Goal: Task Accomplishment & Management: Manage account settings

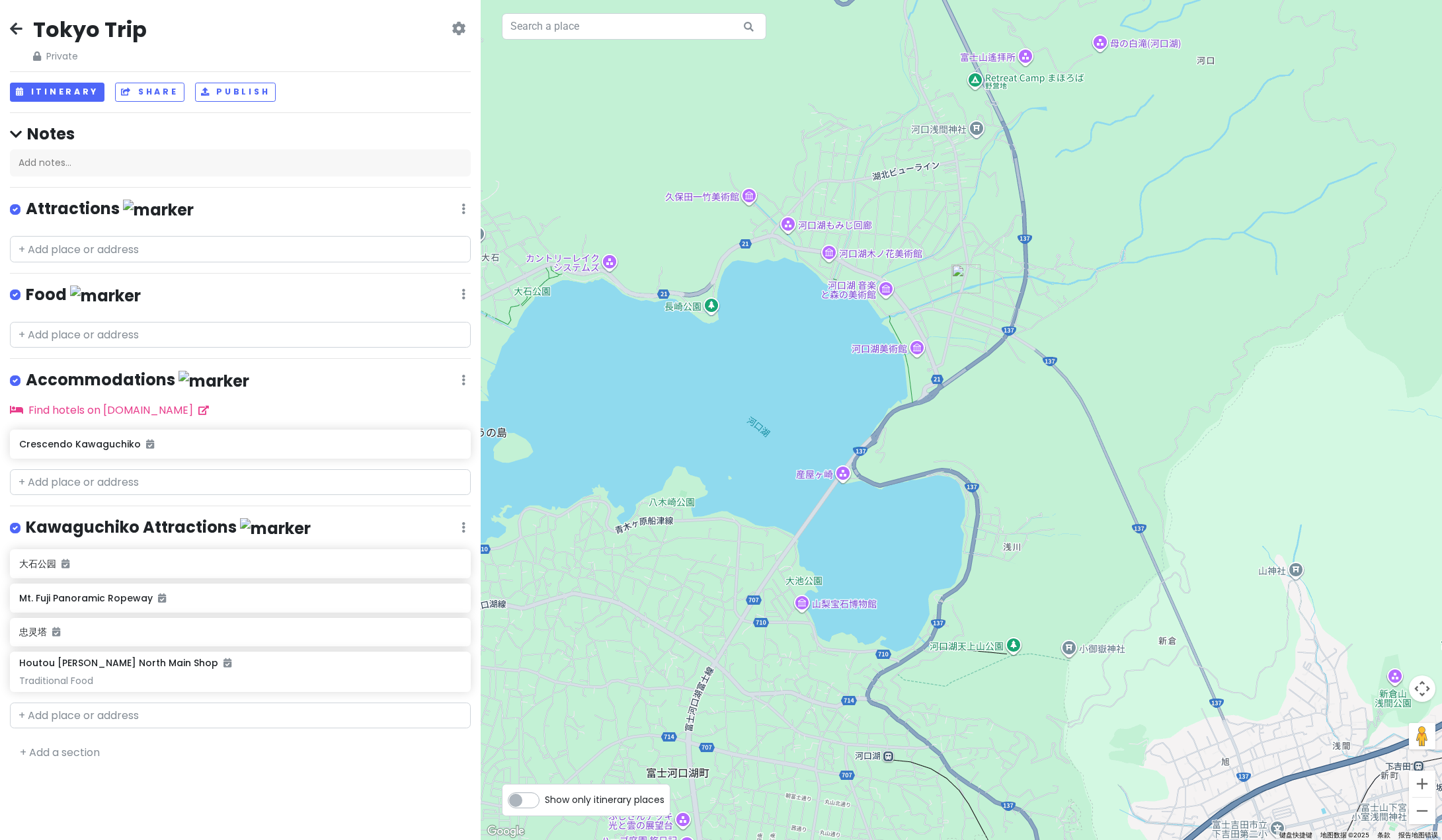
drag, startPoint x: 444, startPoint y: 83, endPoint x: 265, endPoint y: 121, distance: 183.0
click at [300, 126] on h4 "Notes" at bounding box center [240, 133] width 461 height 21
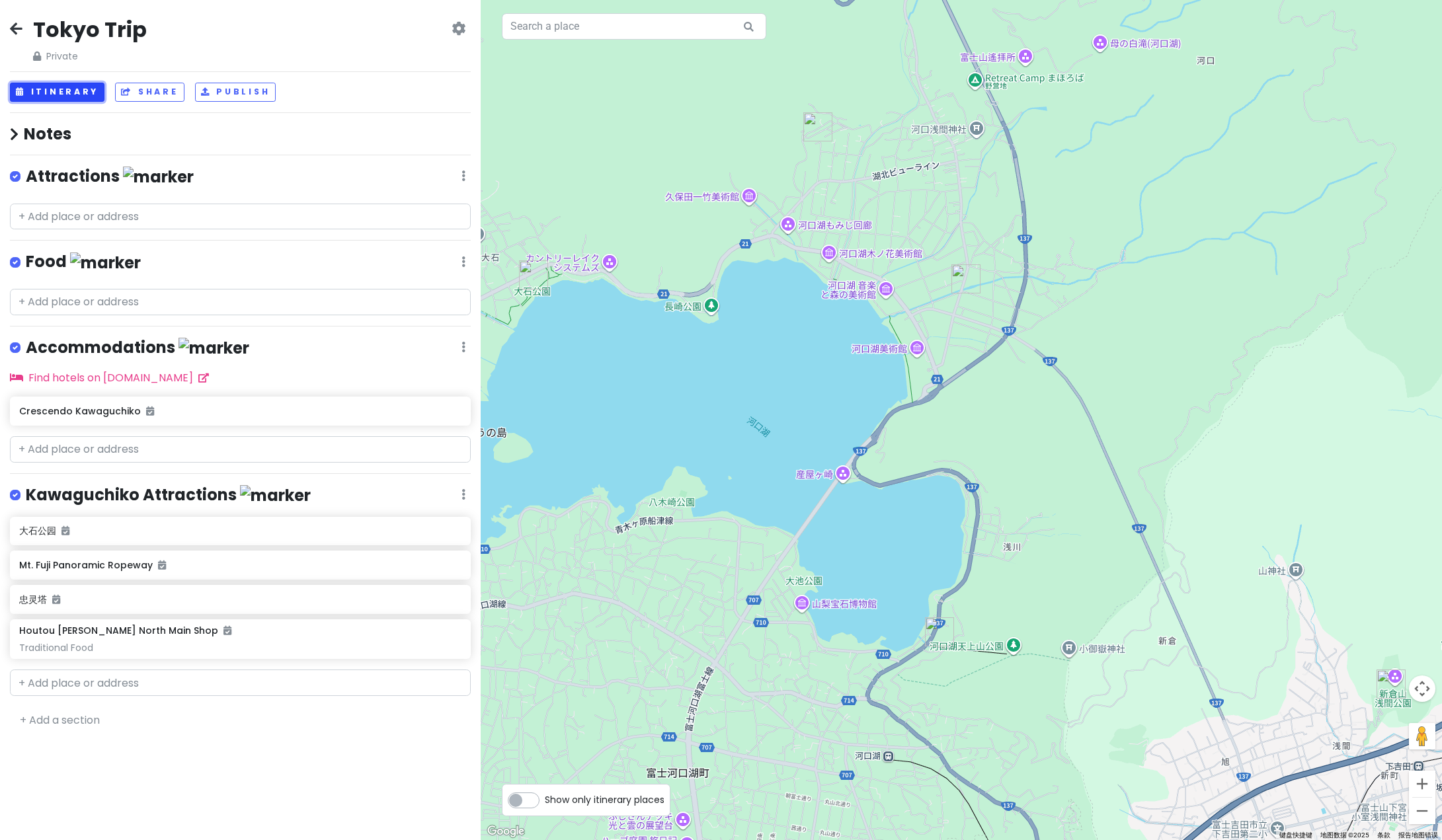
click at [59, 93] on button "Itinerary" at bounding box center [57, 92] width 94 height 19
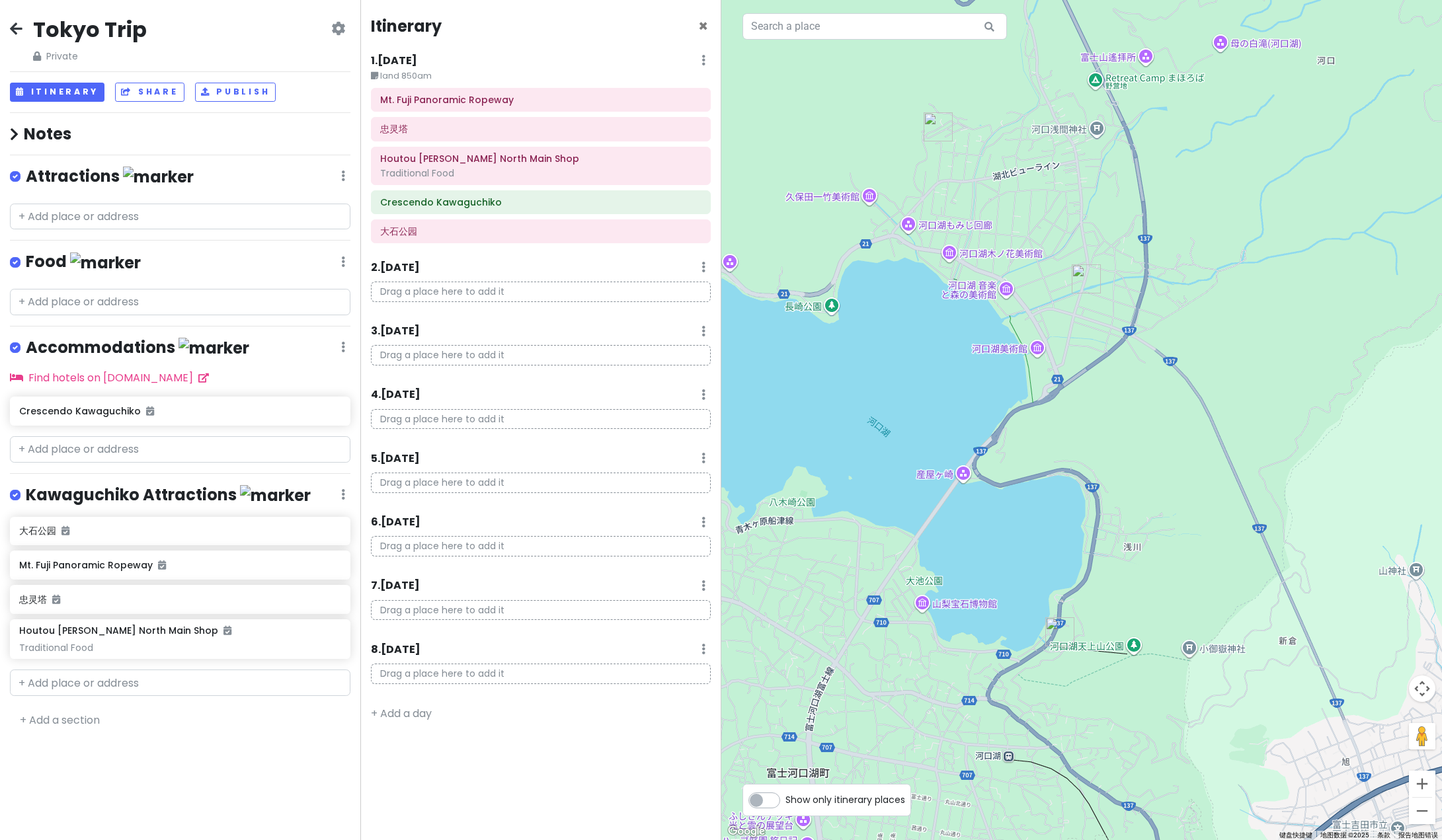
click at [475, 377] on div "Itinerary × 1 . [DATE] Edit Day Notes Delete Day land 850am Mt. Fuji Panoramic …" at bounding box center [541, 420] width 360 height 840
click at [451, 307] on div "Drag a place here to add it" at bounding box center [541, 297] width 359 height 31
click at [40, 718] on link "+ Add a section" at bounding box center [60, 720] width 80 height 15
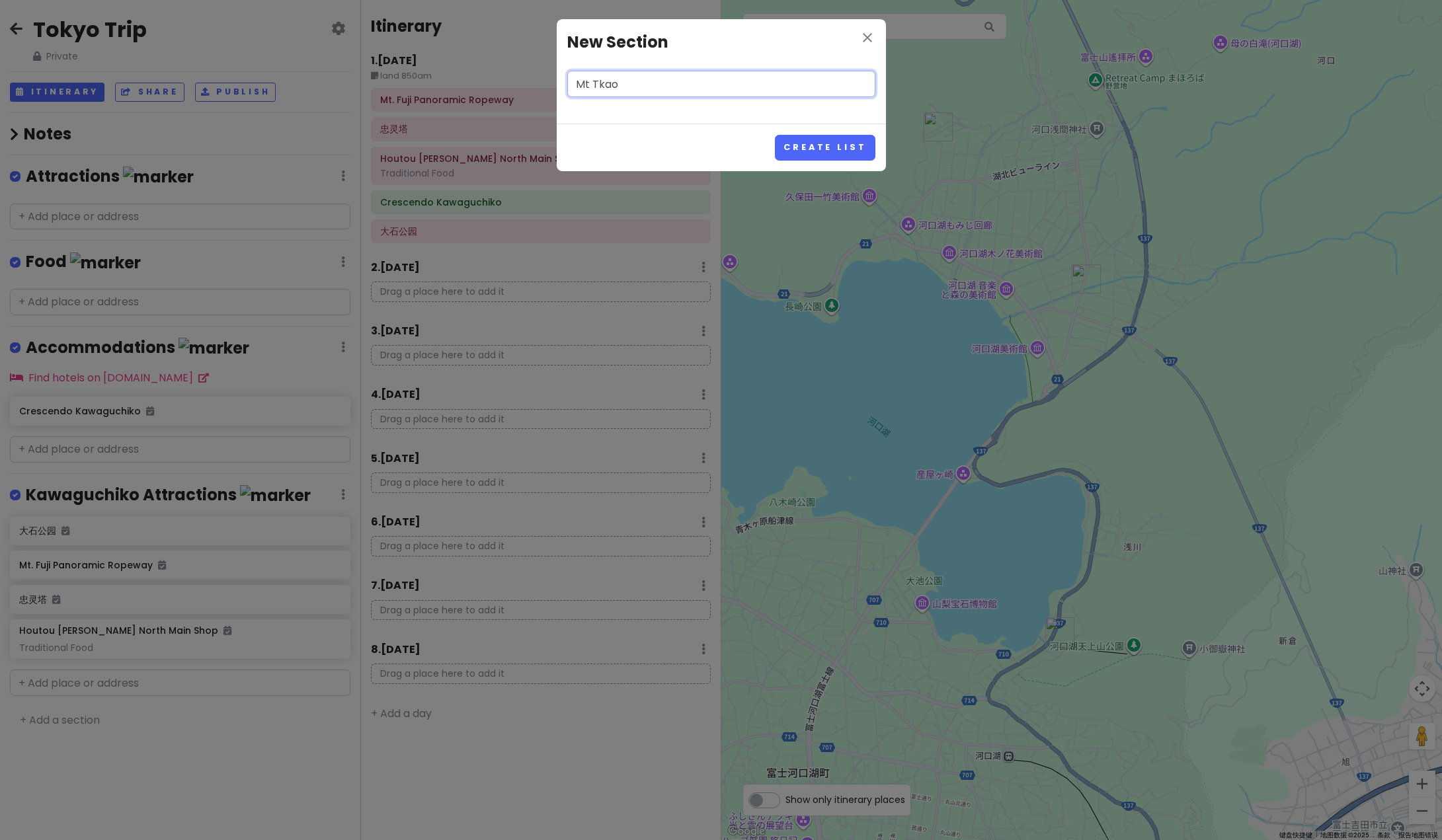
type input "Mt Tkao"
click at [775, 135] on button "Create List" at bounding box center [825, 148] width 100 height 26
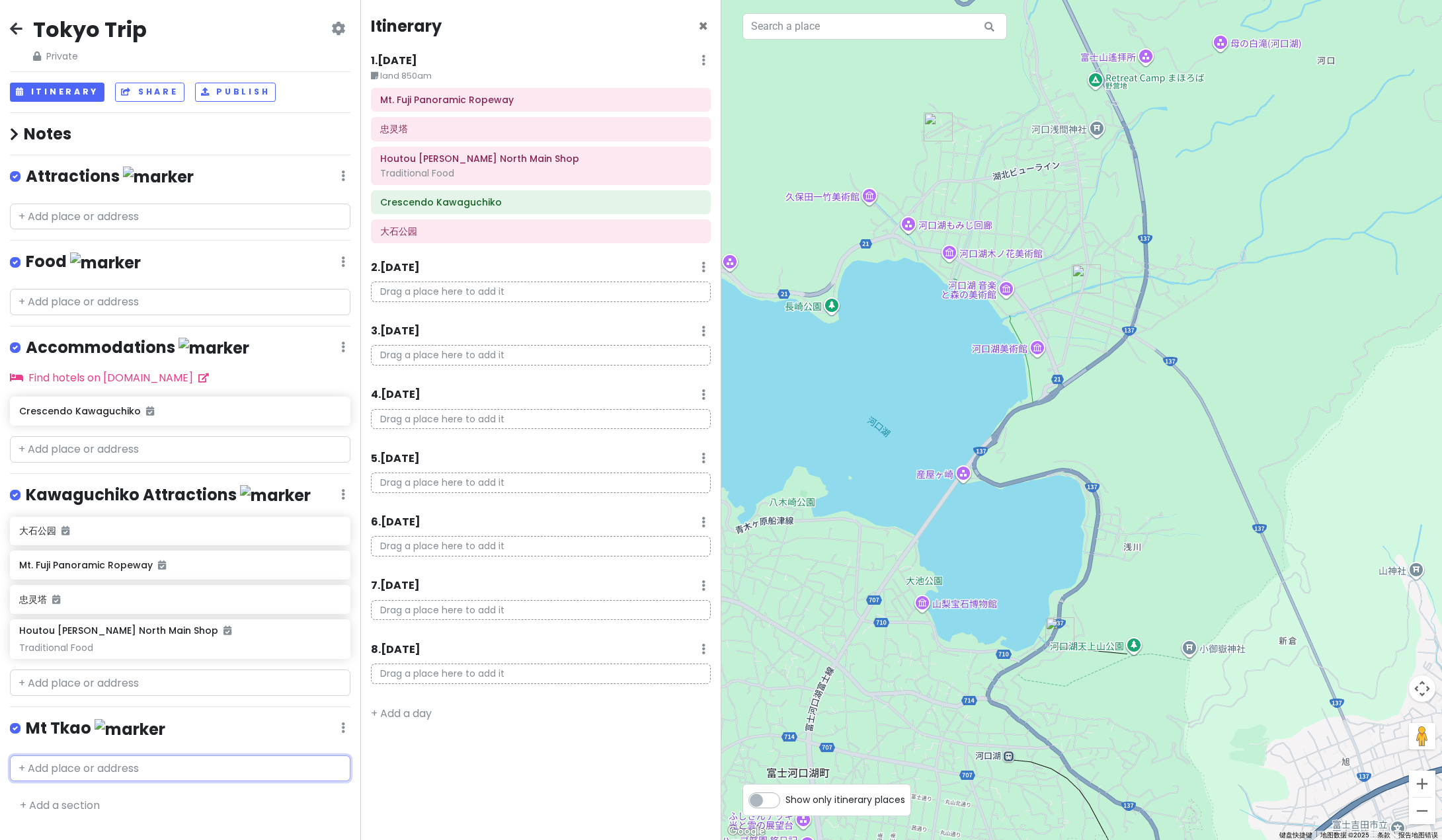
click at [114, 768] on input "text" at bounding box center [180, 769] width 340 height 27
click at [108, 768] on input "text" at bounding box center [180, 769] width 340 height 27
paste input "Takaosanguchi"
type input "Takaosanguchi"
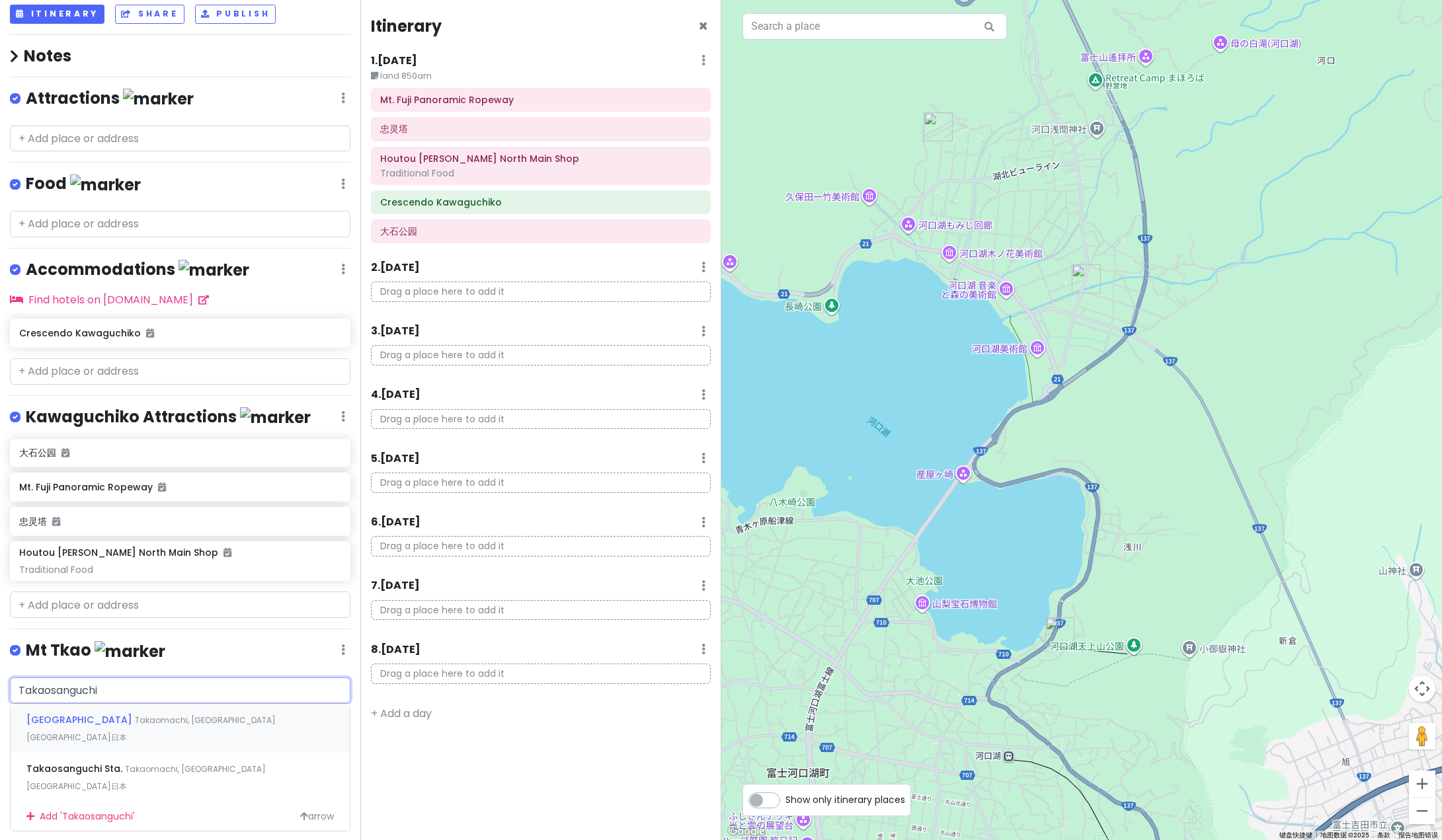
scroll to position [78, 0]
drag, startPoint x: 133, startPoint y: 714, endPoint x: 243, endPoint y: 697, distance: 111.3
click at [133, 705] on div "[GEOGRAPHIC_DATA] Takaomachi, [GEOGRAPHIC_DATA][GEOGRAPHIC_DATA]日本" at bounding box center [180, 727] width 339 height 49
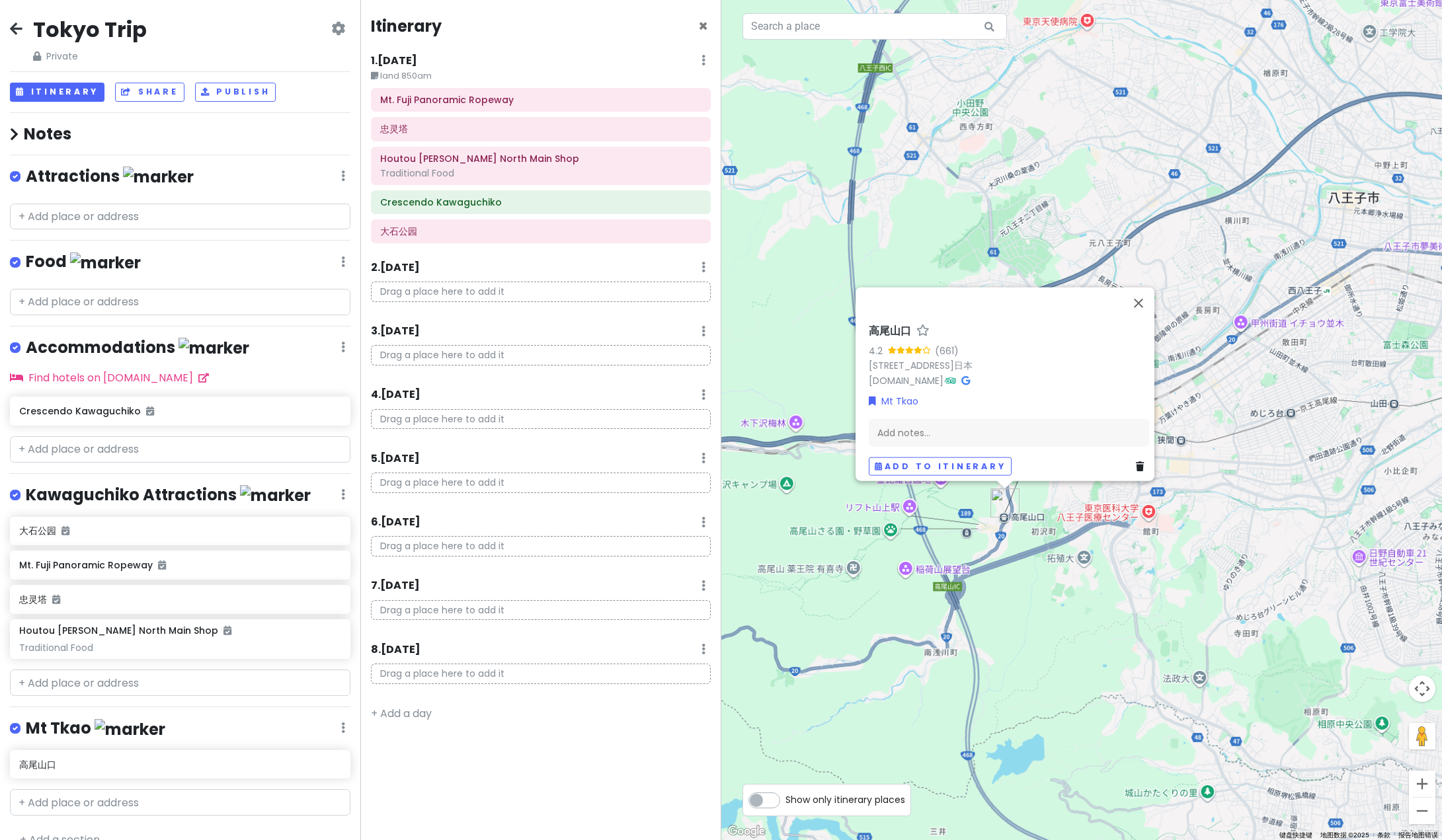
drag, startPoint x: 1162, startPoint y: 480, endPoint x: 1092, endPoint y: 544, distance: 94.8
click at [1092, 544] on div "高尾山口 4.2 (661) [GEOGRAPHIC_DATA] 193-0844日本 [DOMAIN_NAME] · Mt Tkao Add notes..…" at bounding box center [1082, 420] width 721 height 840
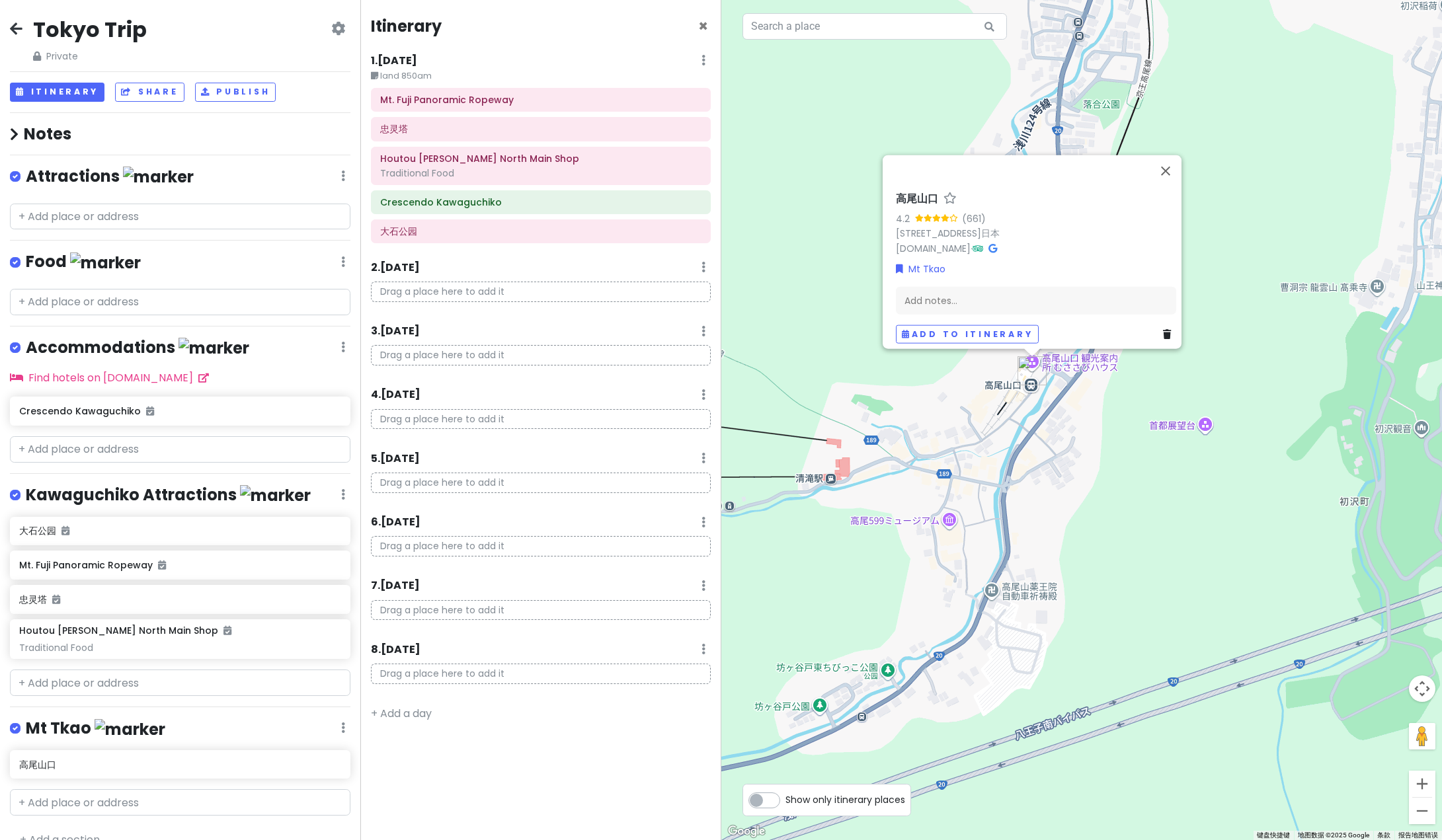
drag, startPoint x: 1056, startPoint y: 439, endPoint x: 998, endPoint y: 576, distance: 148.8
click at [998, 576] on div "高尾山口 4.2 (661) [GEOGRAPHIC_DATA] 193-0844日本 [DOMAIN_NAME] · Mt Tkao Add notes..…" at bounding box center [1082, 420] width 721 height 840
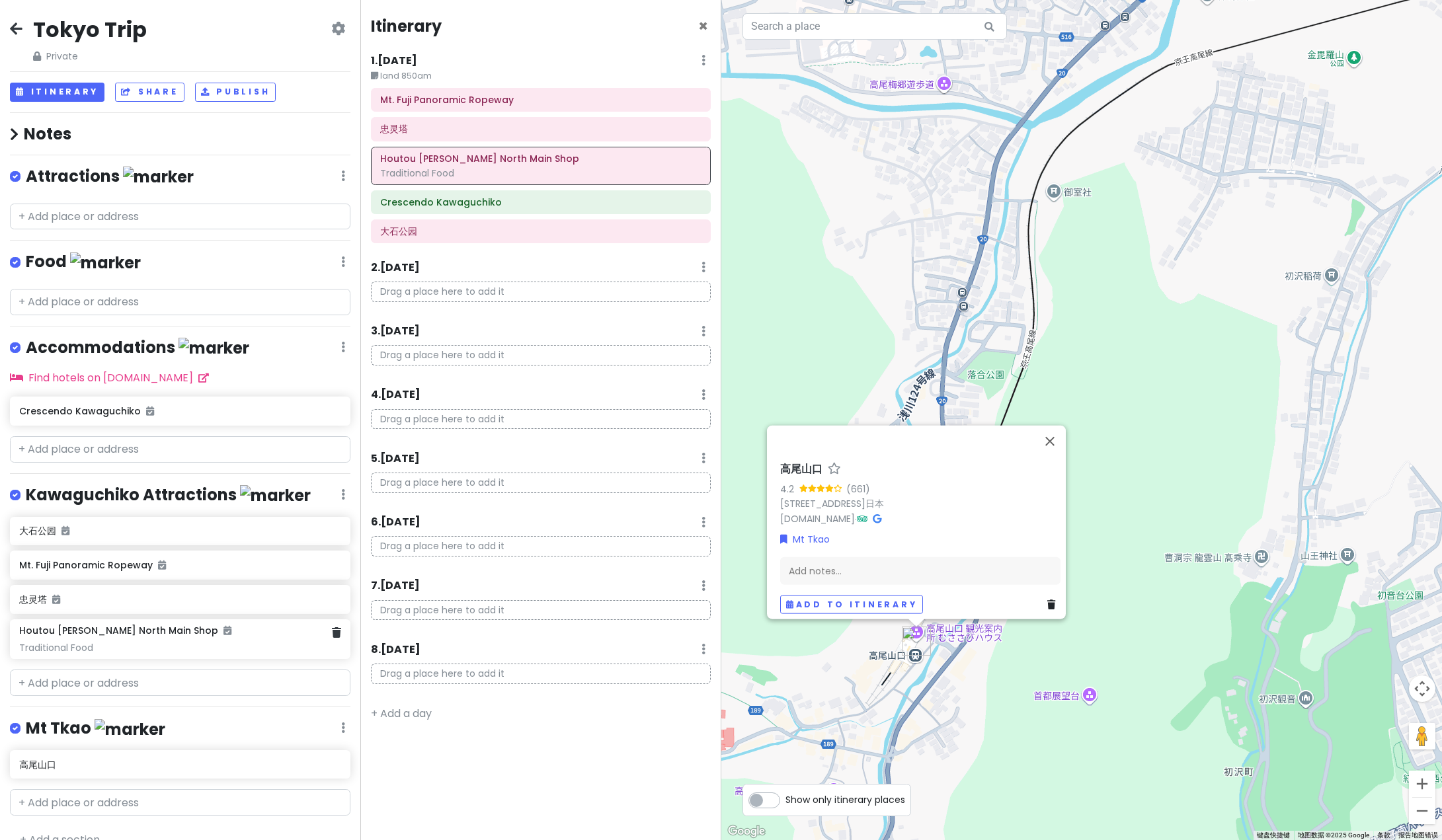
scroll to position [18, 0]
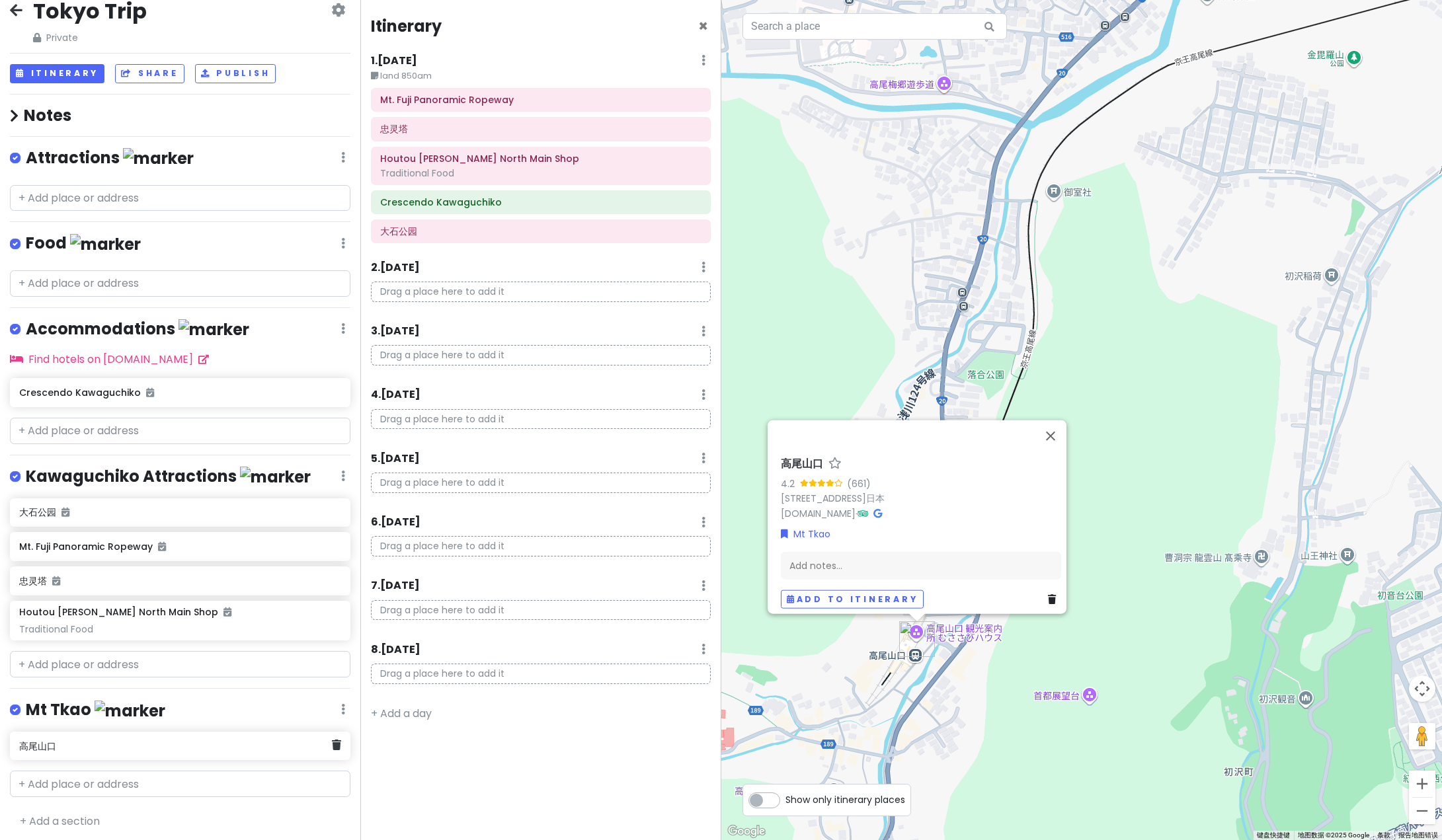
click at [184, 725] on div "Tokyo Trip Private Change Dates Make a Copy Delete Trip Go Pro ⚡️ Give Feedback…" at bounding box center [180, 420] width 360 height 840
click at [198, 694] on div "Tokyo Trip Private Change Dates Make a Copy Delete Trip Go Pro ⚡️ Give Feedback…" at bounding box center [180, 420] width 360 height 840
click at [237, 740] on h6 "高尾山口" at bounding box center [175, 746] width 312 height 12
click at [436, 778] on div "Itinerary × 1 . [DATE] Edit Day Notes Delete Day land 850am Mt. Fuji Panoramic …" at bounding box center [541, 420] width 360 height 840
click at [132, 747] on h6 "高尾山口" at bounding box center [175, 746] width 312 height 12
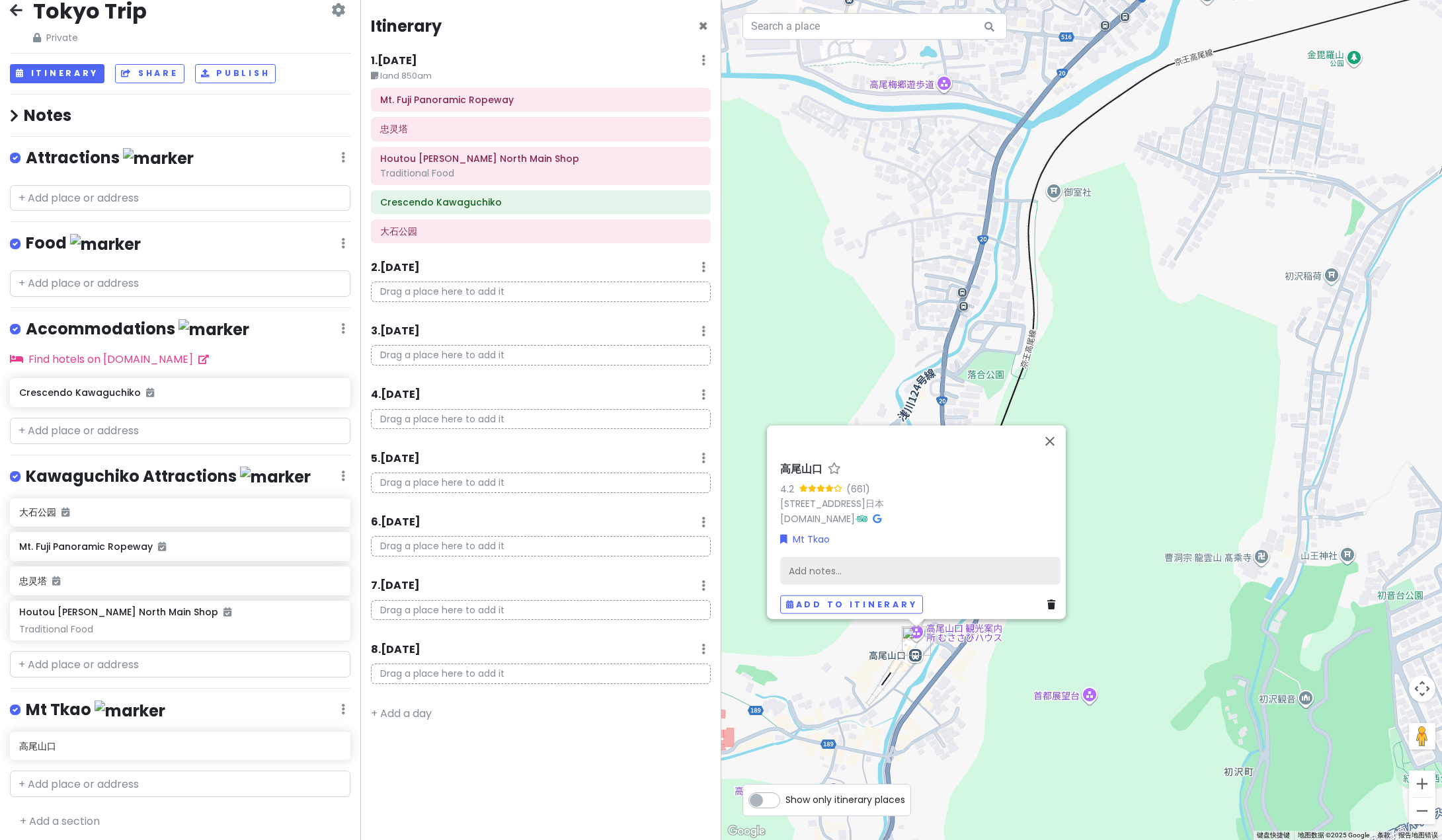
click at [857, 562] on div "Add notes..." at bounding box center [920, 570] width 280 height 28
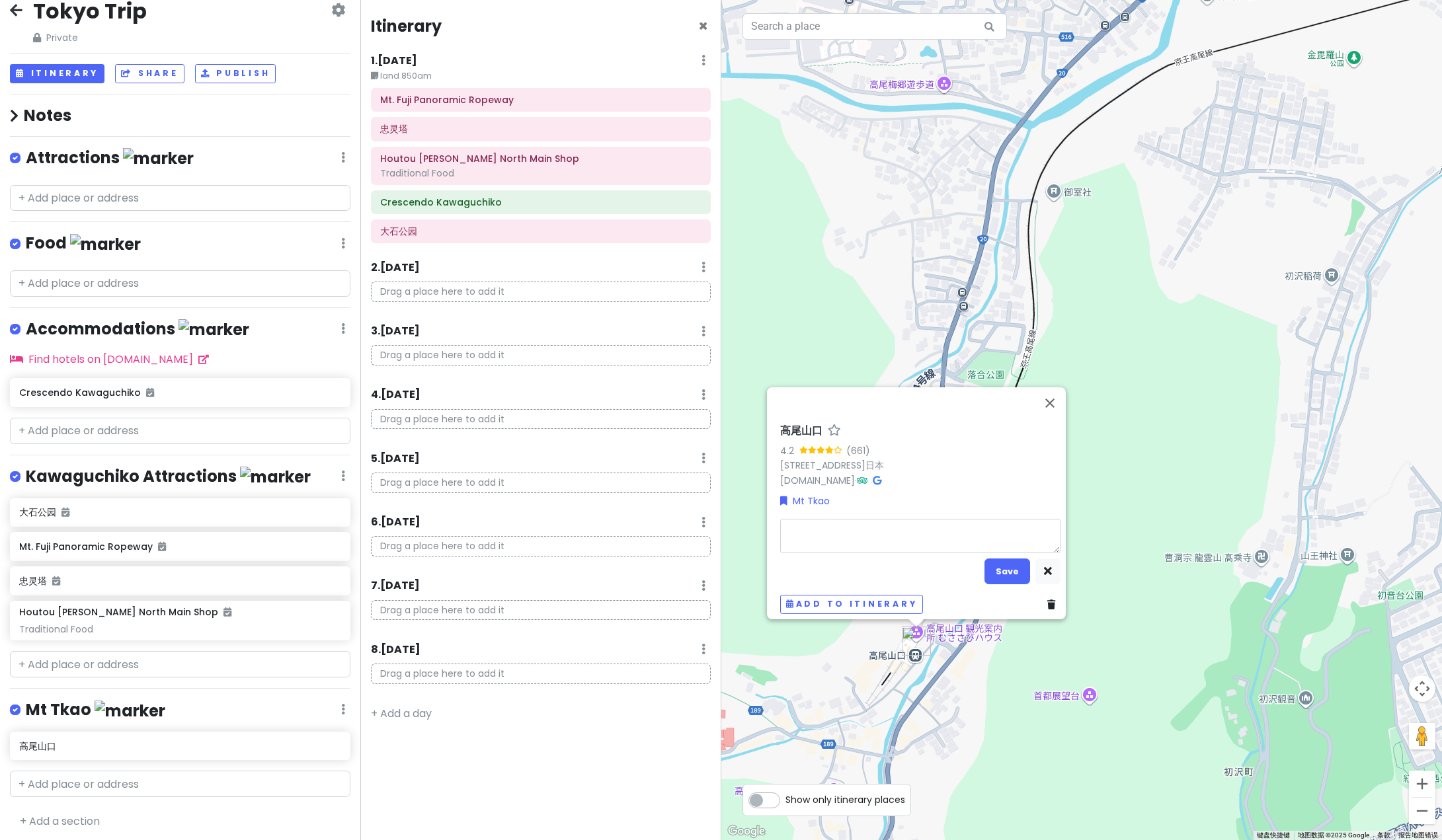
type textarea "x"
type textarea "s"
type textarea "x"
type textarea "st"
type textarea "x"
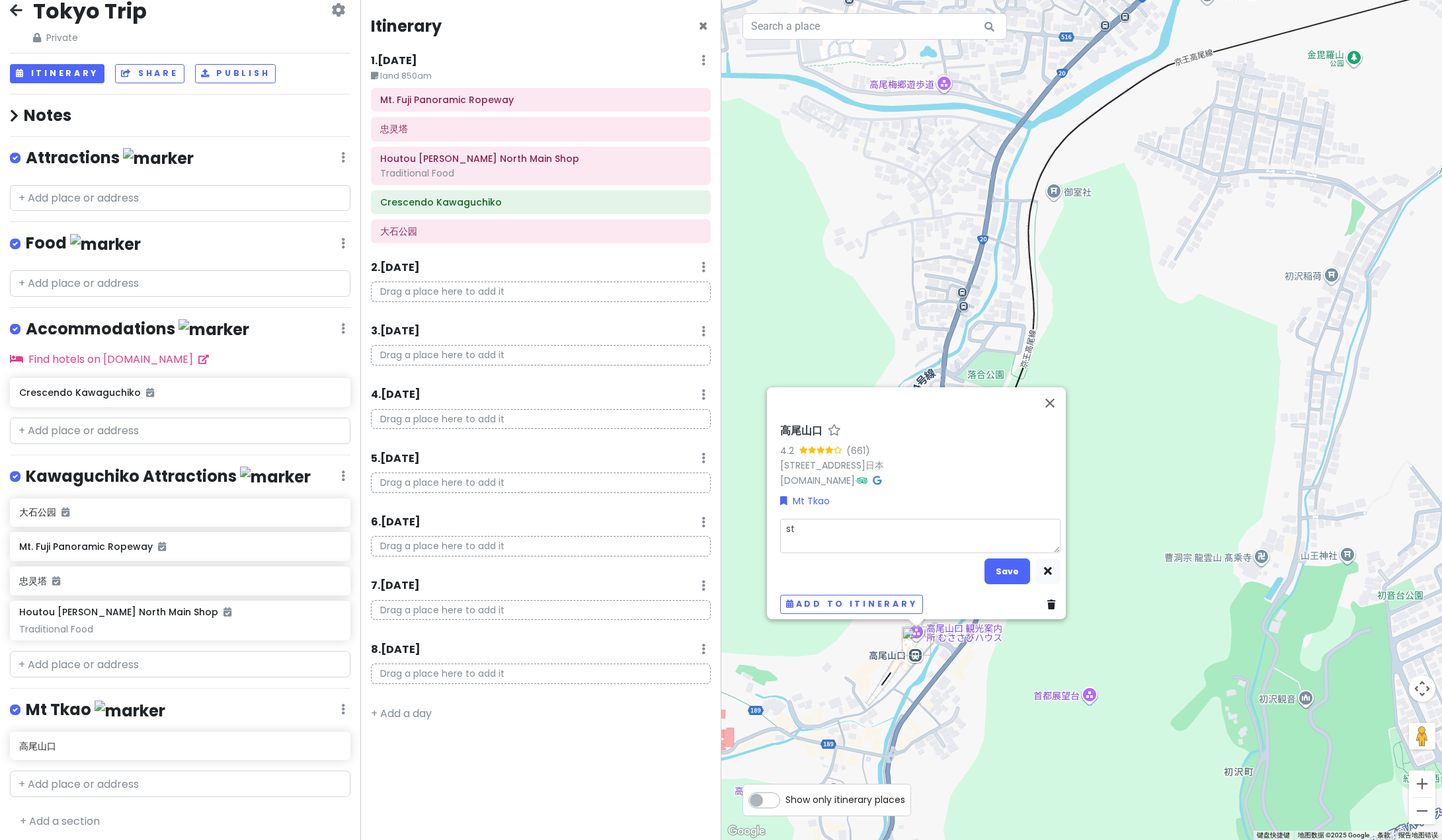
type textarea "sta"
type textarea "x"
type textarea "stati"
type textarea "x"
type textarea "statio"
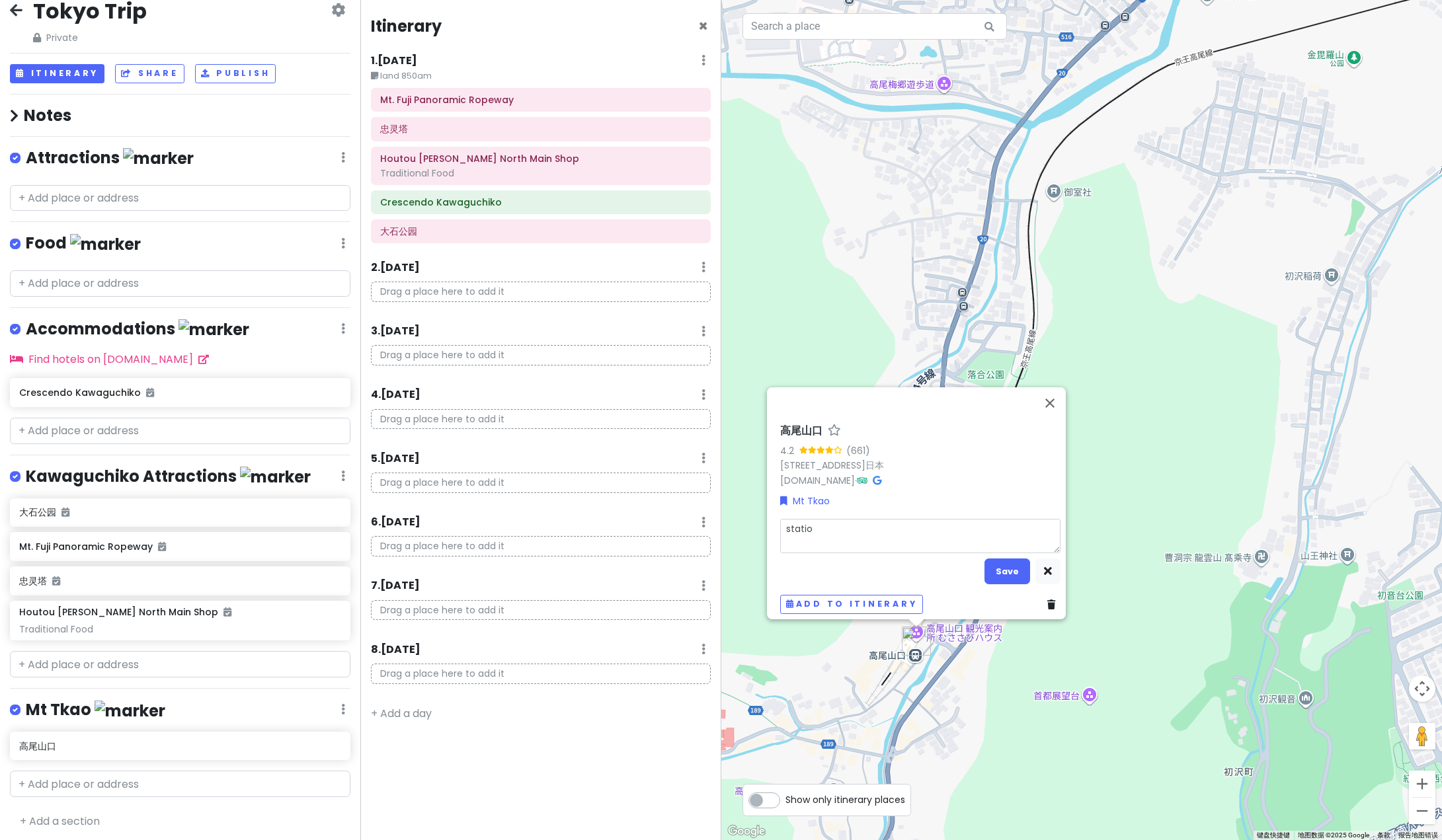
type textarea "x"
type textarea "station"
type textarea "x"
type textarea "station"
type textarea "x"
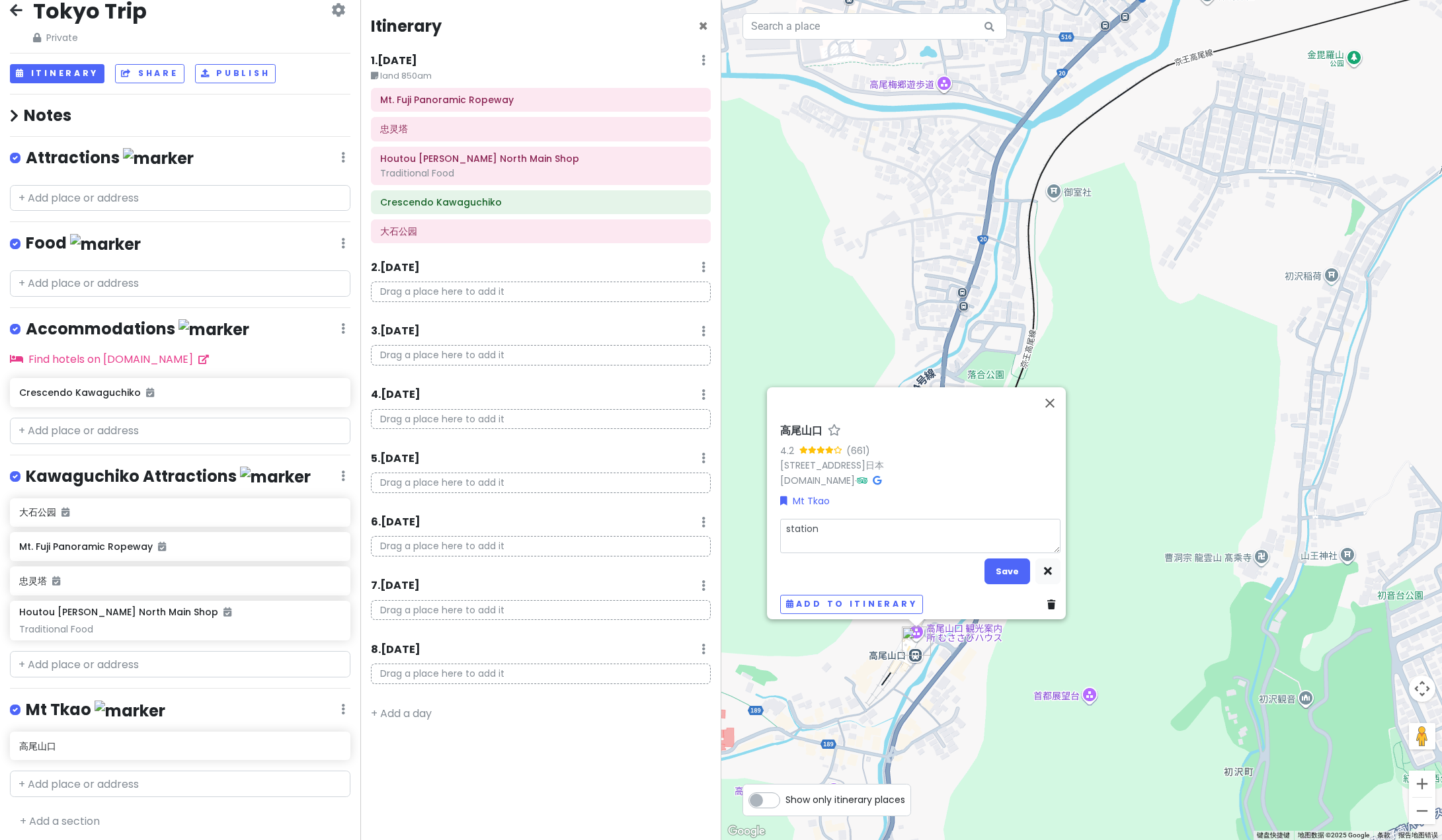
type textarea "station"
type textarea "x"
type textarea "statio"
type textarea "x"
type textarea "station"
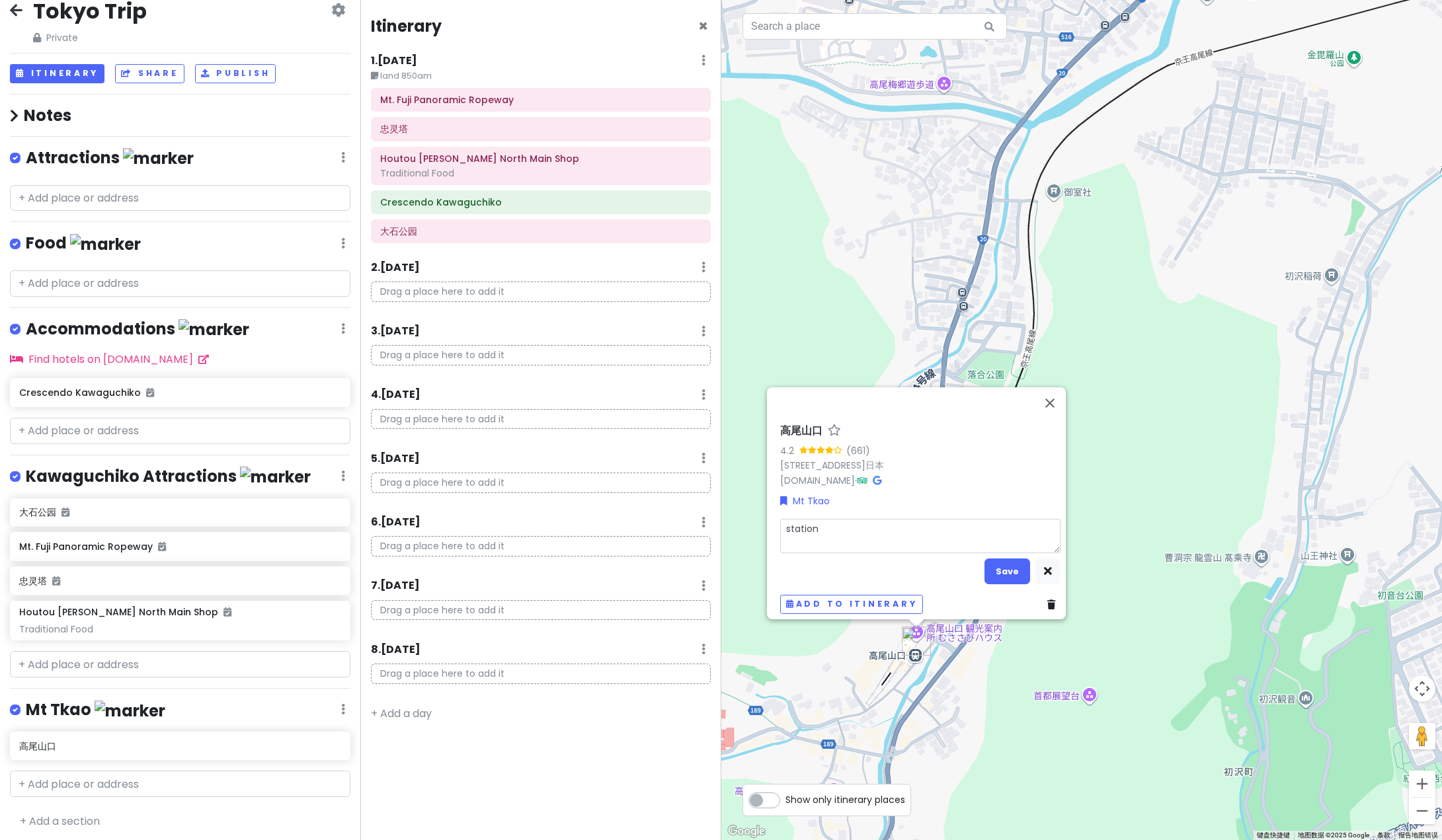
type textarea "x"
type textarea "station"
type textarea "x"
type textarea "station at"
type textarea "x"
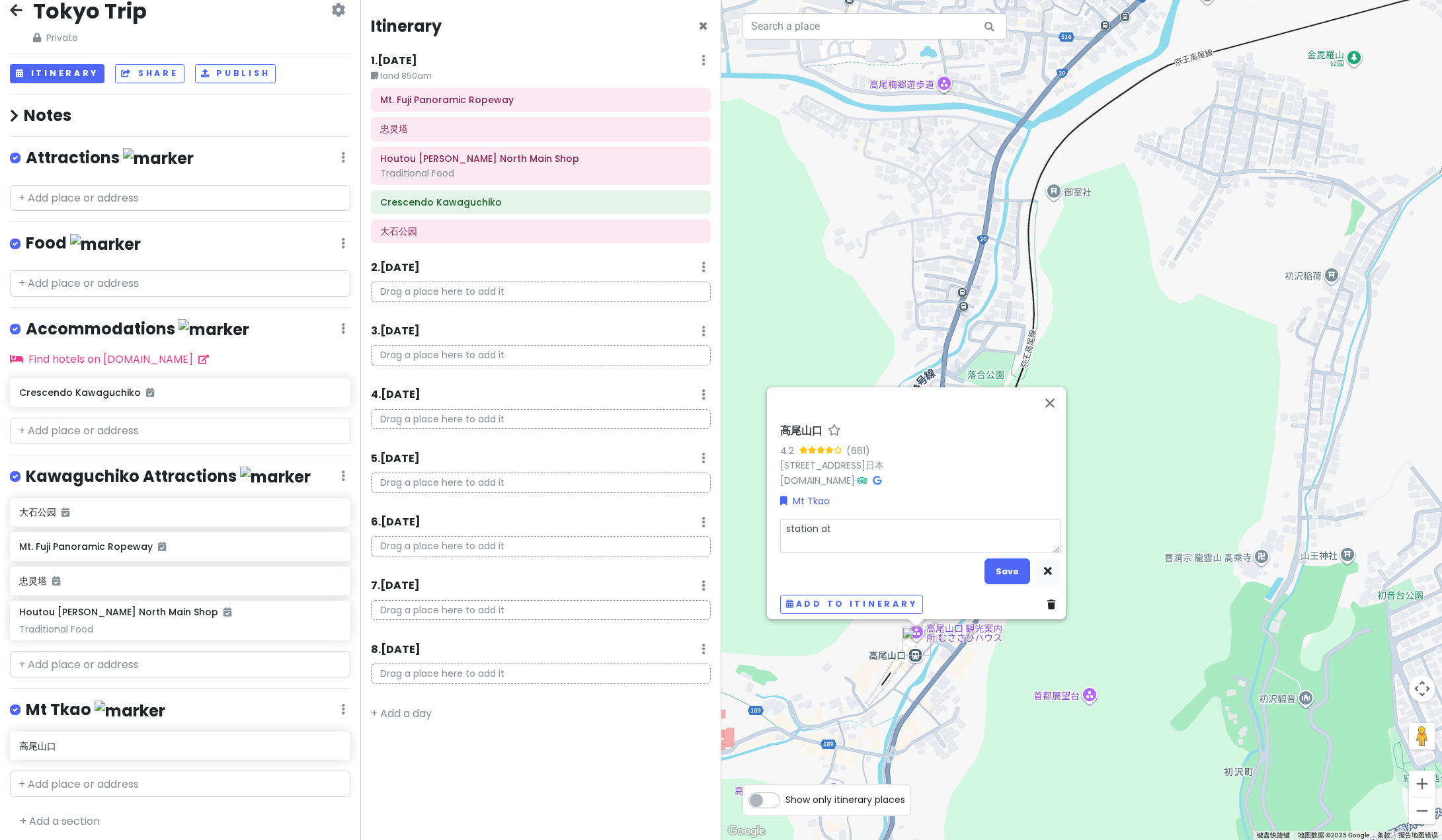
type textarea "station at"
type textarea "x"
type textarea "station at w"
type textarea "x"
type textarea "station at whc"
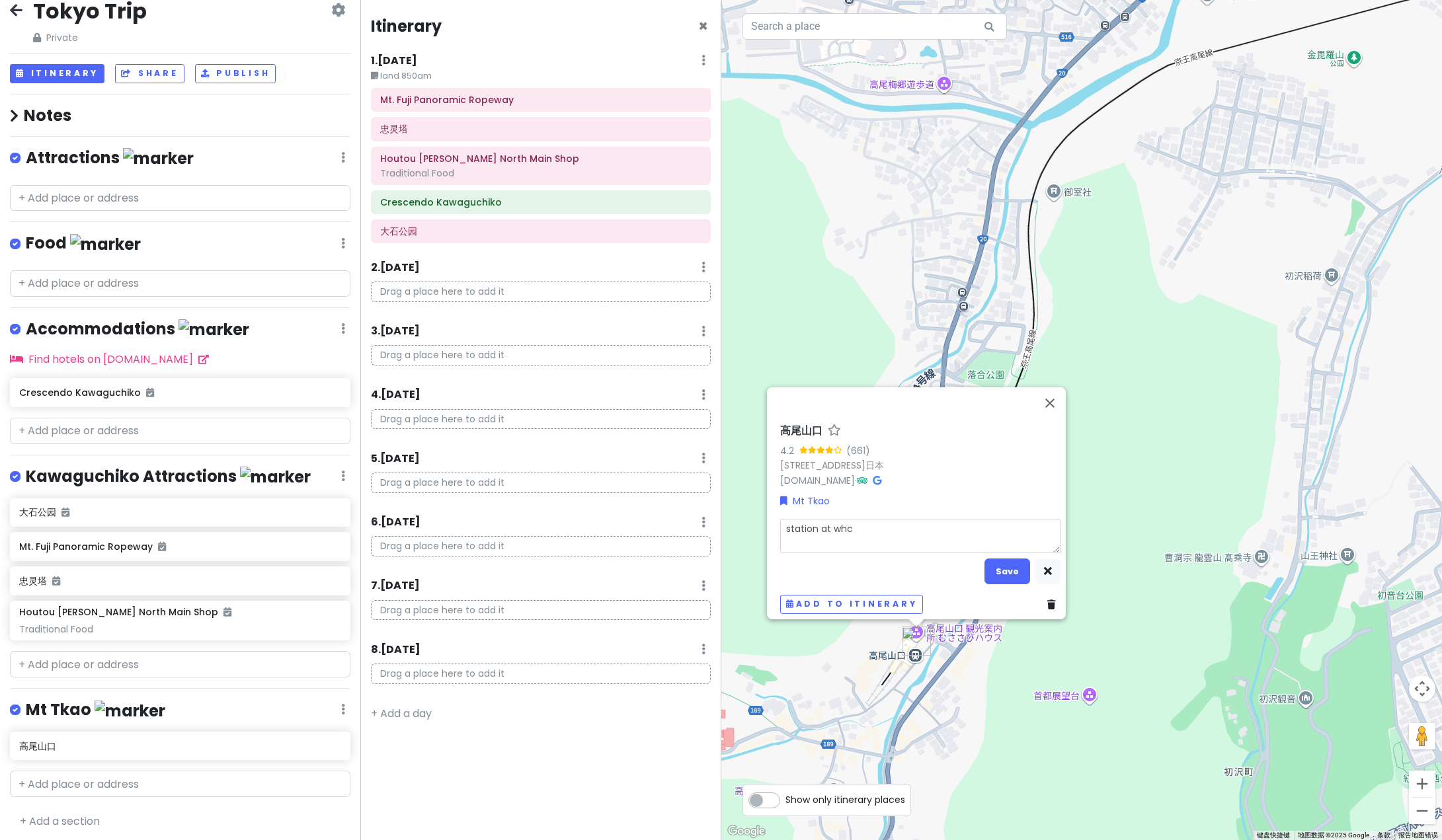
type textarea "x"
type textarea "station at whcih"
type textarea "x"
type textarea "station at whcih"
type textarea "x"
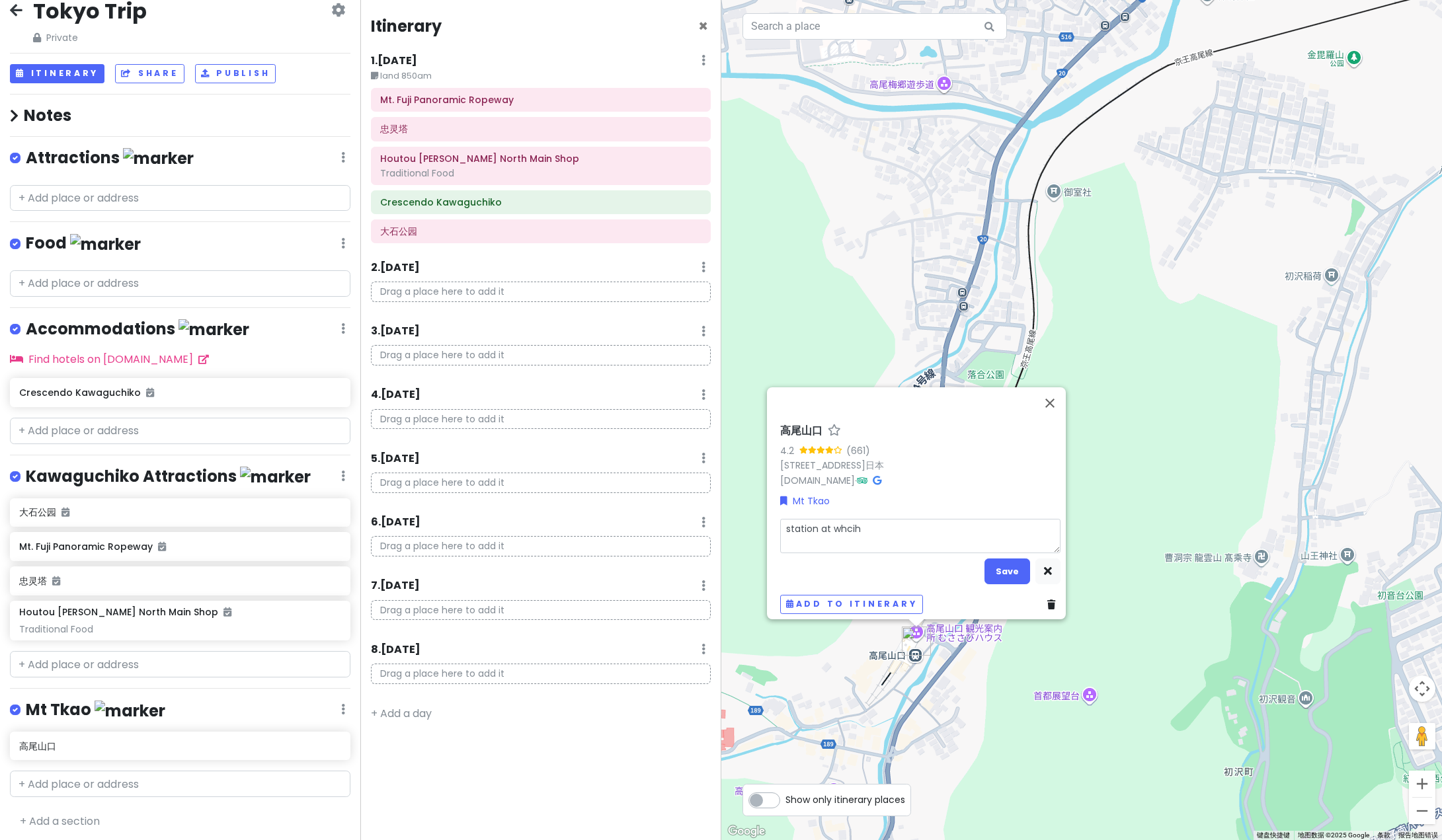
type textarea "station at whcih t"
type textarea "x"
type textarea "station at whcih"
type textarea "x"
type textarea "station at whcih"
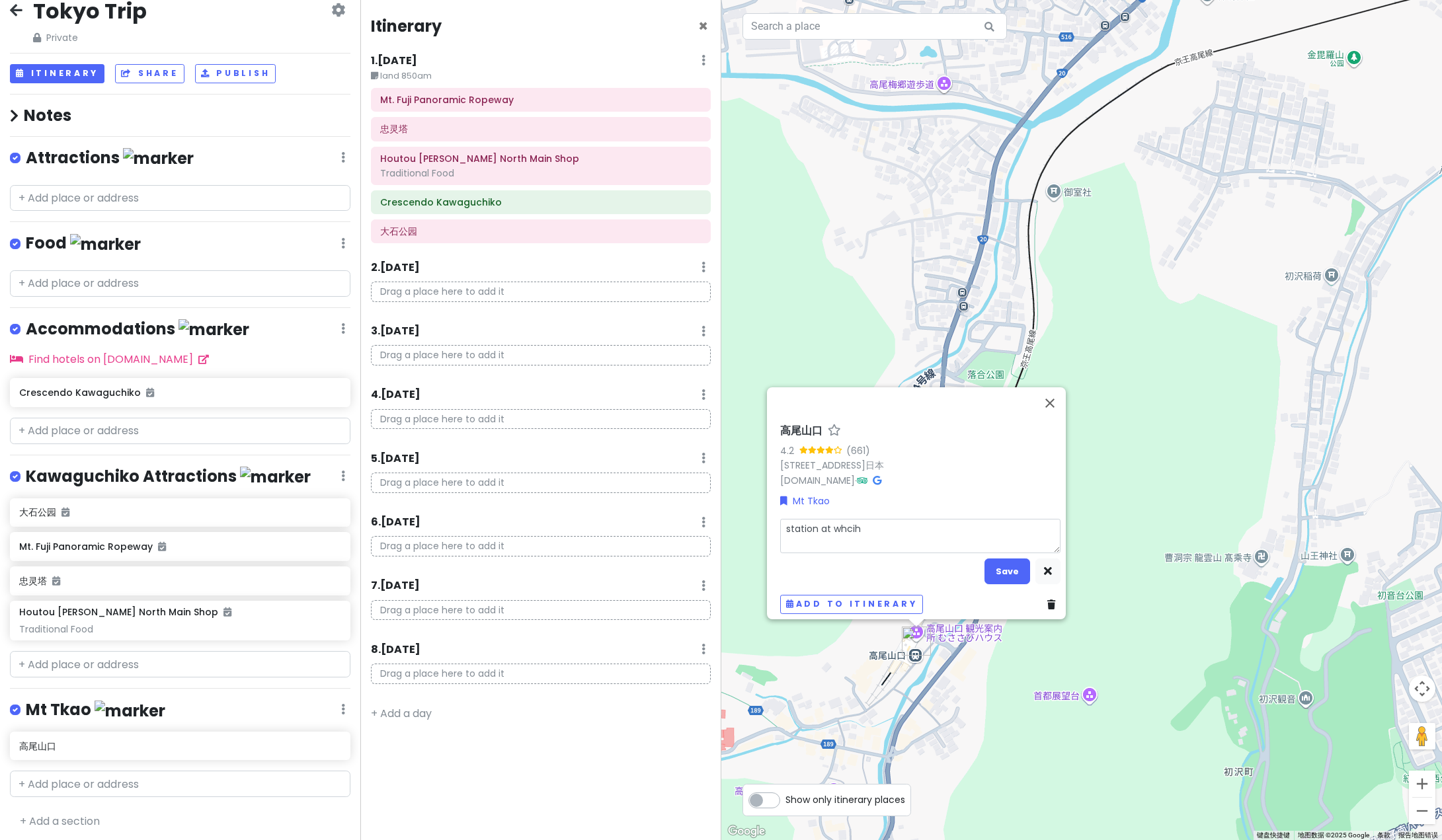
type textarea "x"
type textarea "station at whci"
type textarea "x"
type textarea "station at whc"
type textarea "x"
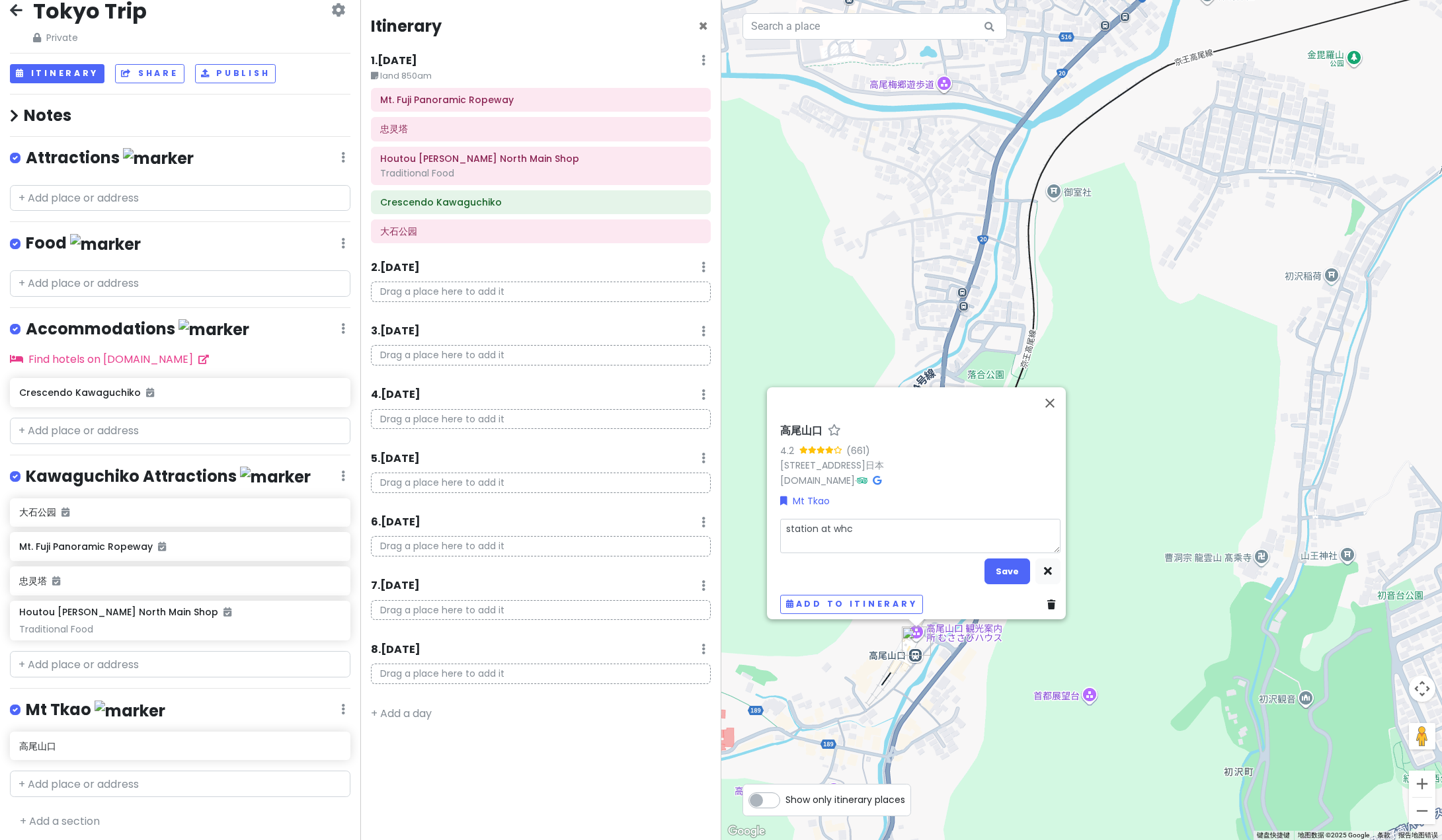
type textarea "station at [GEOGRAPHIC_DATA]"
type textarea "x"
type textarea "station at [GEOGRAPHIC_DATA]"
type textarea "x"
type textarea "station at whic"
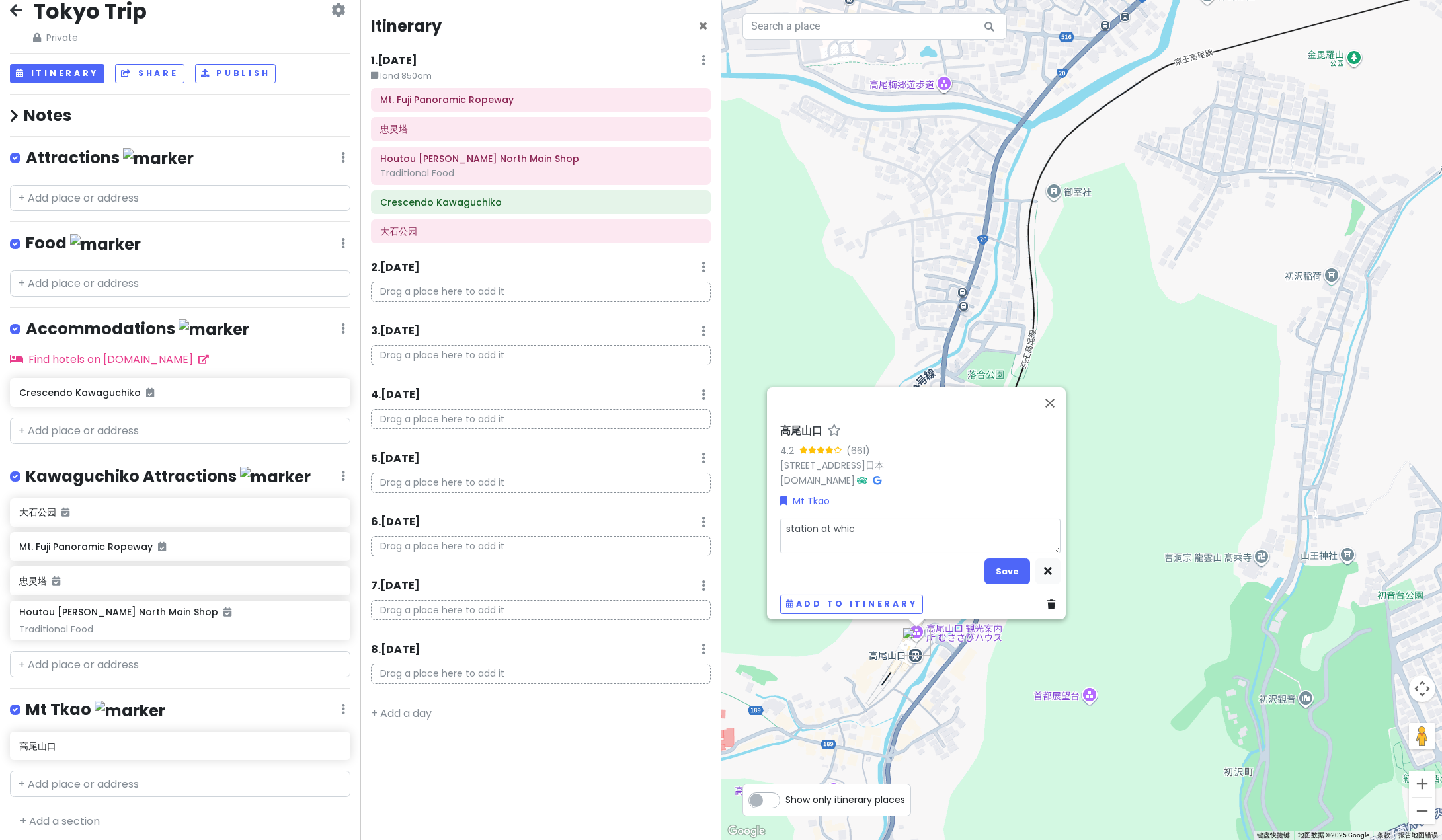
type textarea "x"
type textarea "station at which"
type textarea "x"
type textarea "station at which"
type textarea "x"
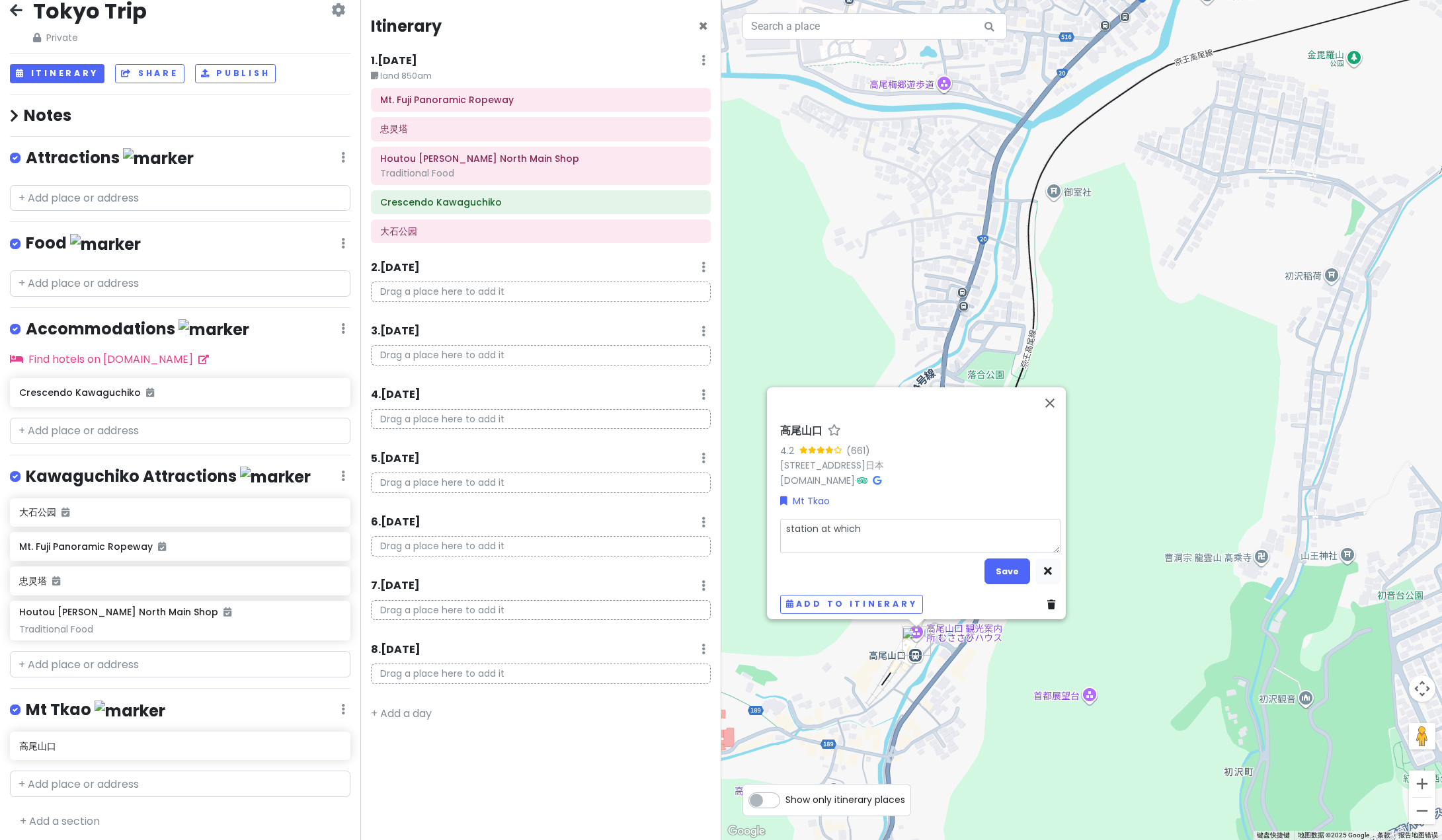
type textarea "station at which t"
type textarea "x"
type textarea "station at which to"
type textarea "x"
type textarea "station at which to"
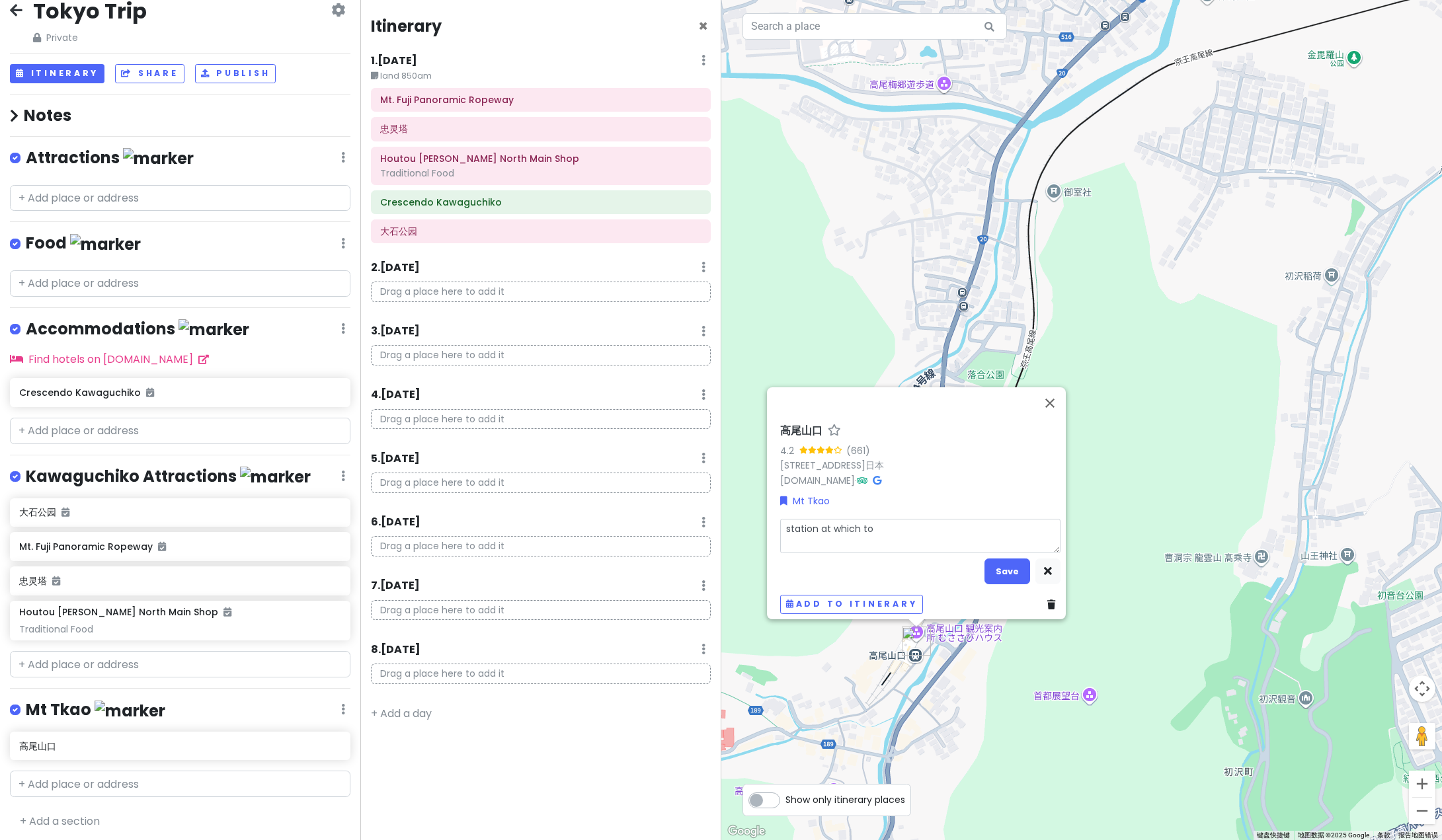
type textarea "x"
type textarea "station at which to a"
type textarea "x"
type textarea "station at which to al"
type textarea "x"
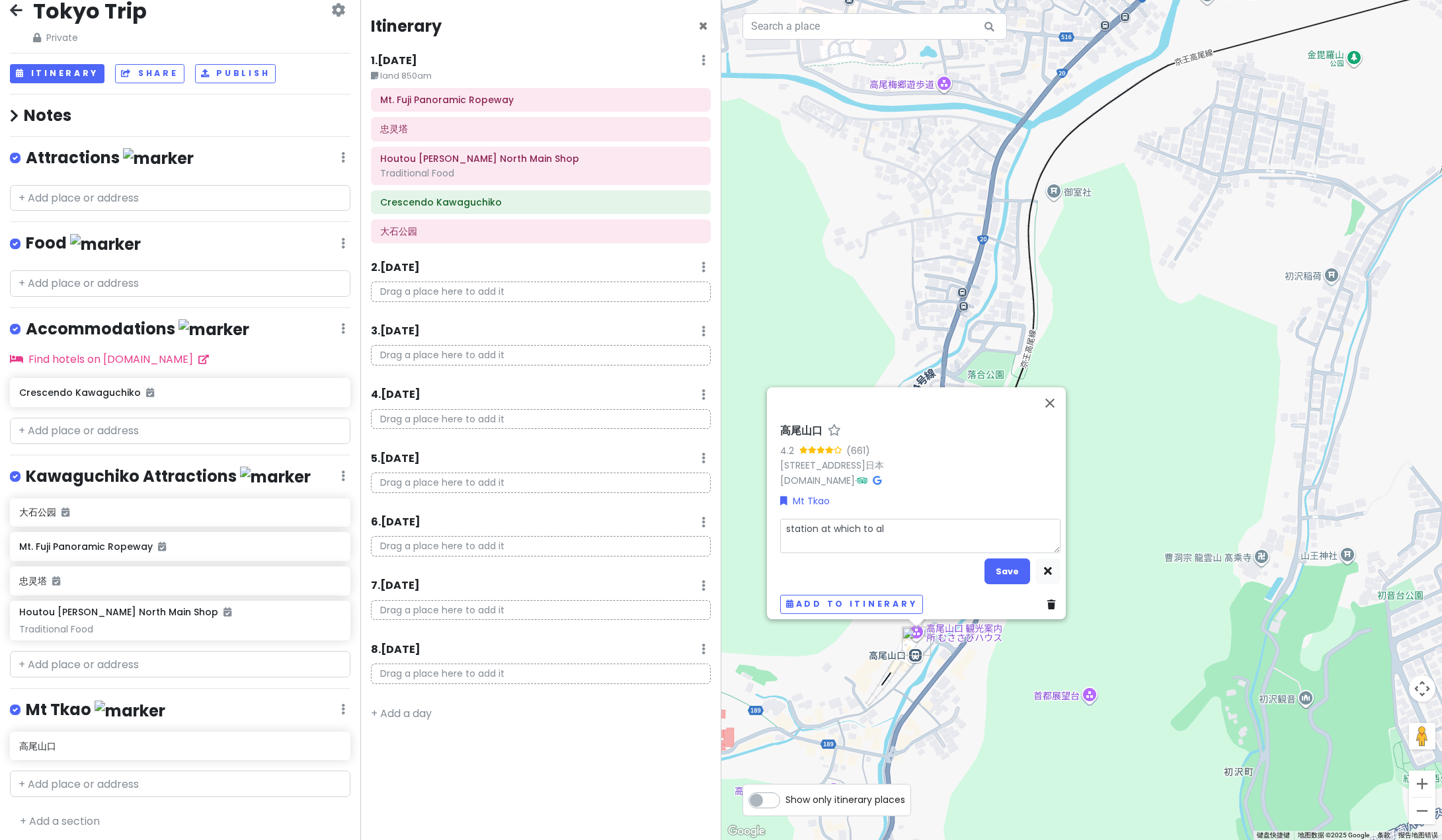
type textarea "station at which to ali"
type textarea "x"
type textarea "station at which to alih"
type textarea "x"
type textarea "station at which to alihg"
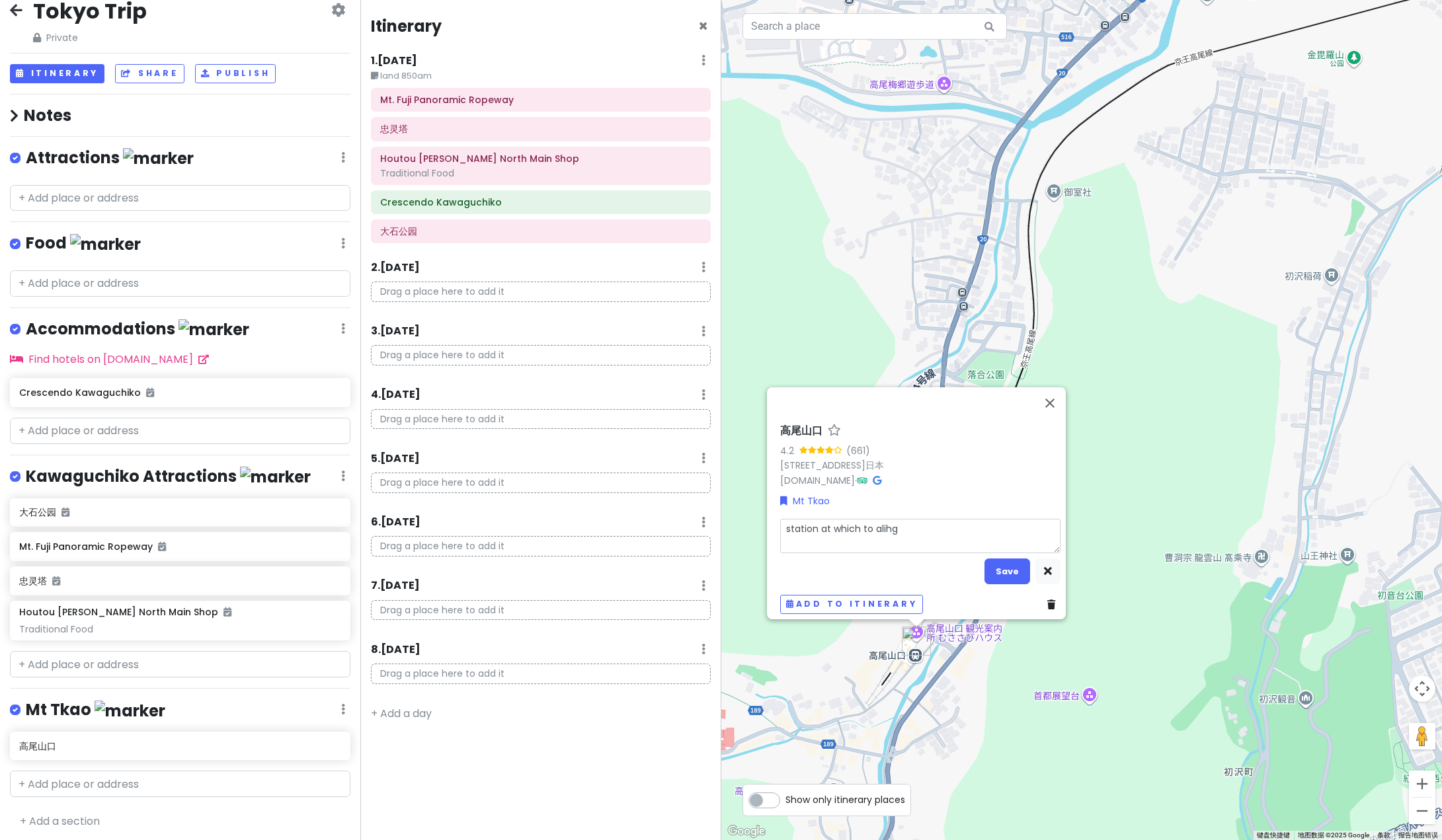
type textarea "x"
type textarea "station at which to alih"
type textarea "x"
type textarea "station at which to ali"
type textarea "x"
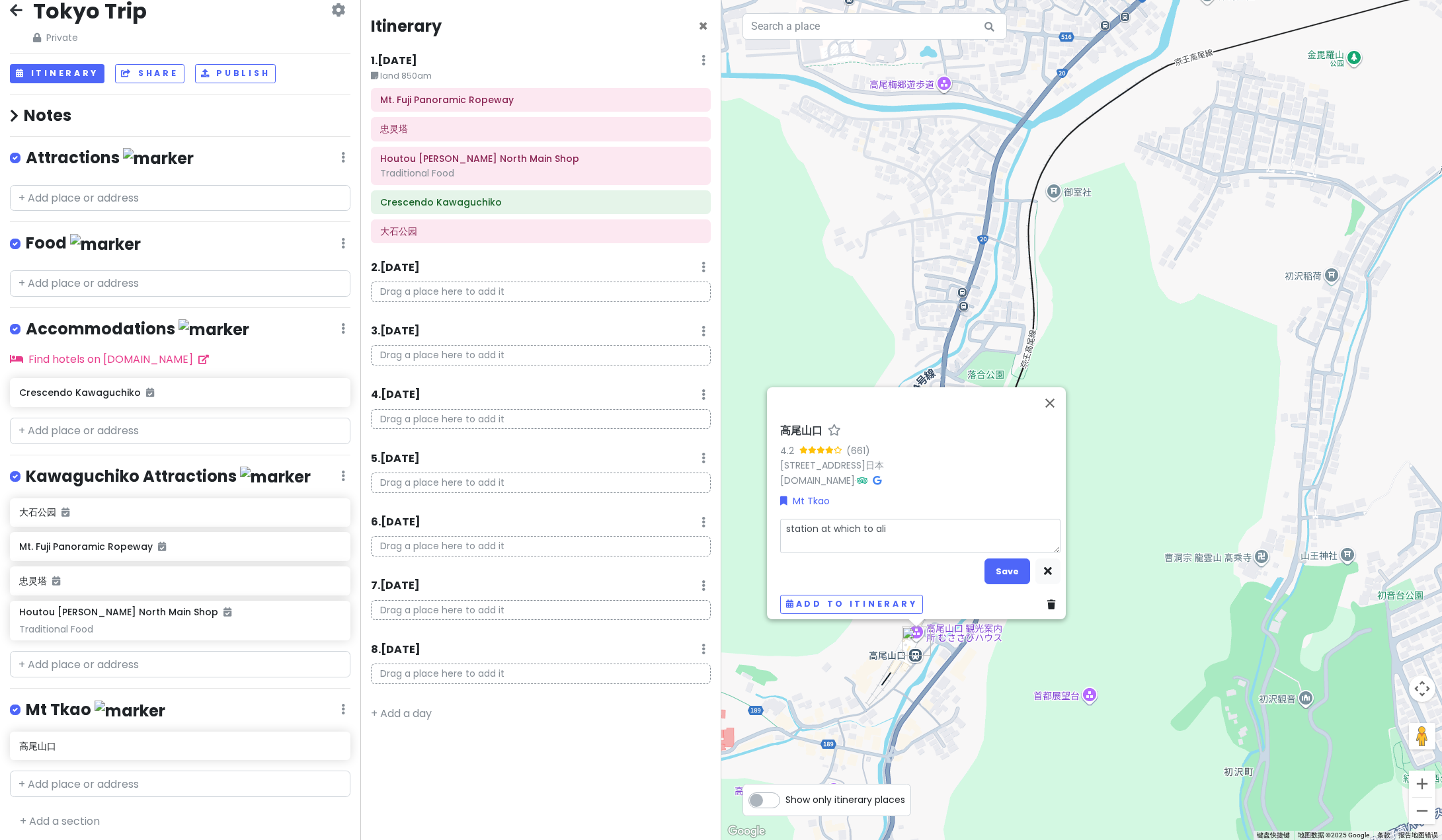
type textarea "station at which to [PERSON_NAME]"
type textarea "x"
type textarea "station at which to aligh"
type textarea "x"
type textarea "station at which to alight"
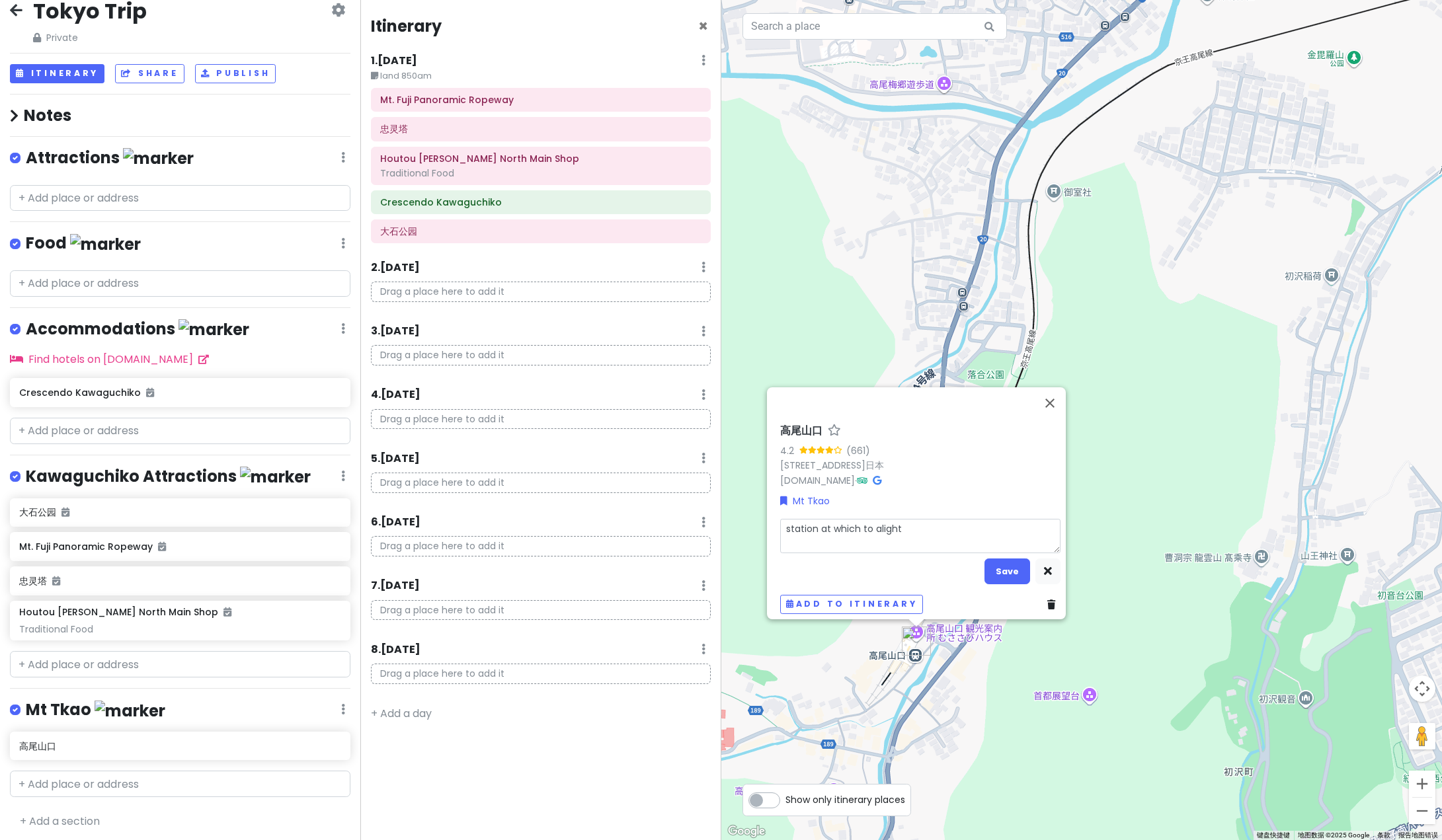
type textarea "x"
type textarea "station at which to alight t"
type textarea "x"
type textarea "station at which to alight to"
type textarea "x"
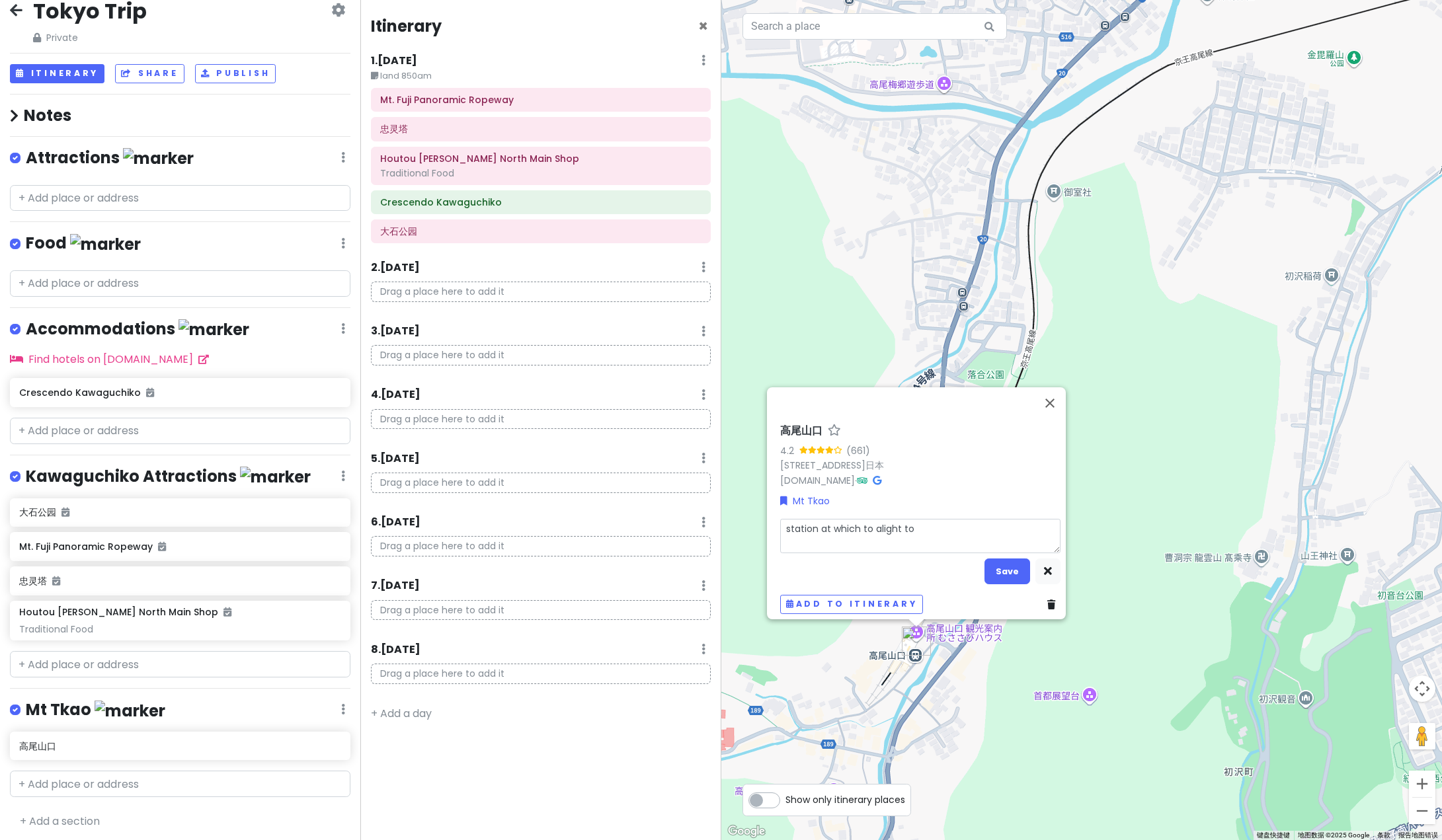
type textarea "station at which to alight to"
type textarea "x"
type textarea "station at which to alight to g"
type textarea "x"
type textarea "station at which to alight to ge"
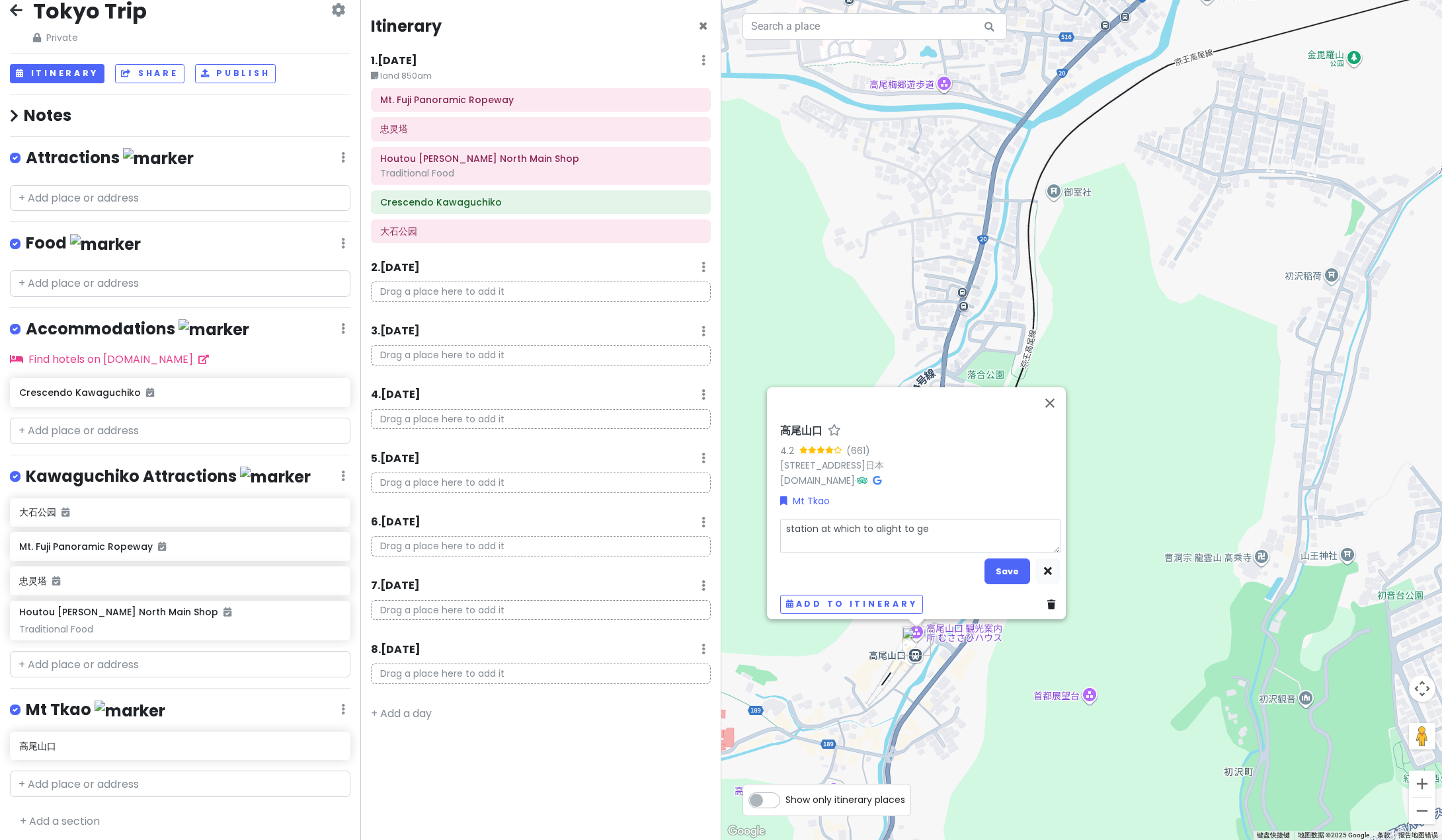
type textarea "x"
type textarea "station at which to alight to get"
type textarea "x"
type textarea "station at which to alight to get"
type textarea "x"
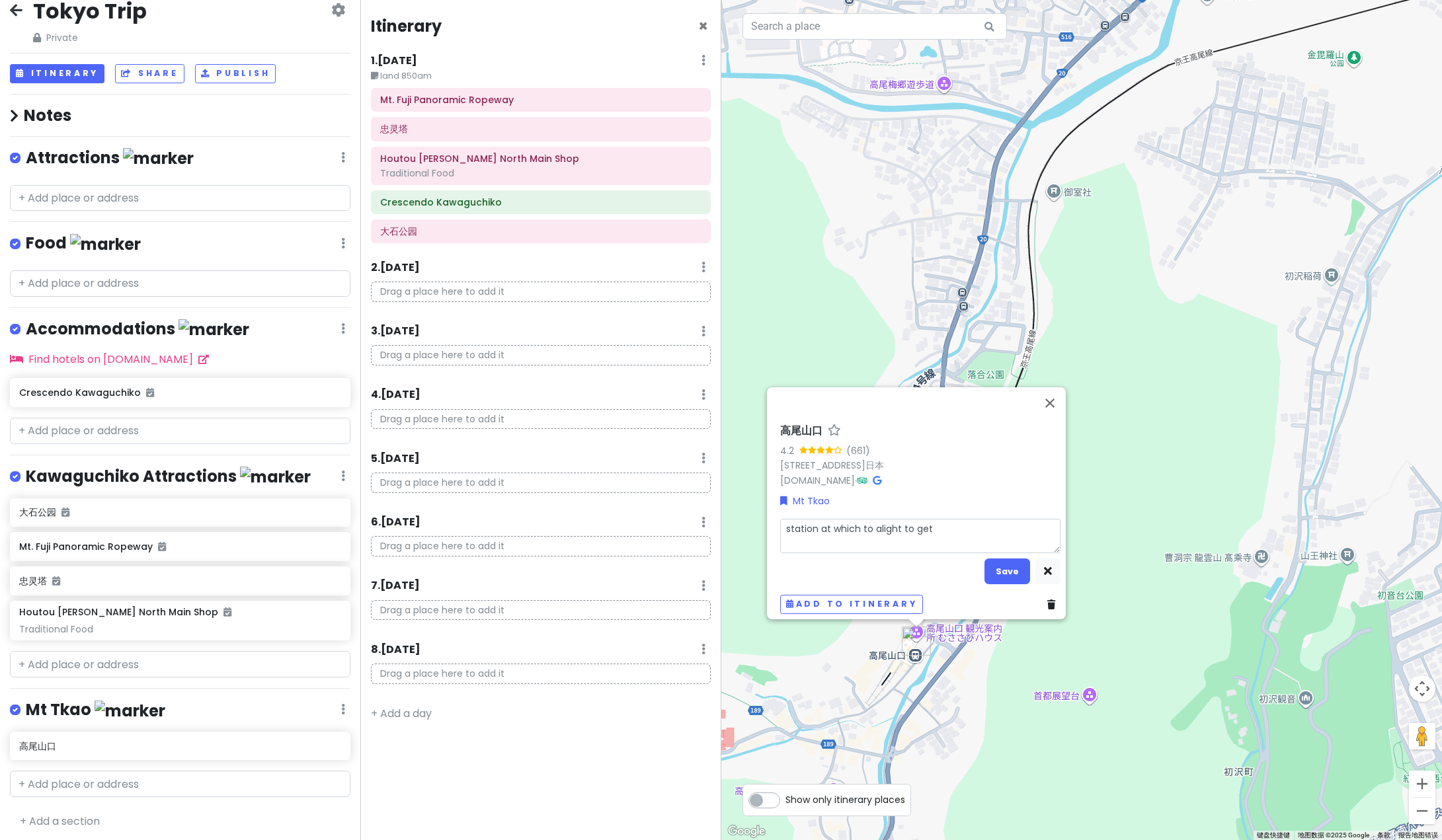
type textarea "station at which to alight to get t"
type textarea "x"
type textarea "station at which to alight to get to"
type textarea "x"
type textarea "station at which to alight to get to"
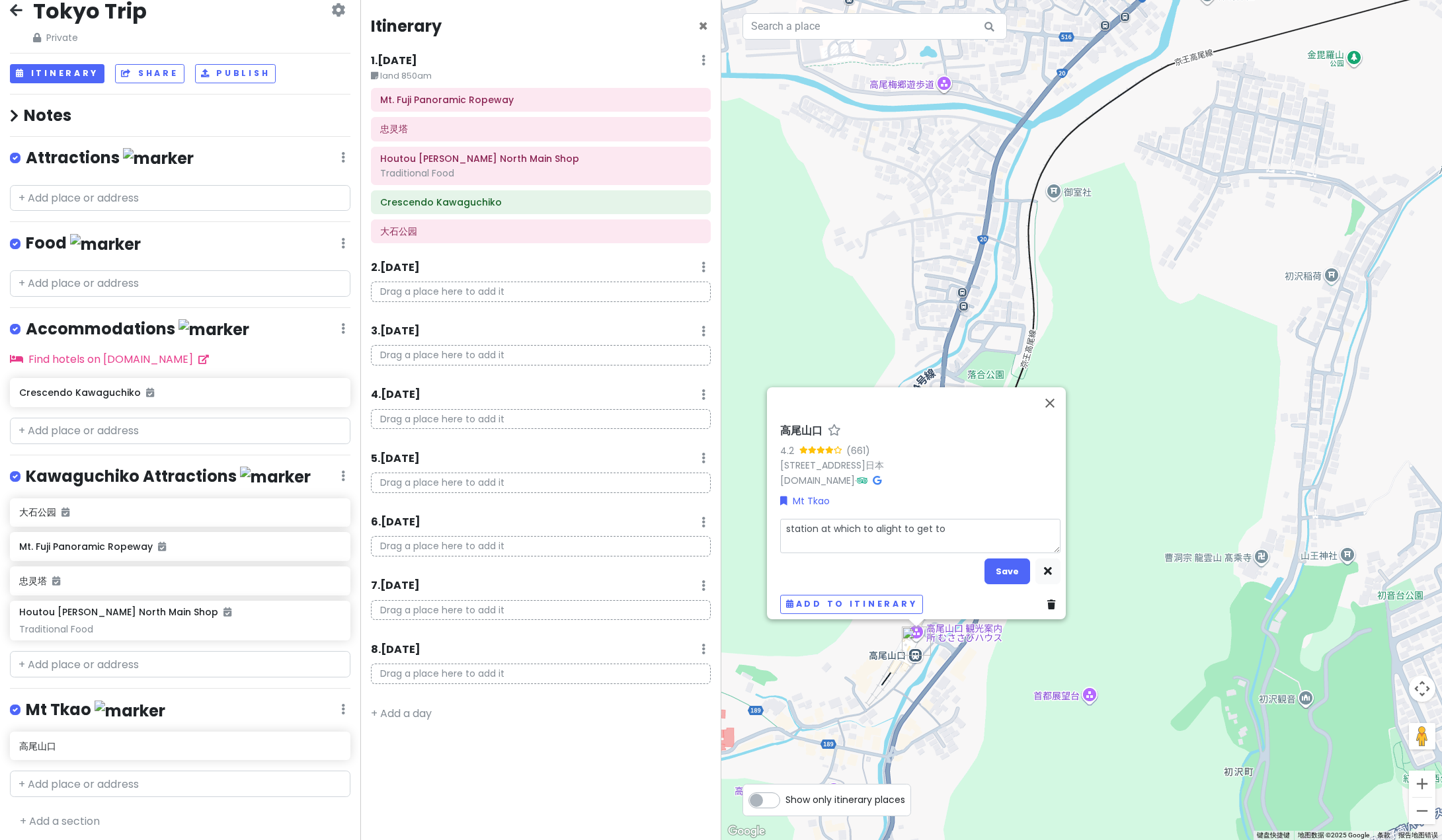
type textarea "x"
type textarea "station at which to alight to get to M"
type textarea "x"
type textarea "station at which to alight to get to Mt"
type textarea "x"
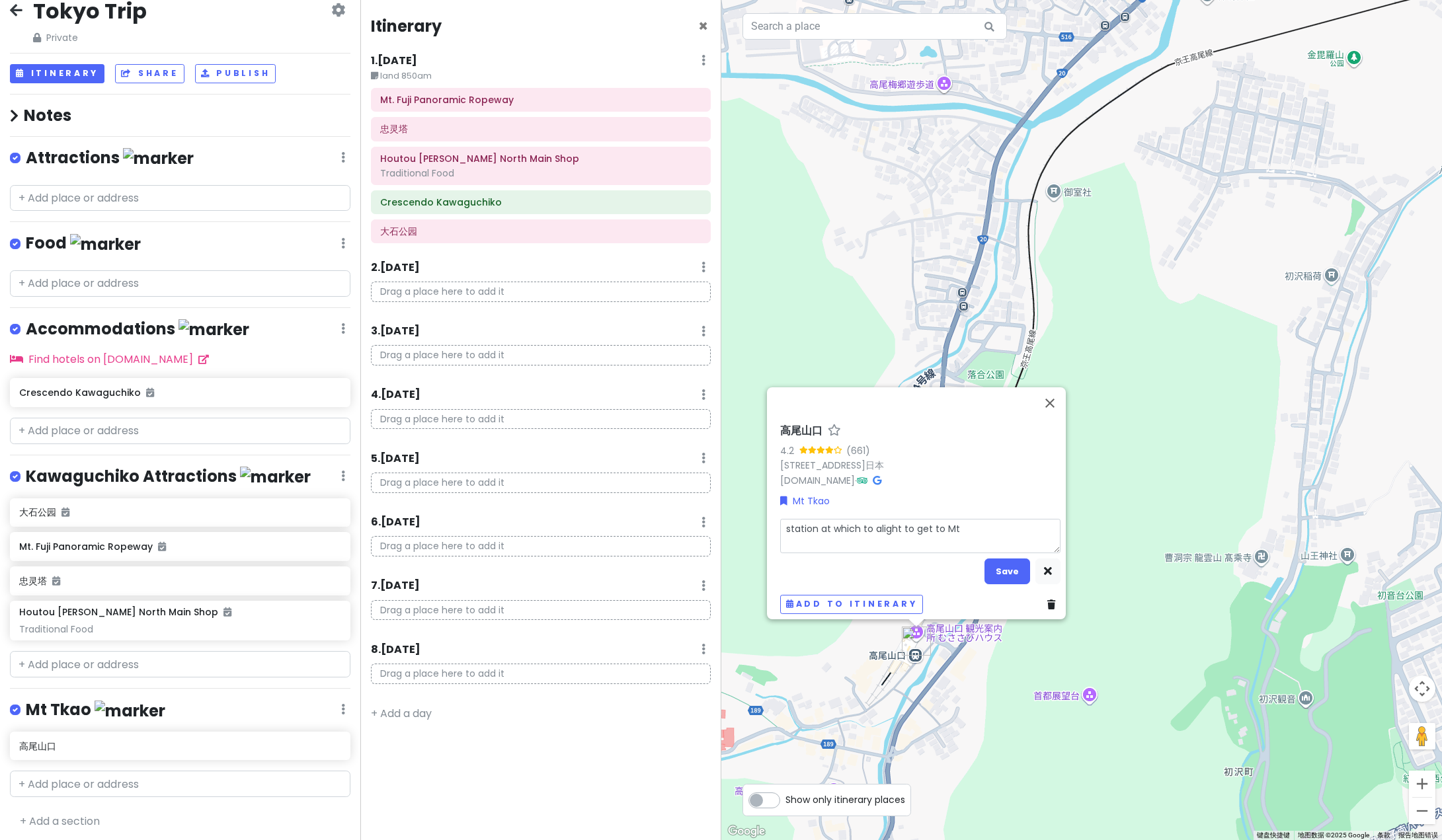
type textarea "station at which to alight to get to Mt"
type textarea "x"
type textarea "station at which to alight to get to [GEOGRAPHIC_DATA]"
type textarea "x"
type textarea "station at which to alight to get to [GEOGRAPHIC_DATA]"
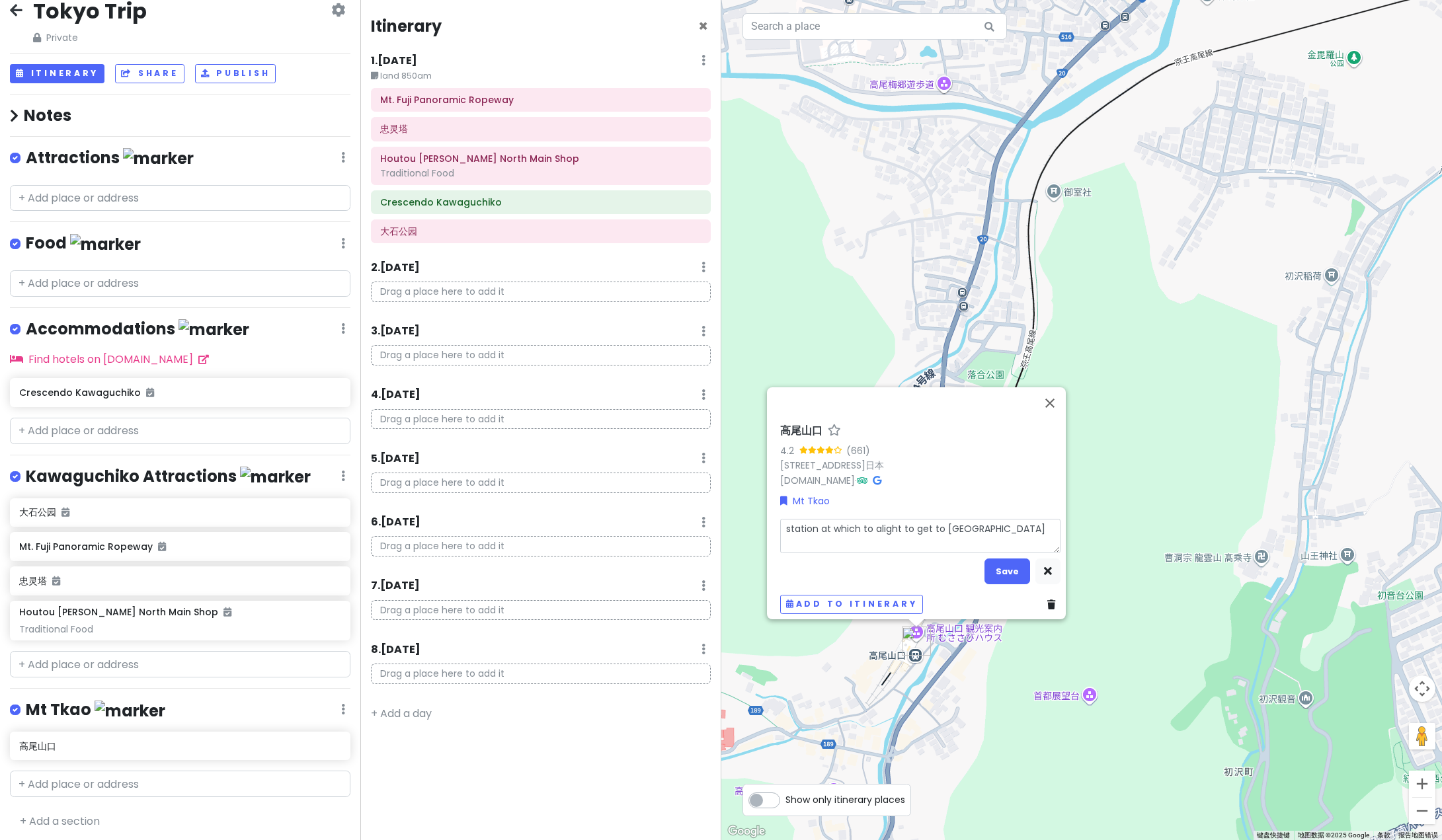
type textarea "x"
type textarea "station at which to alight to get to [GEOGRAPHIC_DATA]"
type textarea "x"
type textarea "station at which to alight to get to [GEOGRAPHIC_DATA]"
type textarea "x"
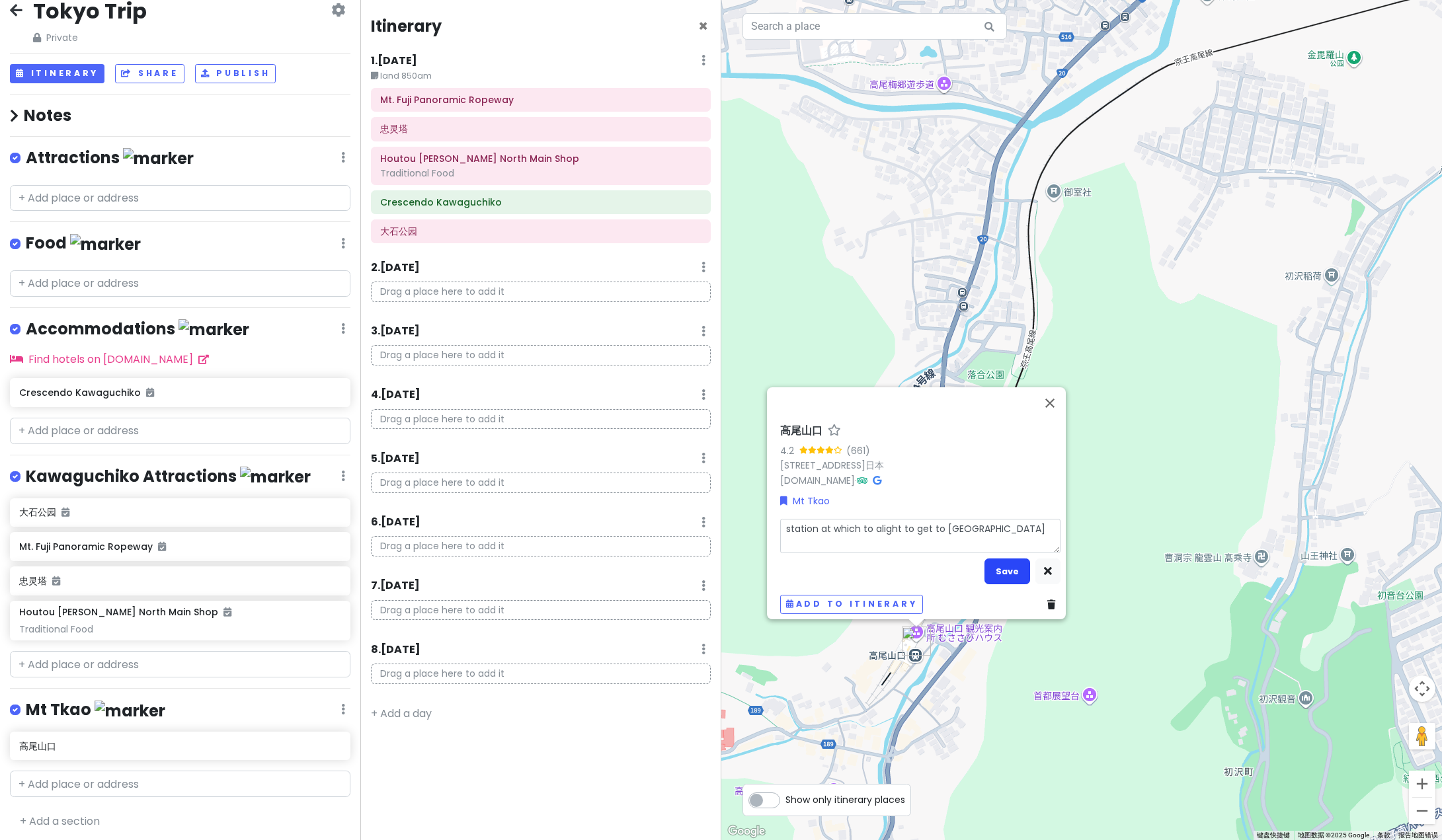
type textarea "station at which to alight to get to [GEOGRAPHIC_DATA]"
click at [1005, 576] on button "Save" at bounding box center [1007, 571] width 46 height 26
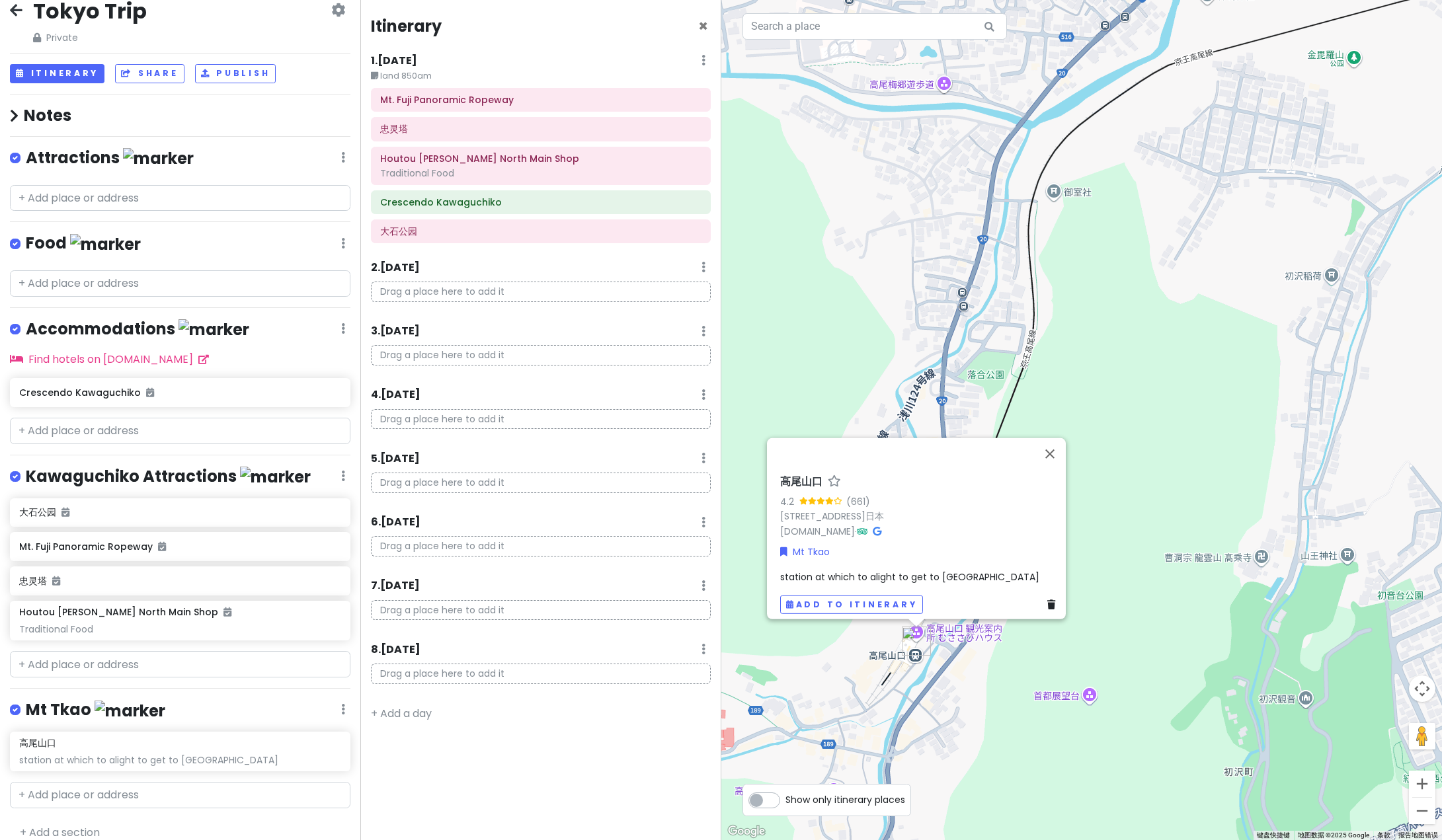
click at [1051, 630] on div "高尾山口 4.2 (661) [GEOGRAPHIC_DATA] 193-0844日本 [DOMAIN_NAME] · [GEOGRAPHIC_DATA] a…" at bounding box center [1082, 420] width 721 height 840
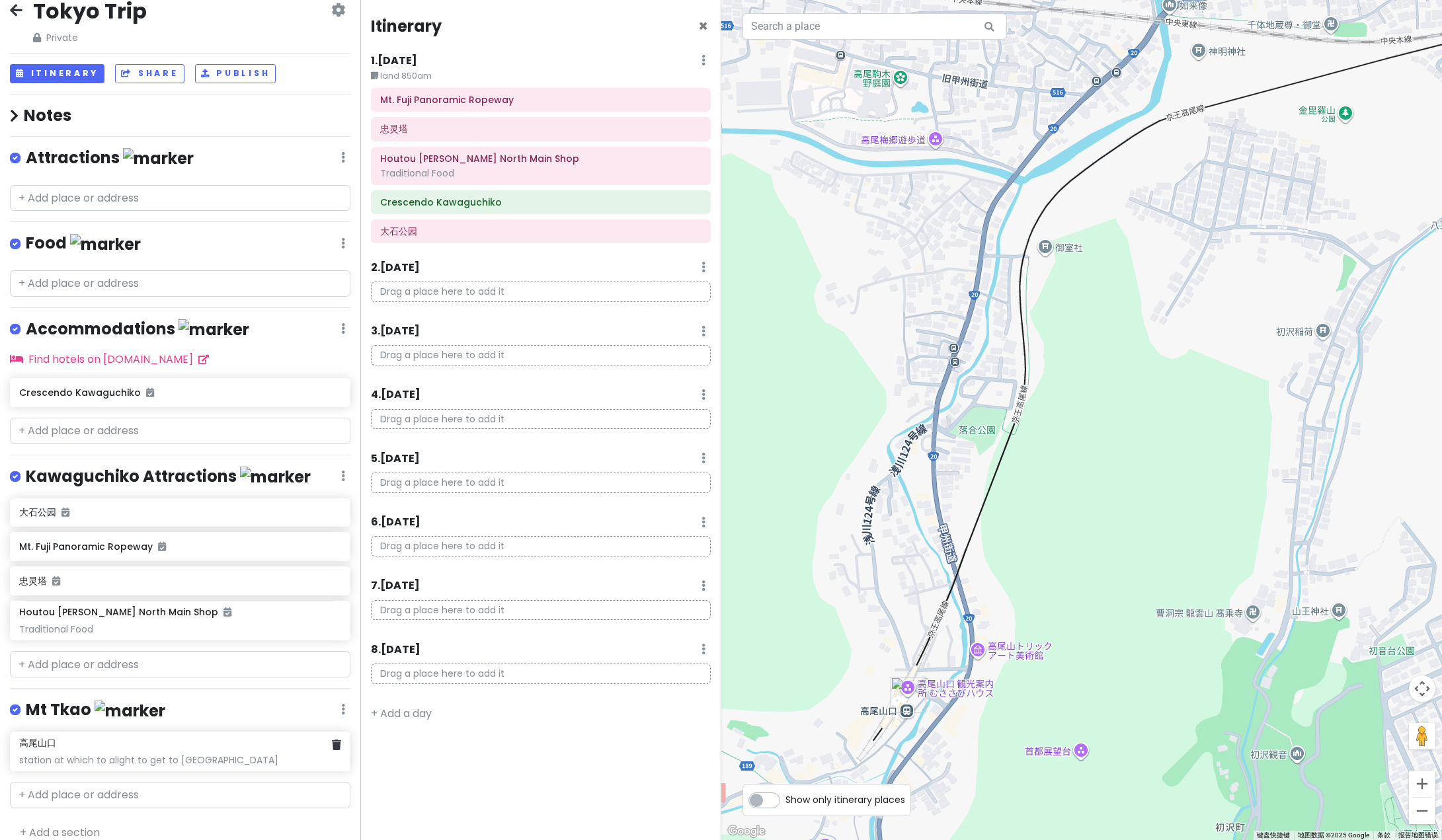
click at [88, 745] on div "[GEOGRAPHIC_DATA] at which to alight to get to [GEOGRAPHIC_DATA]" at bounding box center [179, 751] width 321 height 29
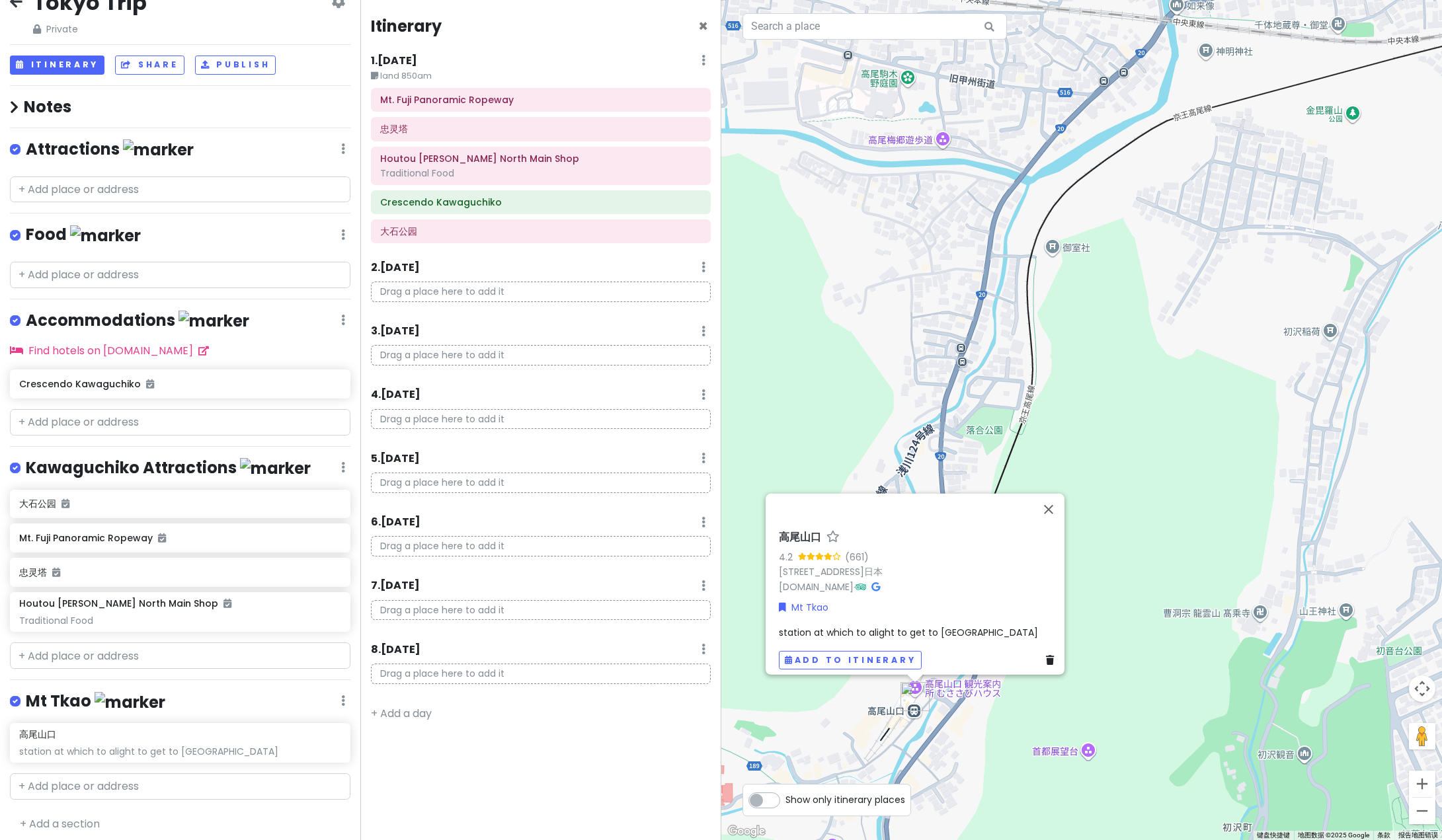
scroll to position [30, 0]
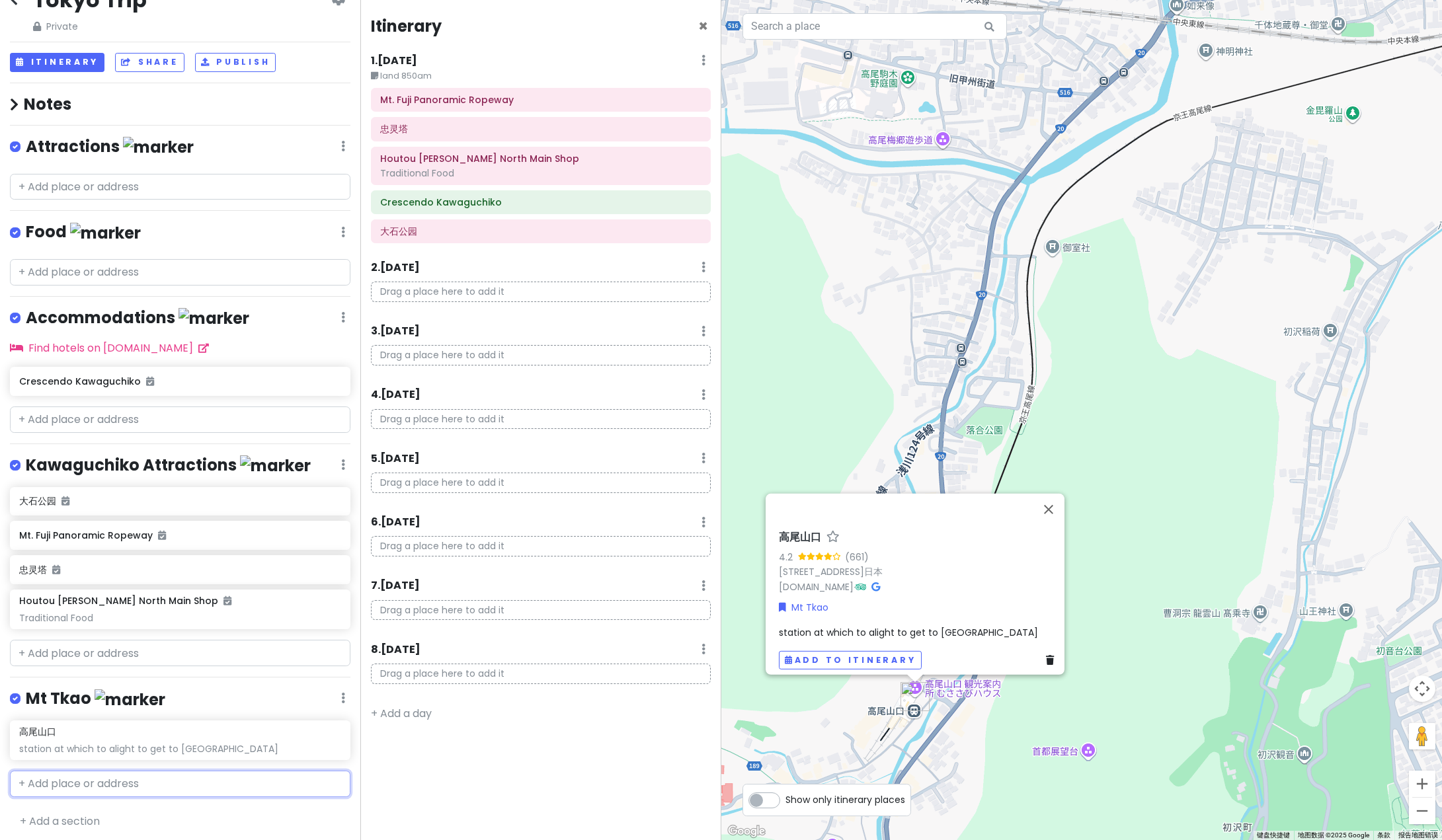
click at [207, 784] on input "text" at bounding box center [180, 784] width 340 height 27
paste input "Takahashiya"
type input "Takahashiya"
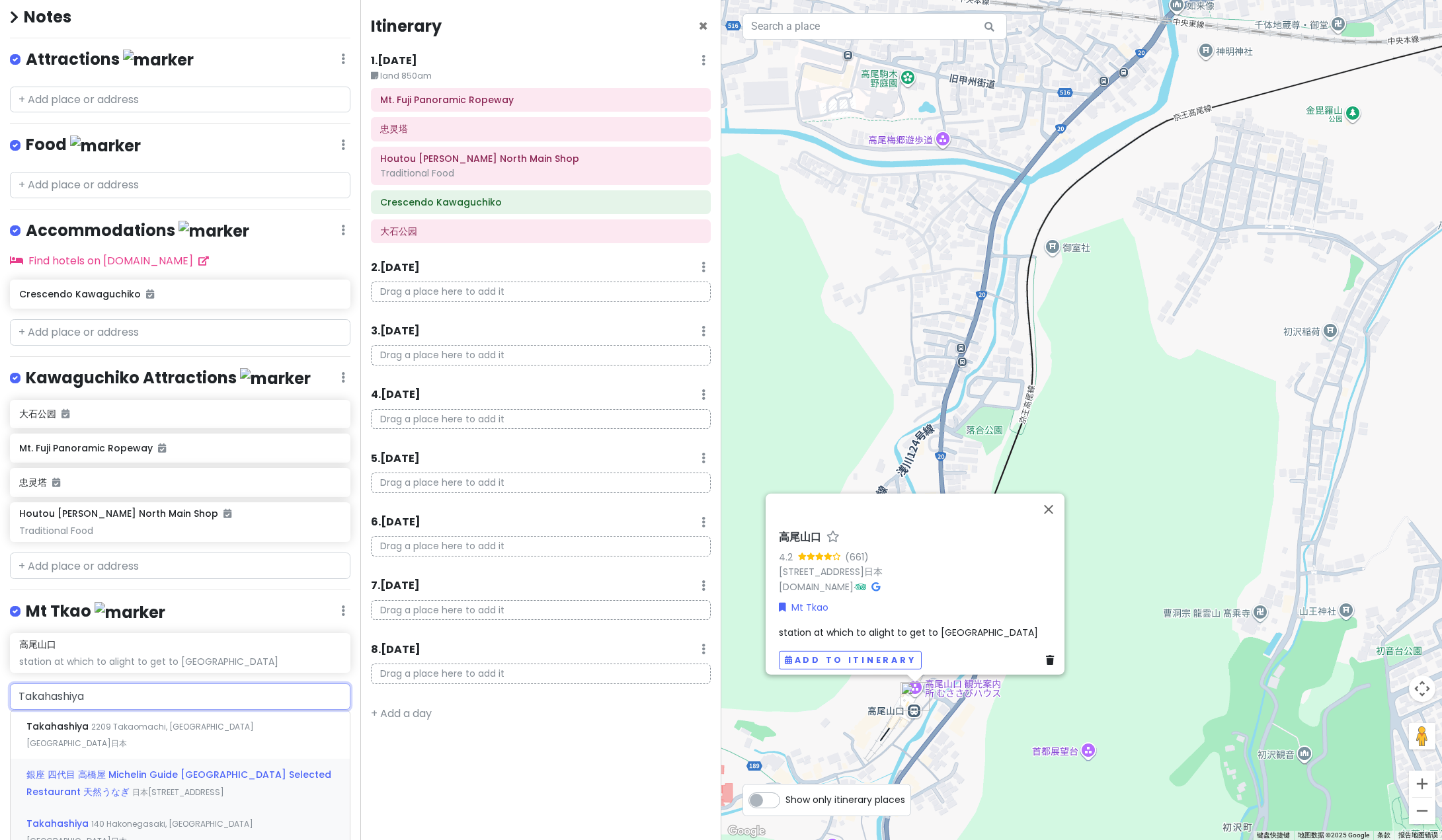
scroll to position [236, 0]
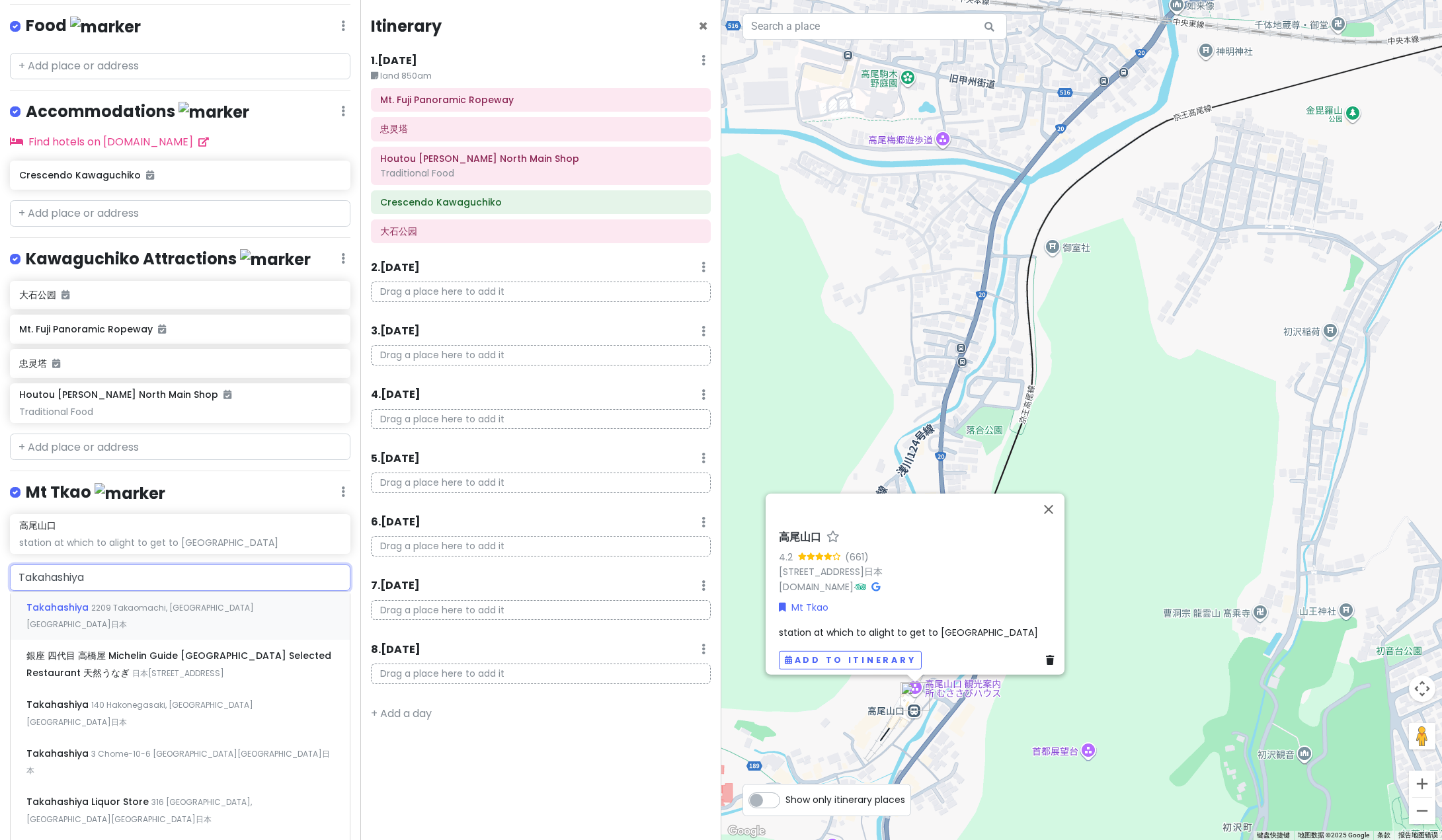
click at [185, 602] on span "2209 Takaomachi, [GEOGRAPHIC_DATA][GEOGRAPHIC_DATA]日本" at bounding box center [140, 616] width 228 height 28
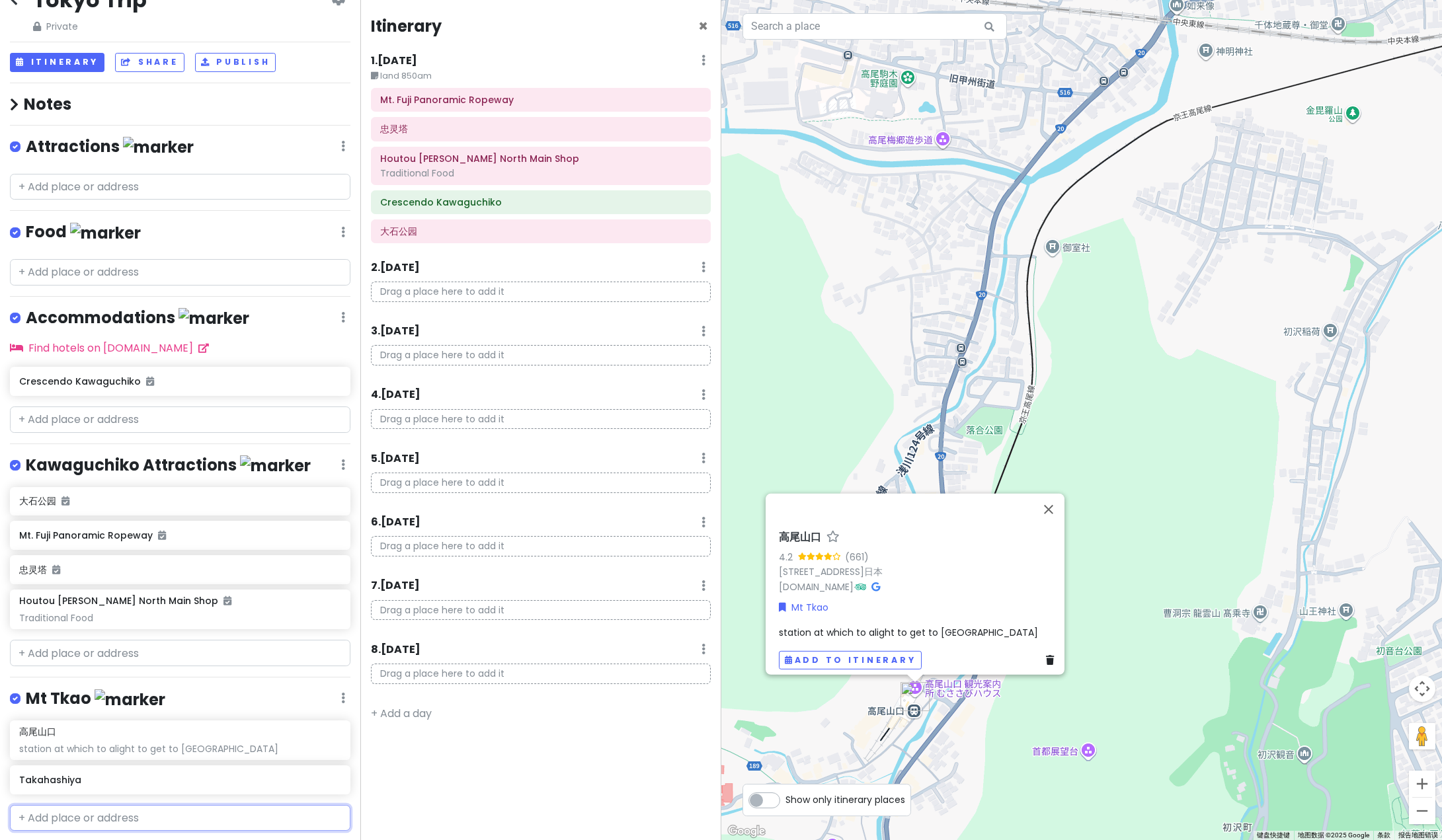
scroll to position [64, 0]
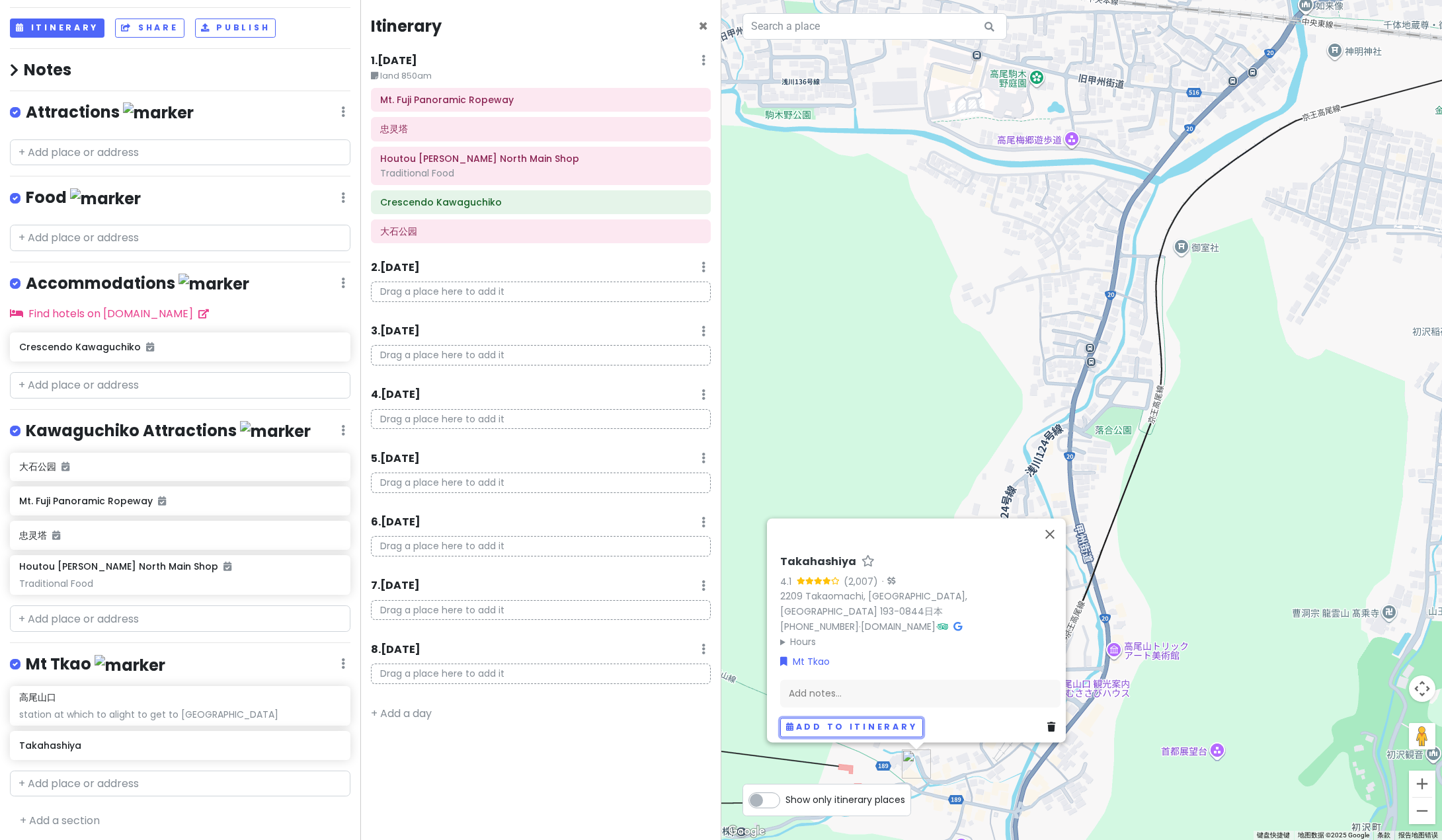
drag, startPoint x: 855, startPoint y: 717, endPoint x: 808, endPoint y: 570, distance: 154.3
click at [835, 677] on div "Takahashiya 4.1 (2,007) · [STREET_ADDRESS][PERSON_NAME]日本 [PHONE_NUMBER] · [DOM…" at bounding box center [920, 646] width 291 height 193
click at [807, 688] on div "Add notes..." at bounding box center [920, 692] width 280 height 28
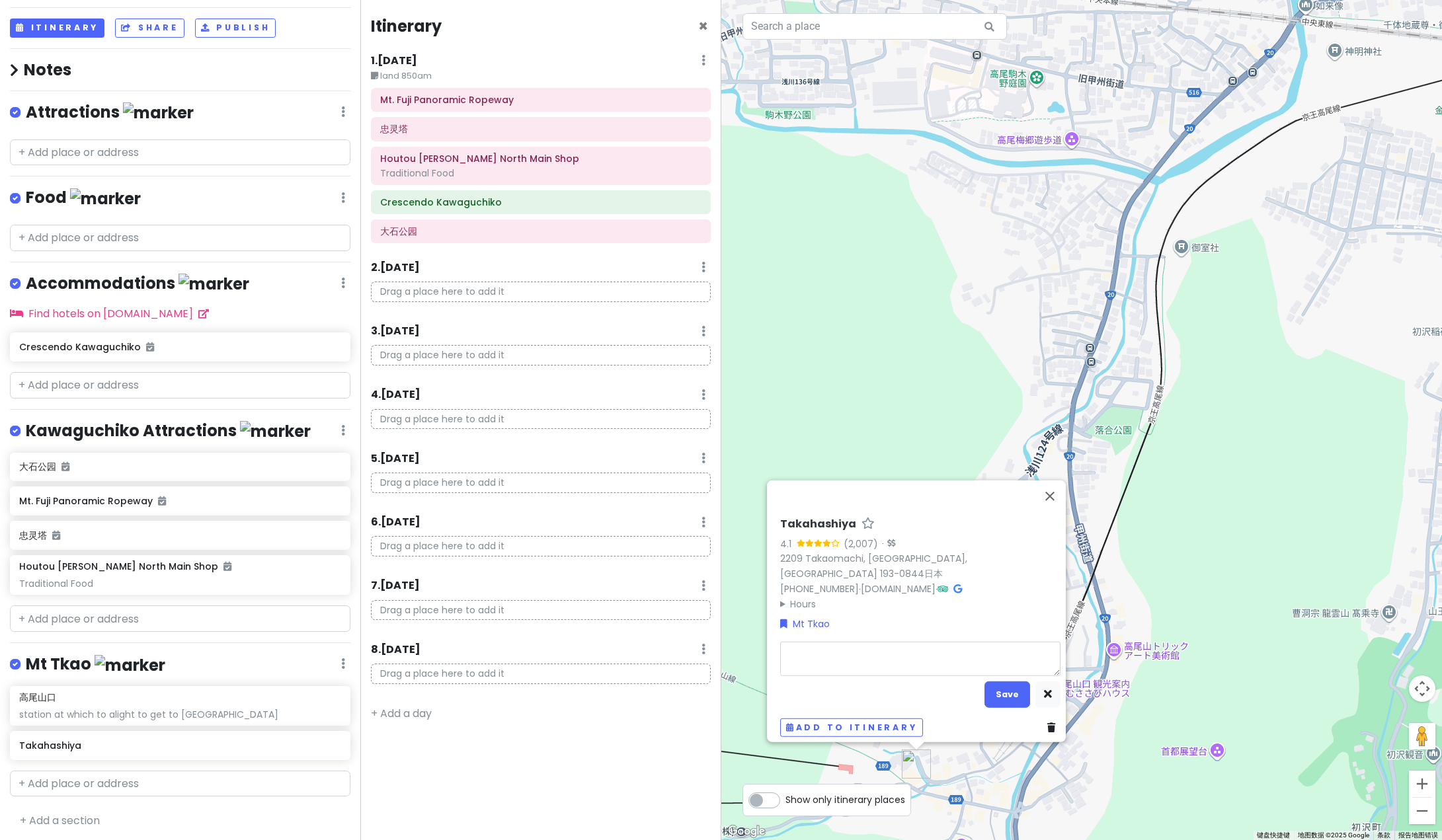
type textarea "x"
type textarea "n"
type textarea "x"
type textarea "ni"
type textarea "x"
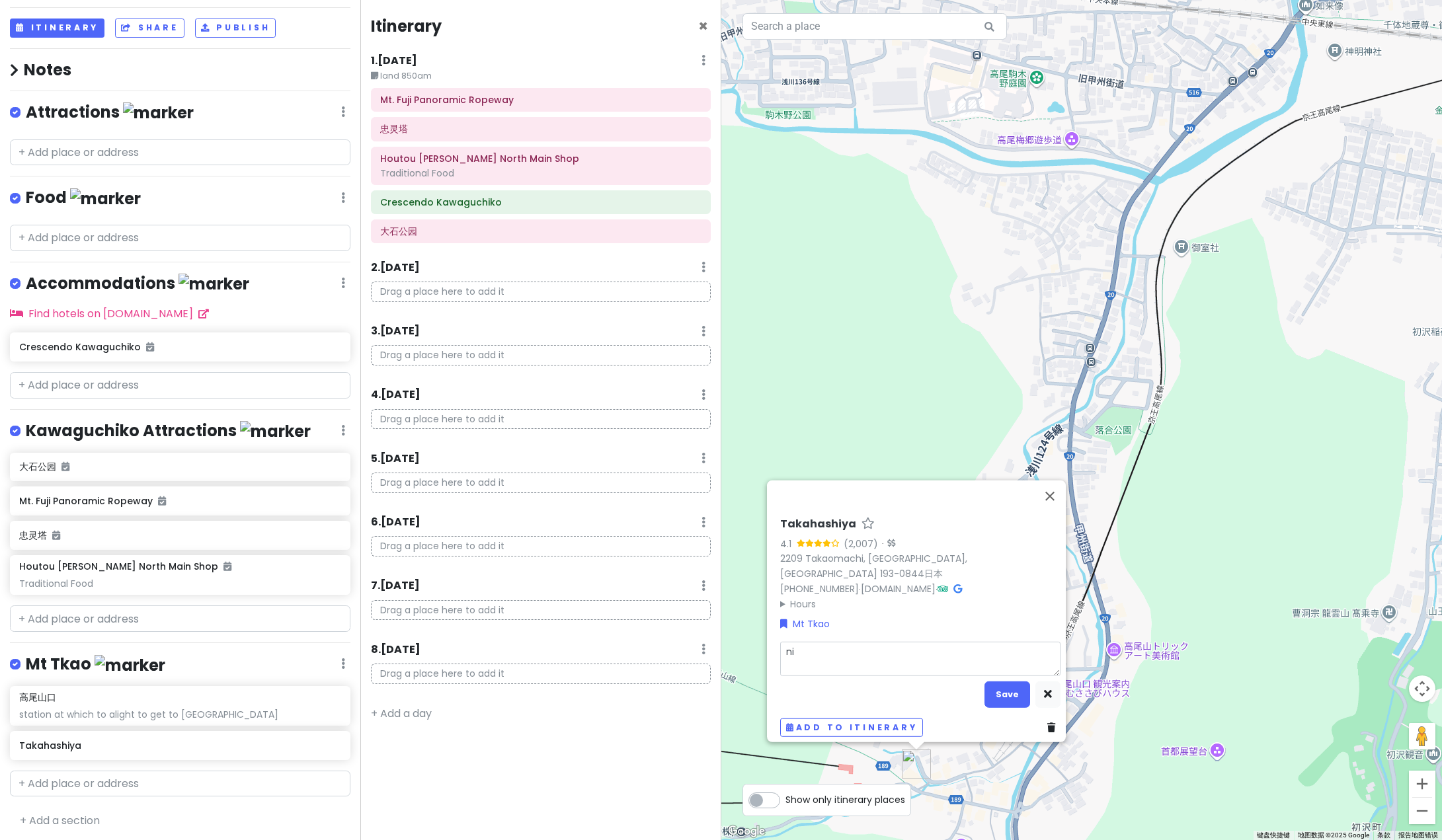
type textarea "nic"
type textarea "x"
type textarea "nice"
type textarea "x"
type textarea "nice"
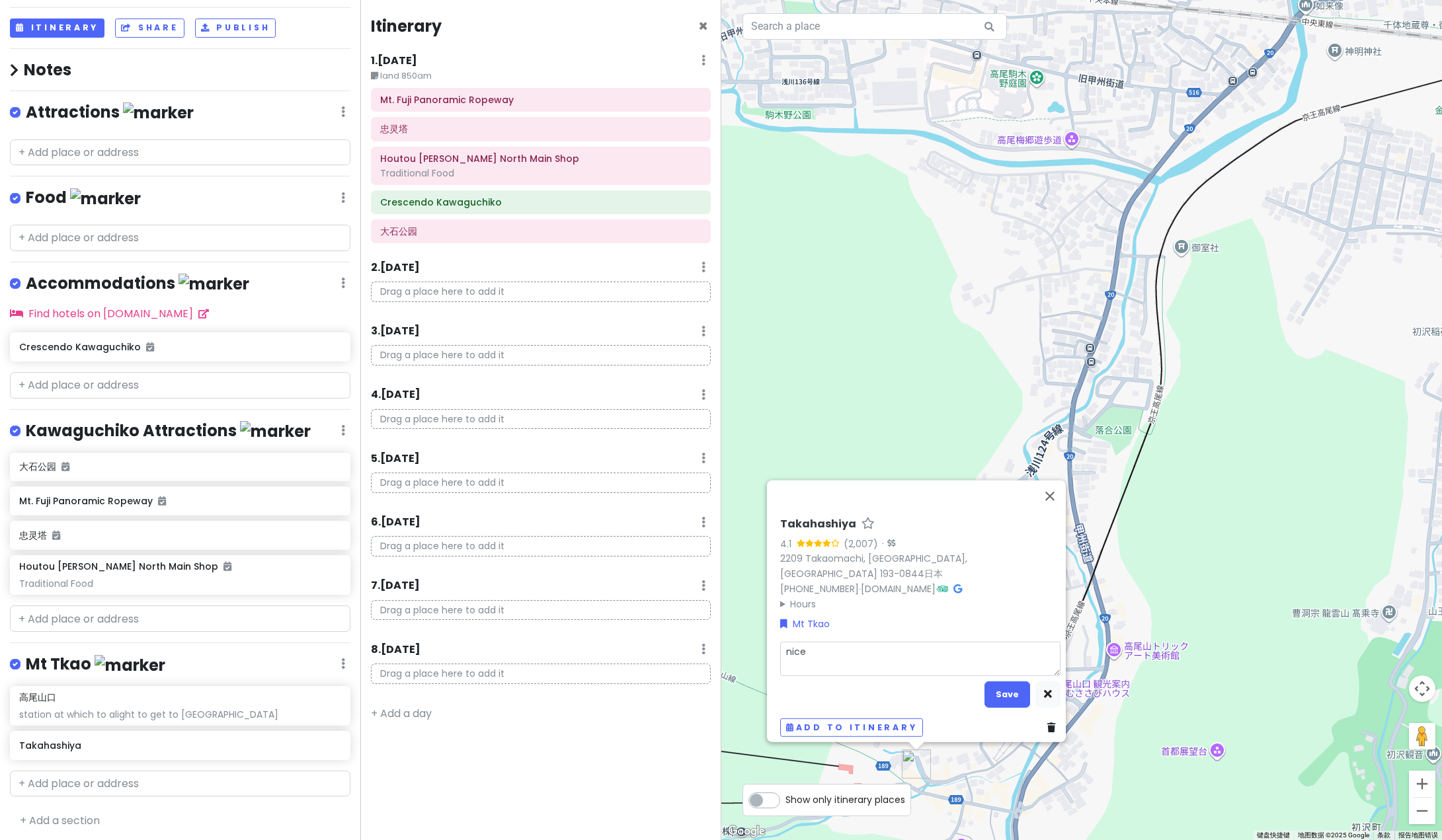
type textarea "x"
type textarea "nice fo"
type textarea "x"
type textarea "nice foo"
type textarea "x"
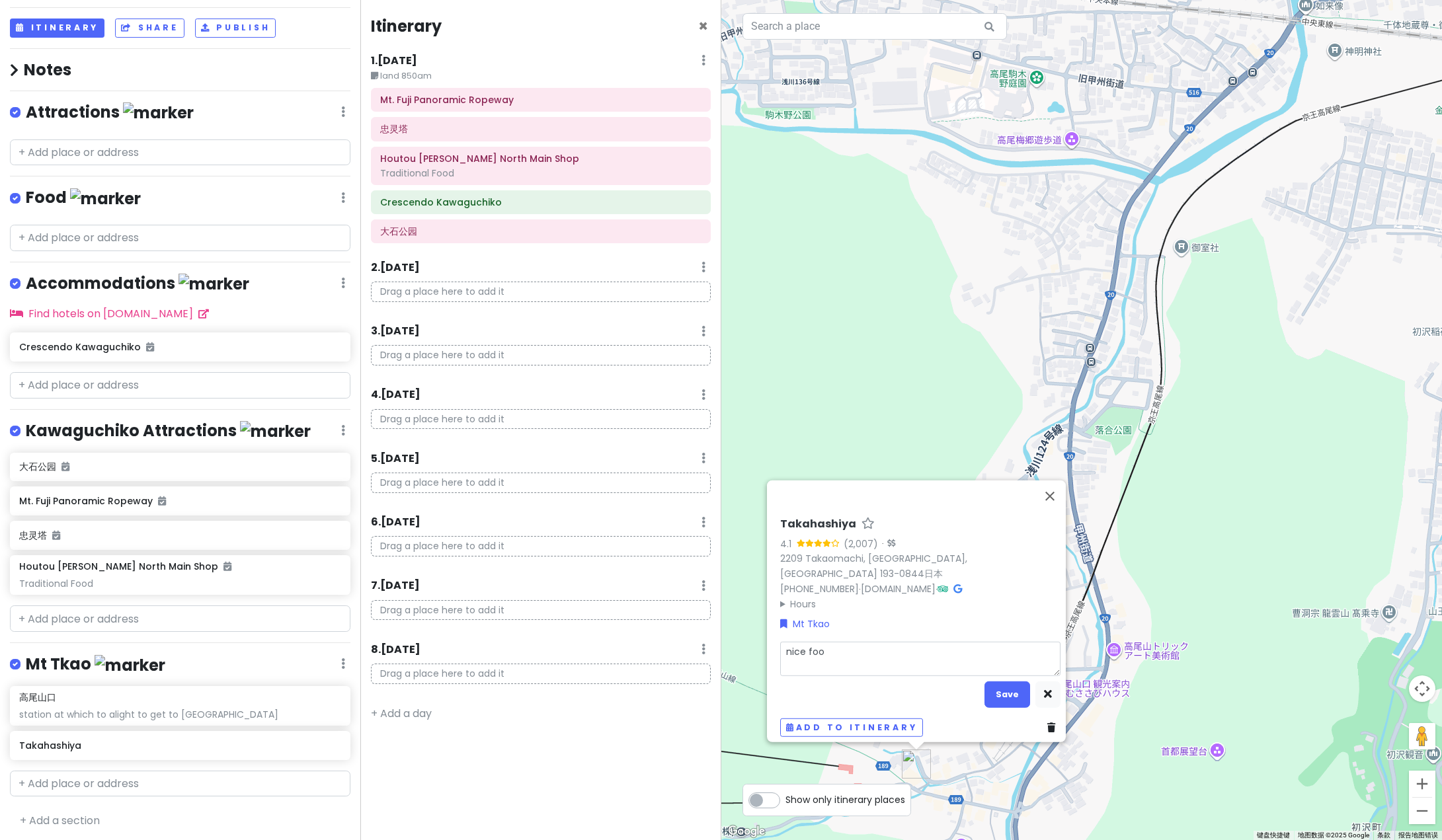
type textarea "nice food"
type textarea "x"
type textarea "nice food"
type textarea "x"
type textarea "nice food"
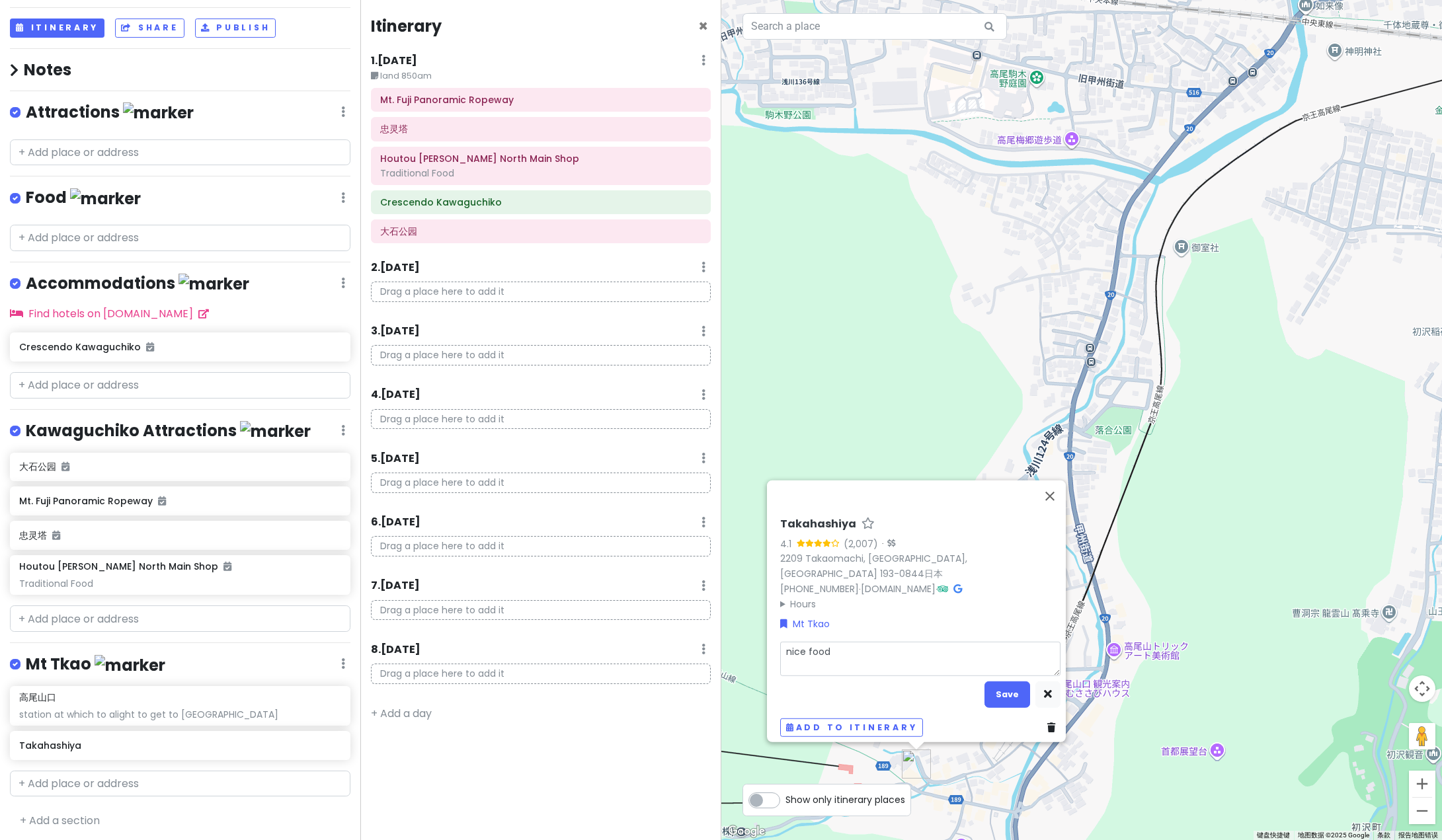
type textarea "x"
type textarea "nice foo"
type textarea "x"
type textarea "nice fo"
type textarea "x"
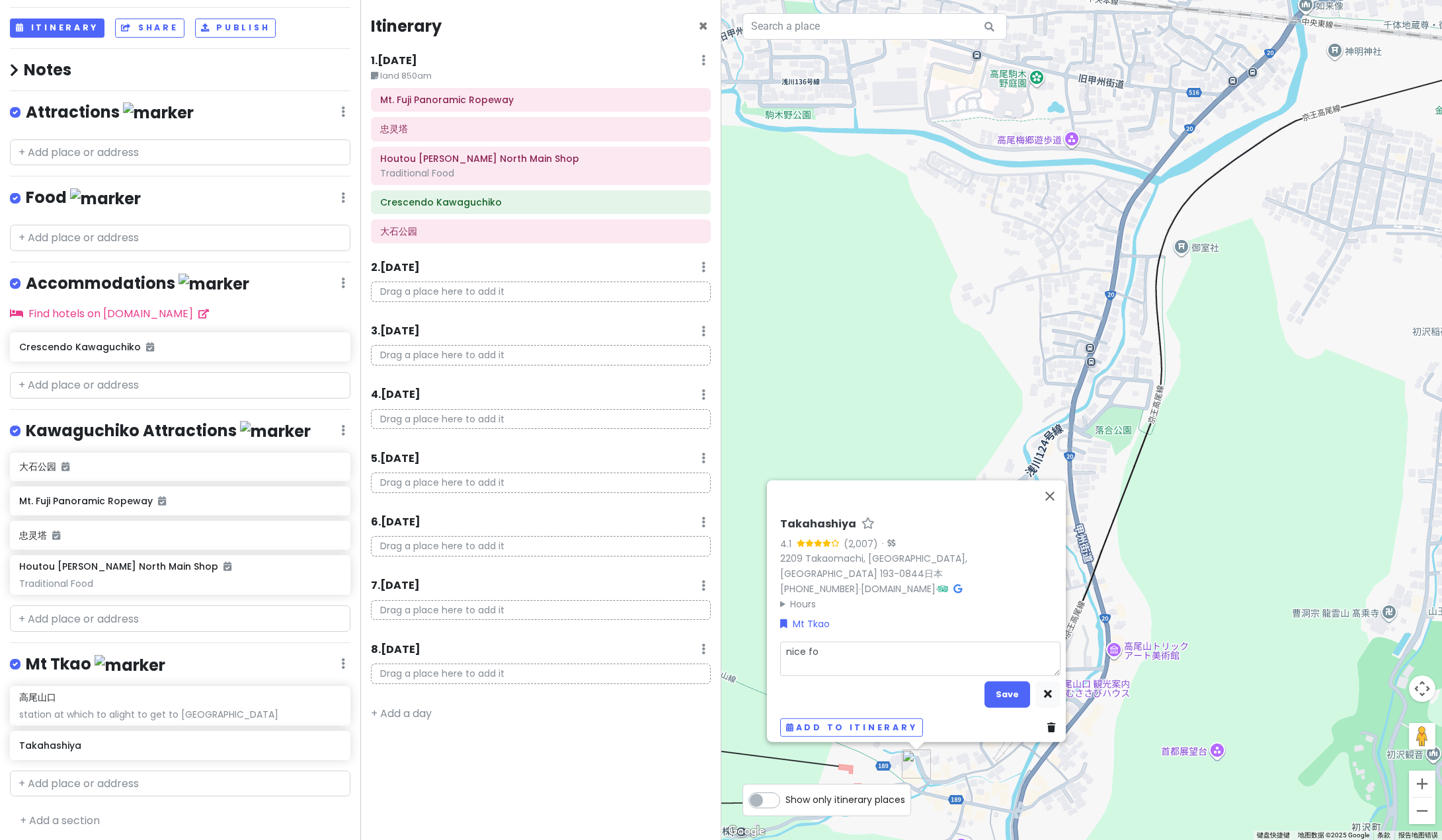
type textarea "nice f"
type textarea "x"
type textarea "nice"
type textarea "x"
type textarea "nice"
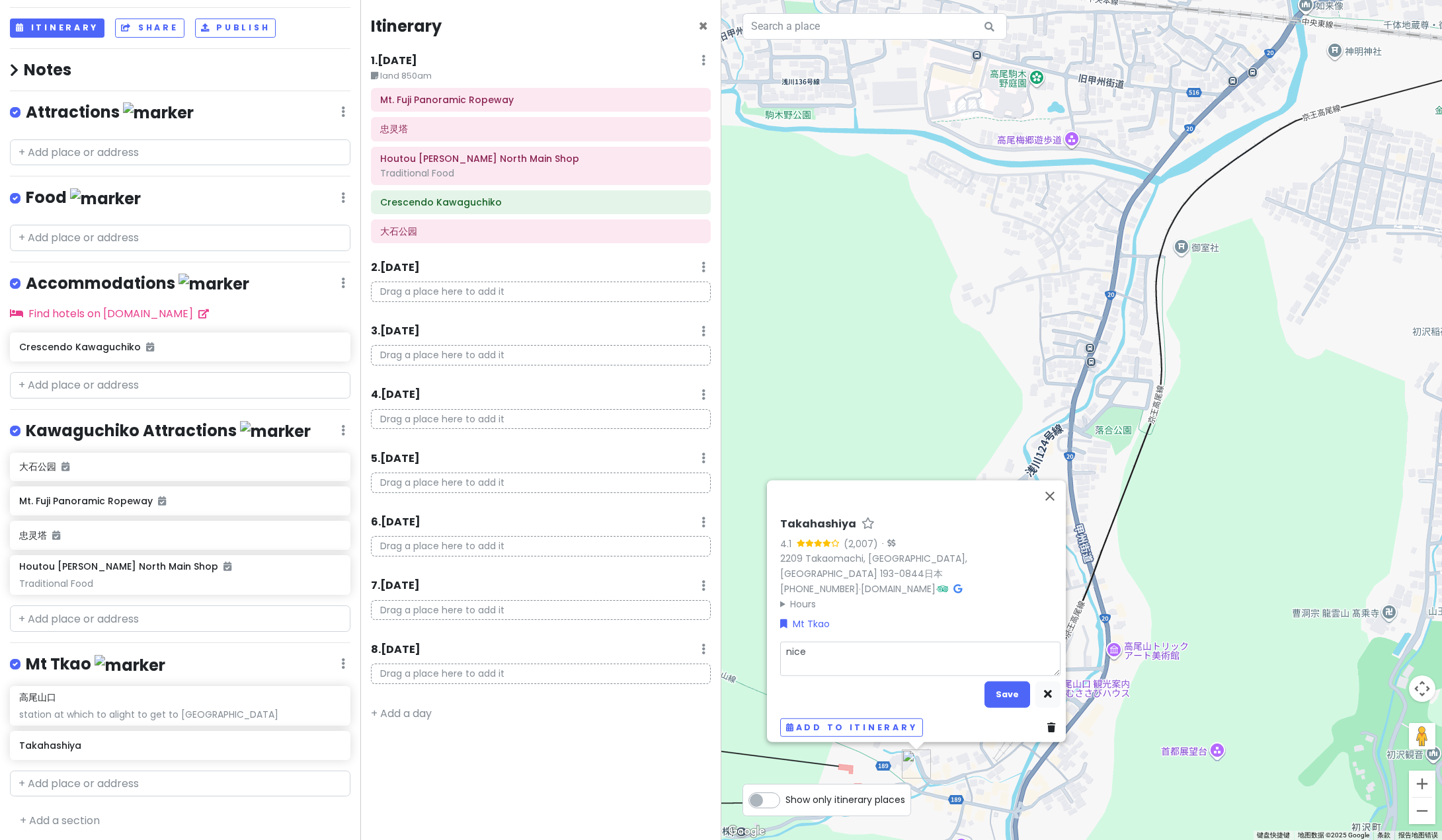
type textarea "x"
type textarea "nic"
type textarea "x"
type textarea "ni"
type textarea "x"
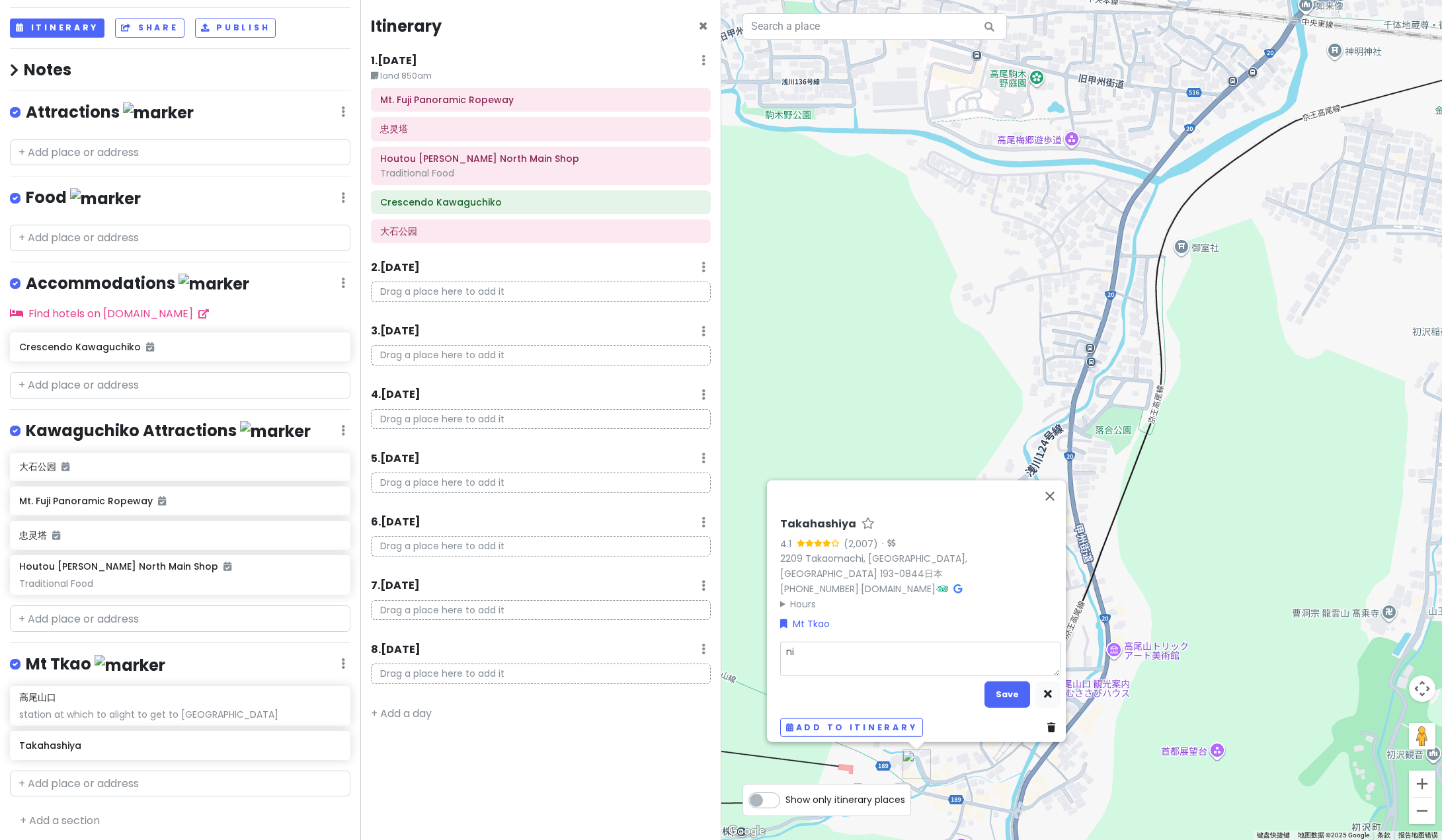
type textarea "n"
type textarea "x"
type textarea "t"
type textarea "x"
type textarea "tr"
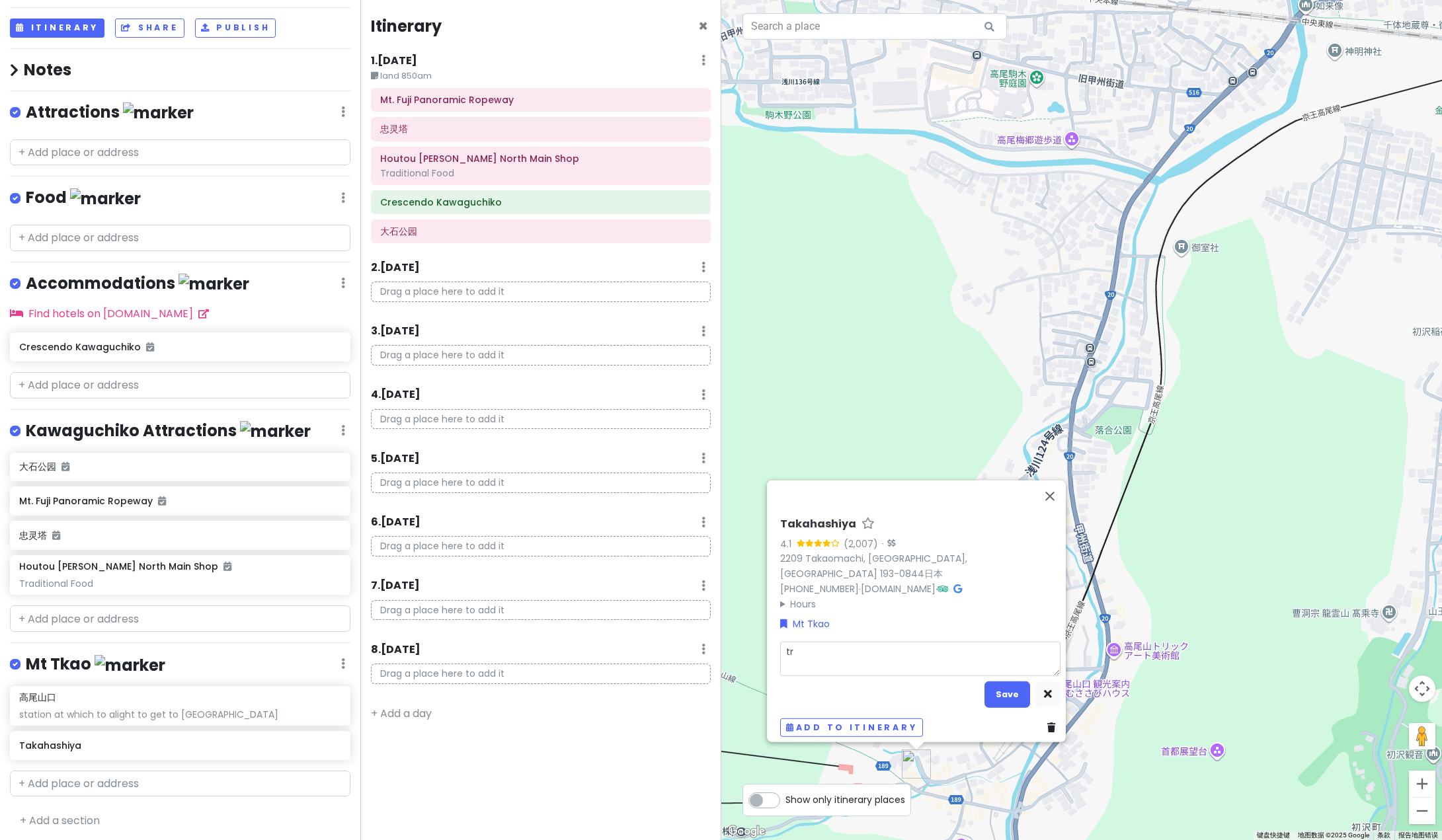
type textarea "x"
type textarea "tra"
type textarea "x"
type textarea "trad"
type textarea "x"
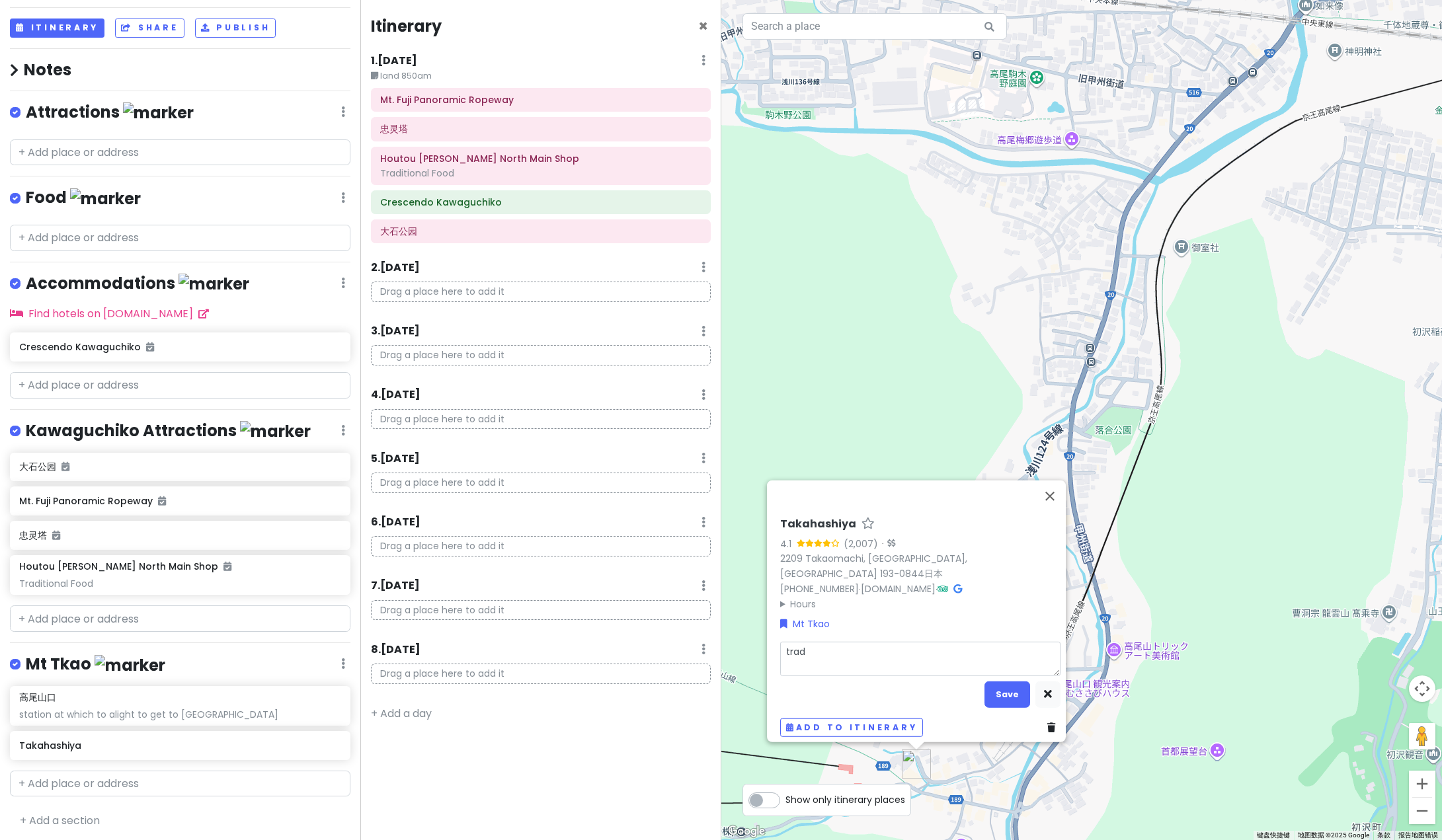
type textarea "tradi"
type textarea "x"
type textarea "traditi"
type textarea "x"
type textarea "traditio"
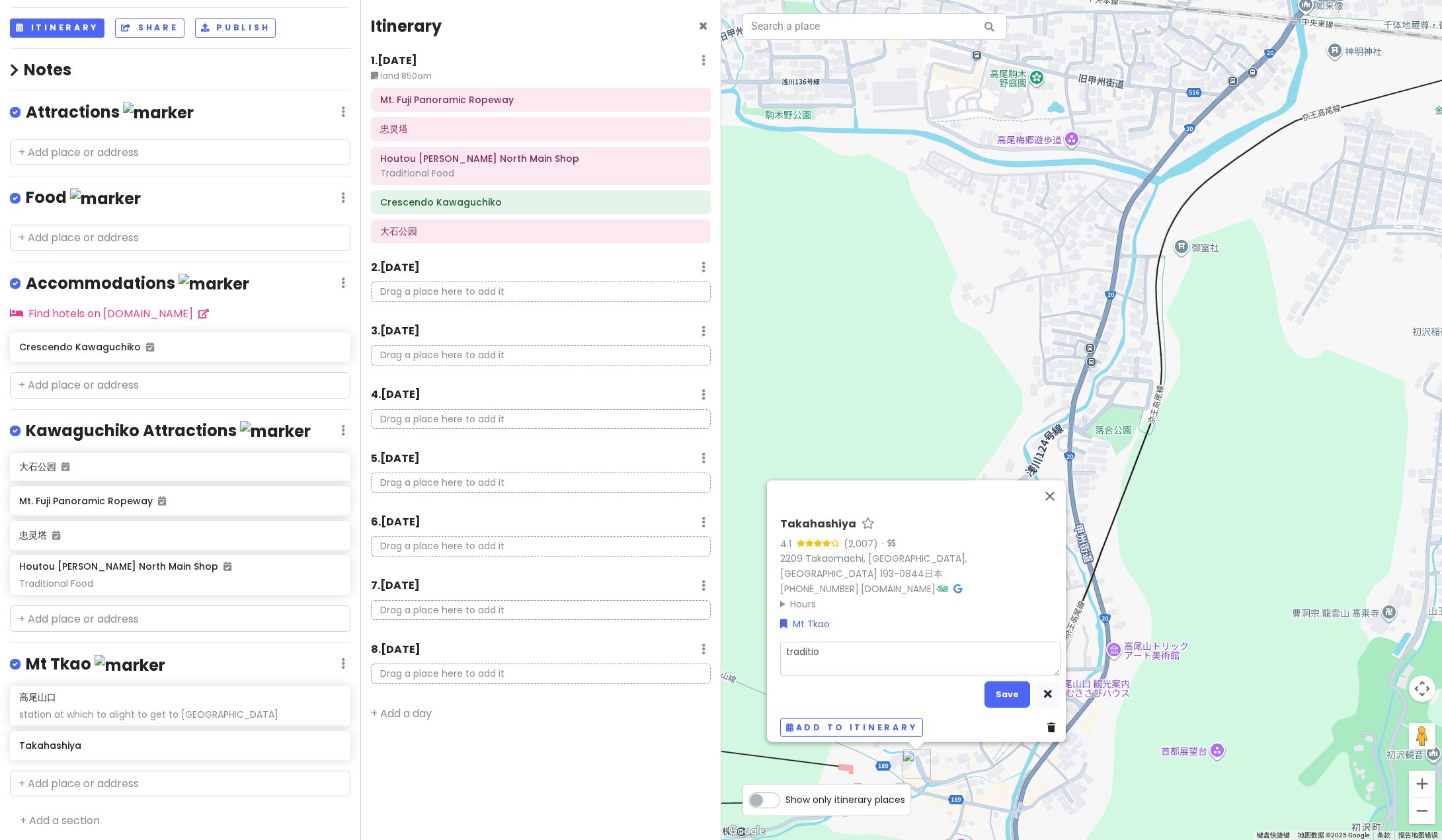
type textarea "x"
type textarea "traditiona"
type textarea "x"
type textarea "traditional"
type textarea "x"
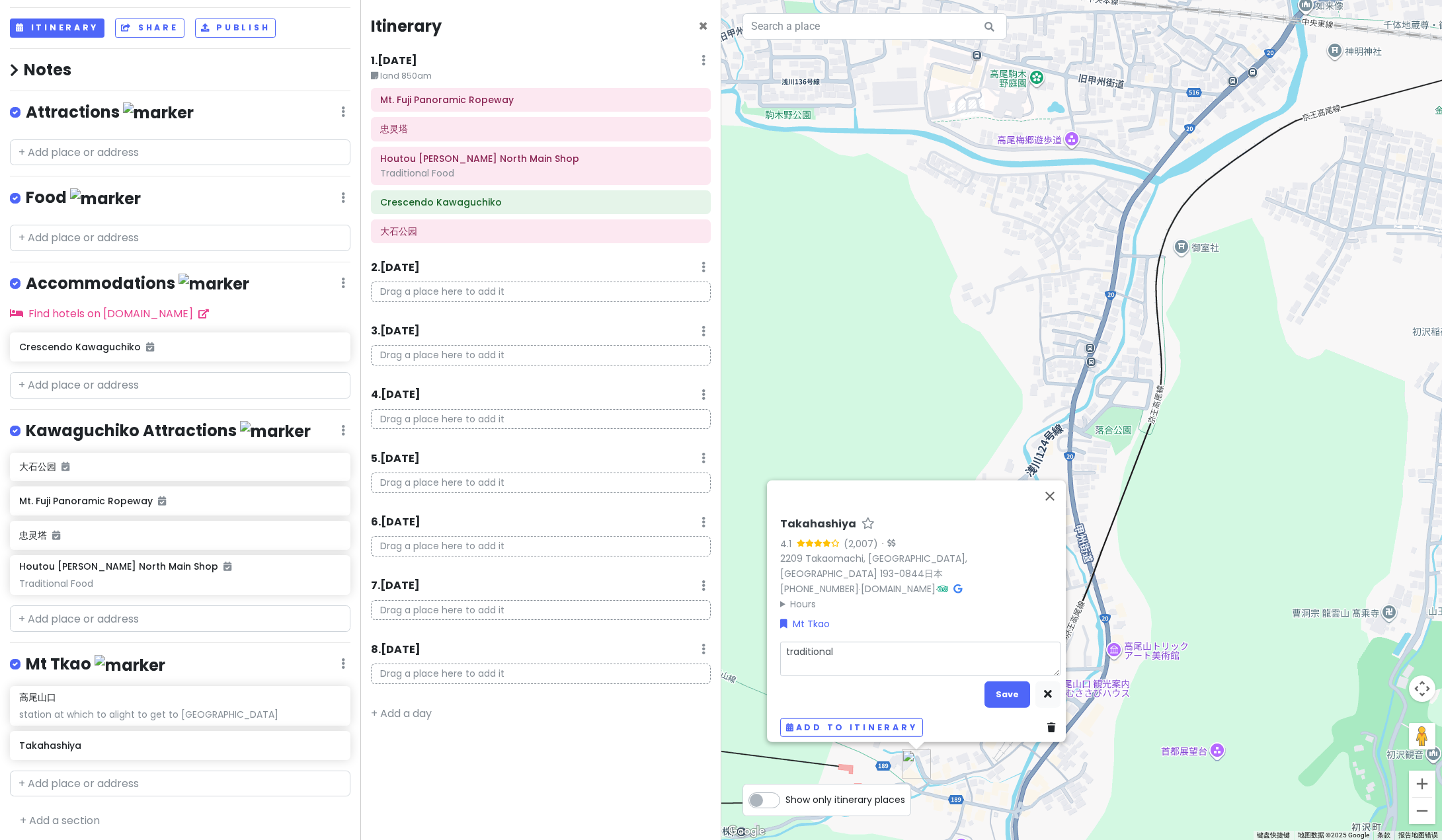
type textarea "traditional"
type textarea "x"
type textarea "traditional j"
type textarea "x"
type textarea "traditional ja"
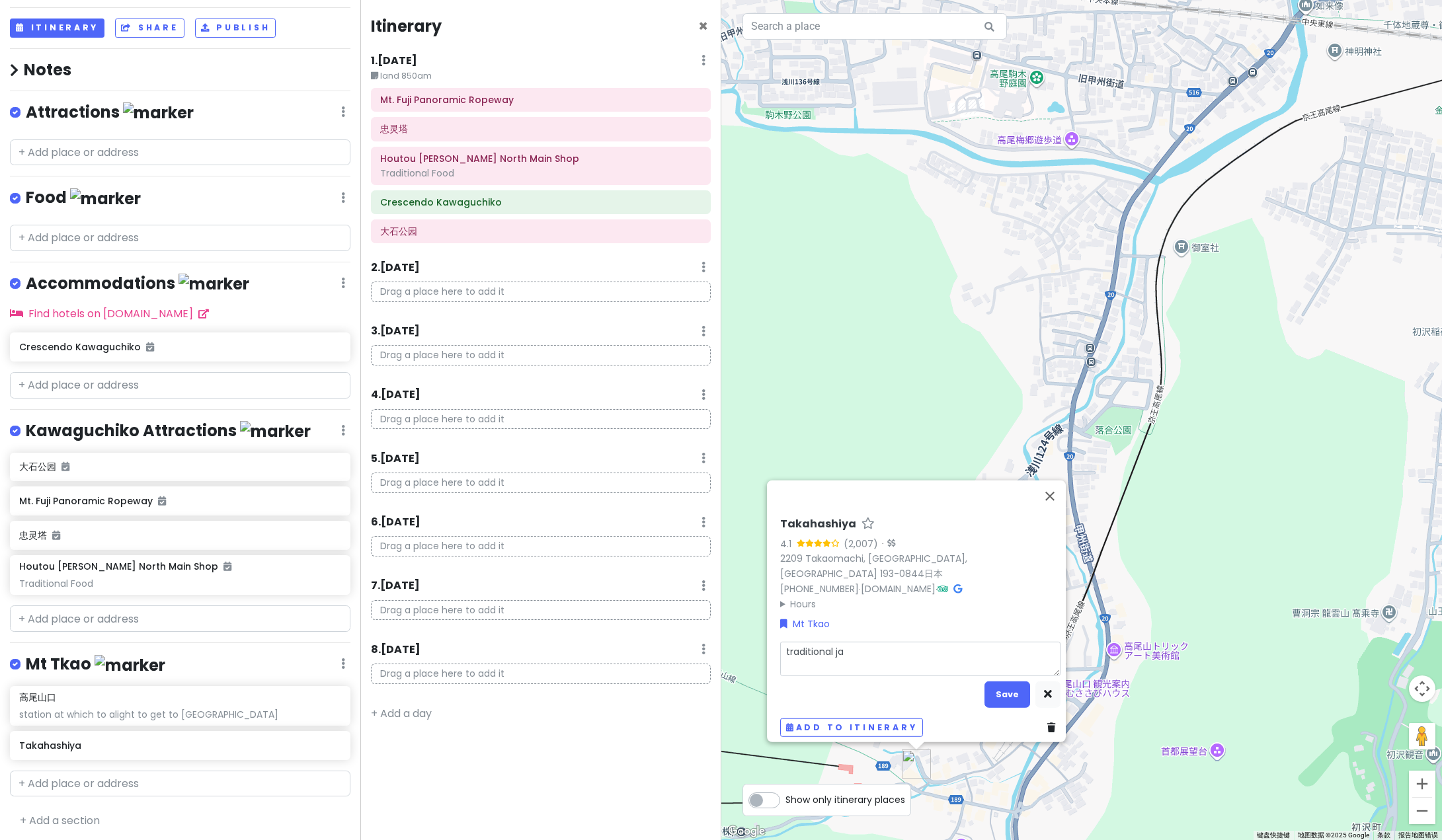
type textarea "x"
type textarea "traditional jap"
type textarea "x"
type textarea "traditional japa"
type textarea "x"
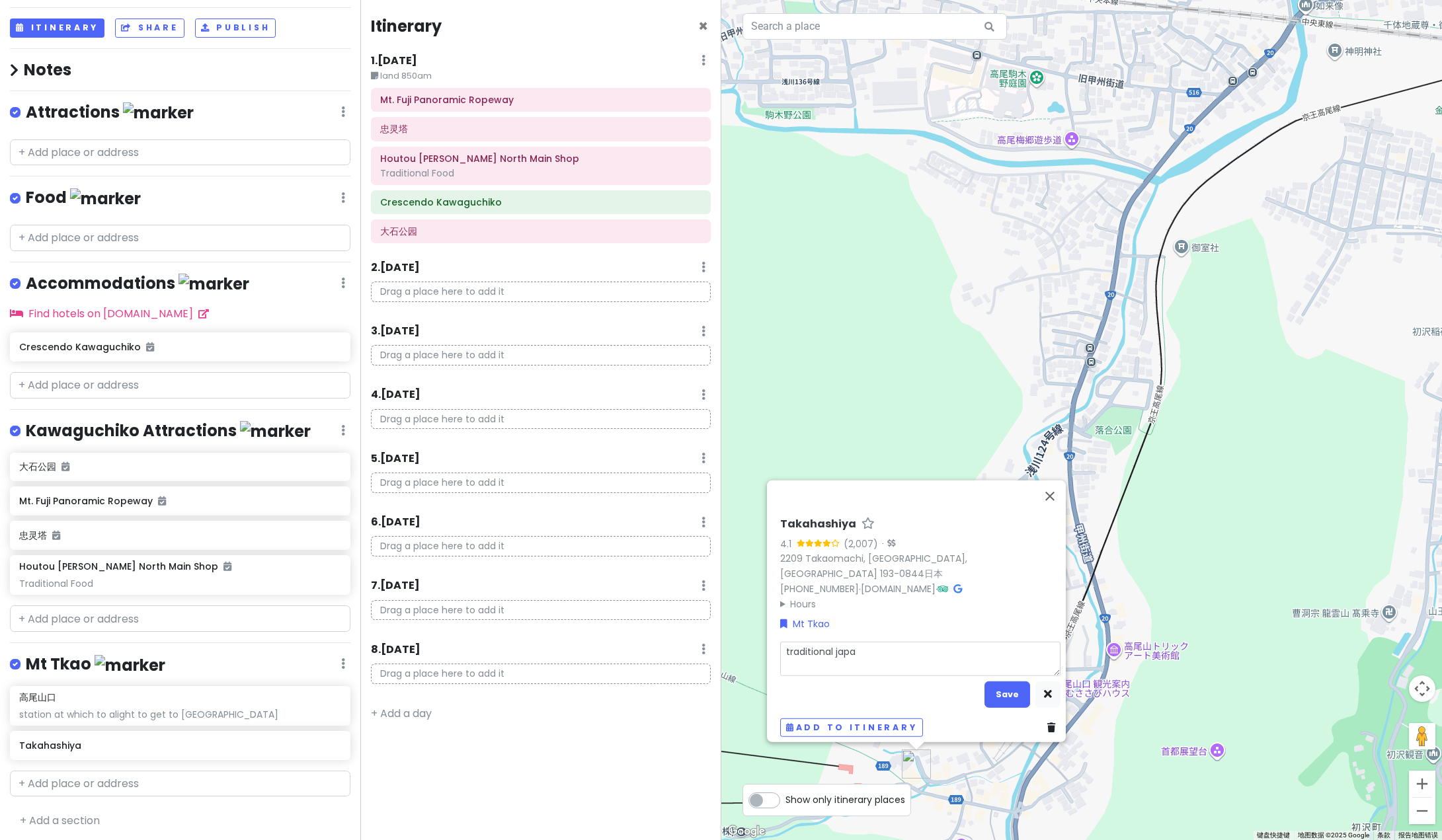
type textarea "traditional [GEOGRAPHIC_DATA]"
type textarea "x"
type textarea "traditional japane"
type textarea "x"
type textarea "traditional japanes"
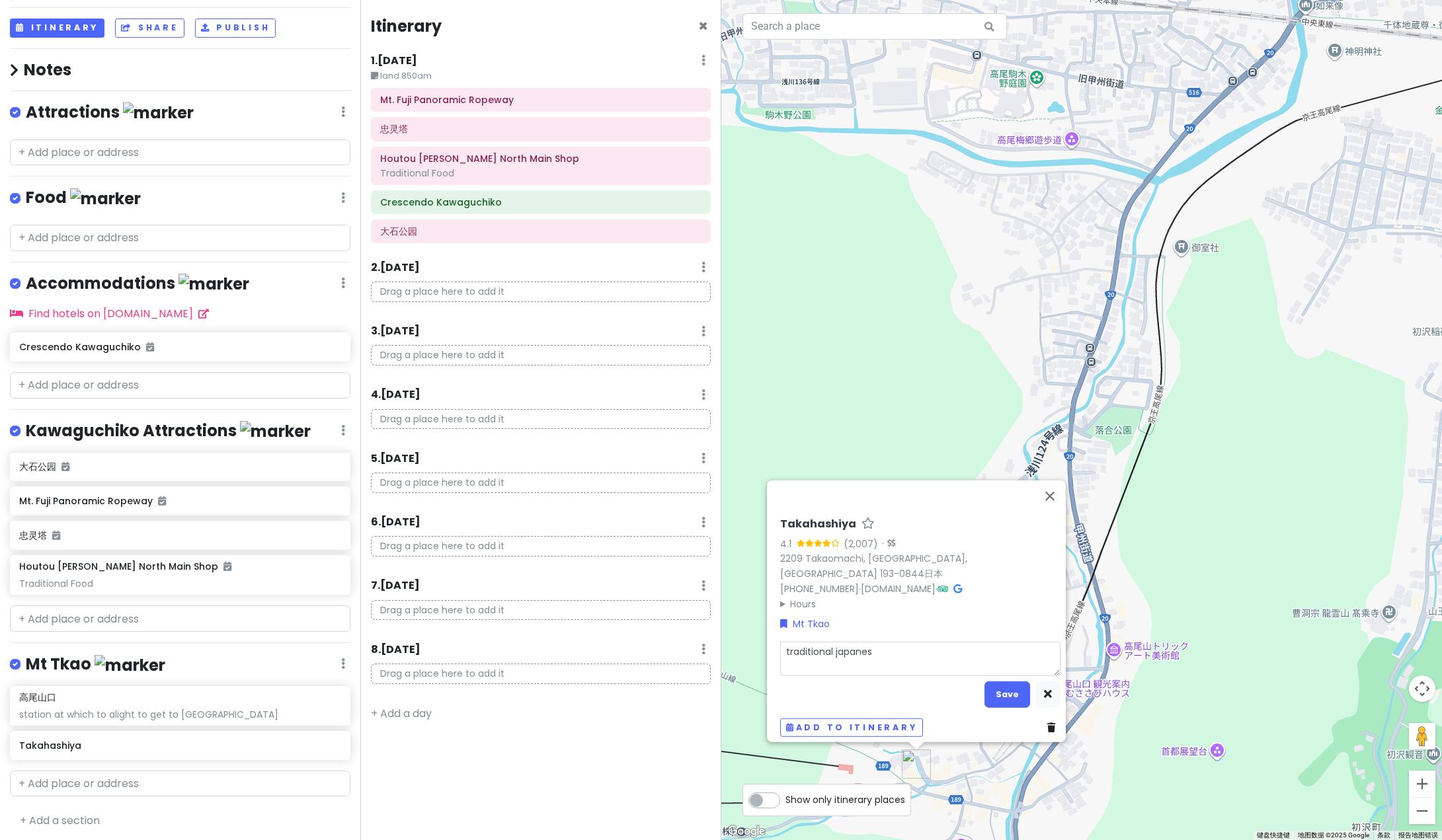
type textarea "x"
type textarea "traditional japanese"
type textarea "x"
type textarea "traditional japanese"
type textarea "x"
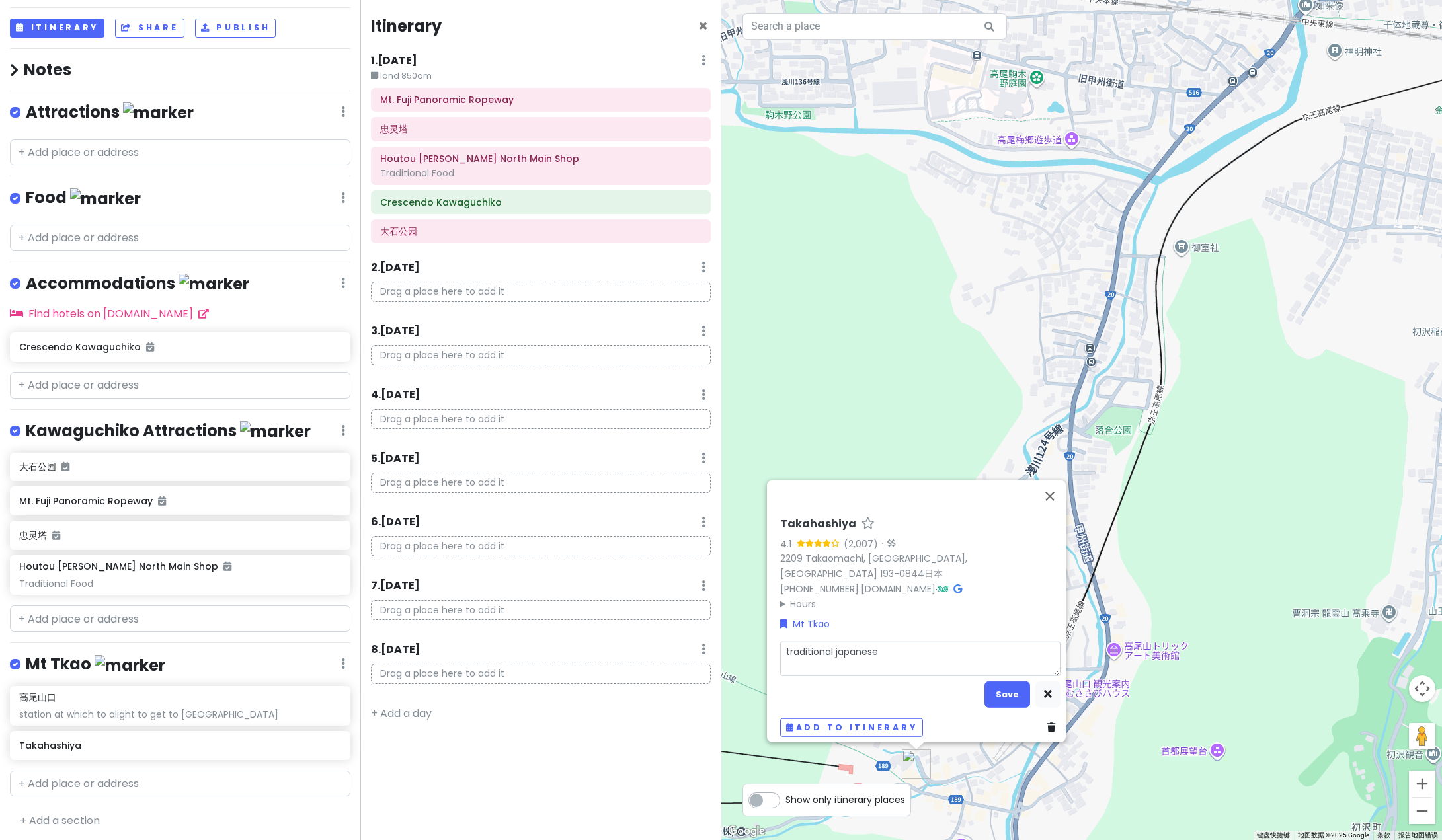
type textarea "traditional japanese c"
type textarea "x"
click at [1012, 697] on div "Takahashiya 4.1 (2,007) · [STREET_ADDRESS]日本 [PHONE_NUMBER] · [DOMAIN_NAME] · H…" at bounding box center [920, 626] width 291 height 230
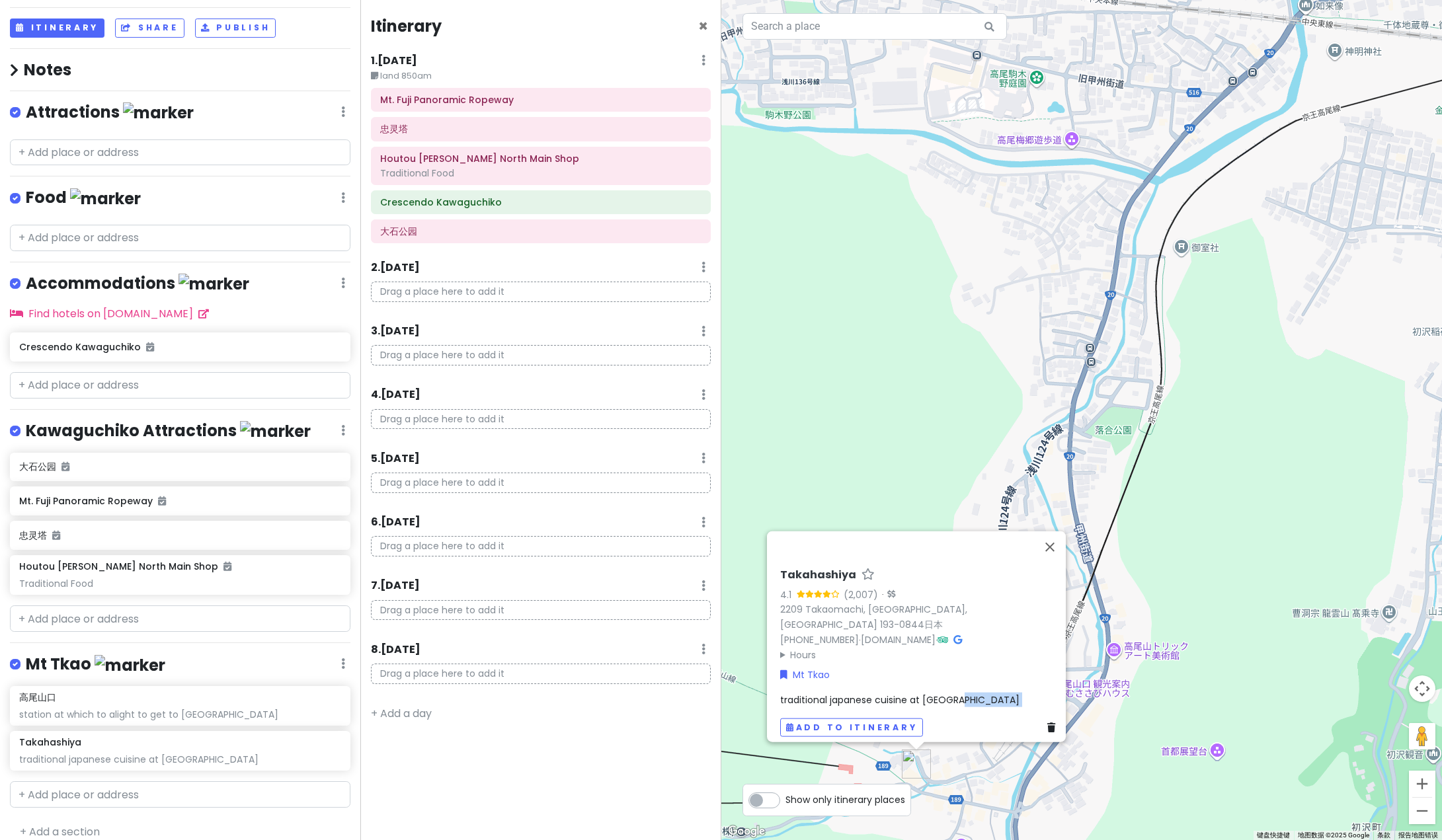
click at [1382, 681] on div "Takahashiya 4.1 (2,007) · [STREET_ADDRESS]日本 [PHONE_NUMBER] · [DOMAIN_NAME] · H…" at bounding box center [1082, 420] width 721 height 840
click at [1186, 565] on div "Takahashiya 4.1 (2,007) · [STREET_ADDRESS]日本 [PHONE_NUMBER] · [DOMAIN_NAME] · H…" at bounding box center [1082, 420] width 721 height 840
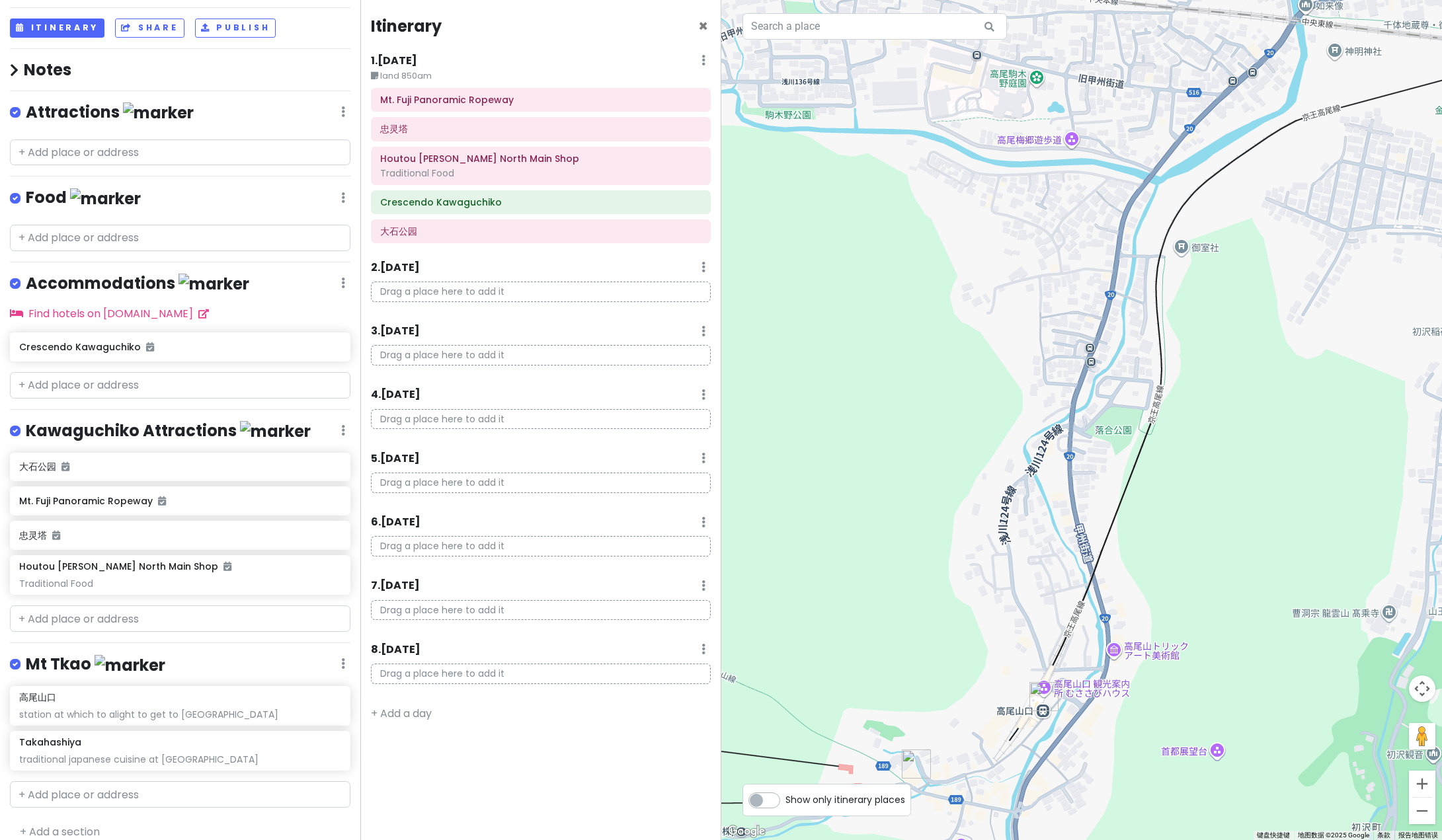
click at [1185, 565] on div at bounding box center [1082, 420] width 721 height 840
click at [478, 450] on div "5 . [DATE] Add Day Notes Delete Day" at bounding box center [540, 461] width 339 height 23
click at [547, 756] on div "Itinerary × 1 . [DATE] Edit Day Notes Delete Day land 850am Mt. Fuji Panoramic …" at bounding box center [541, 420] width 360 height 840
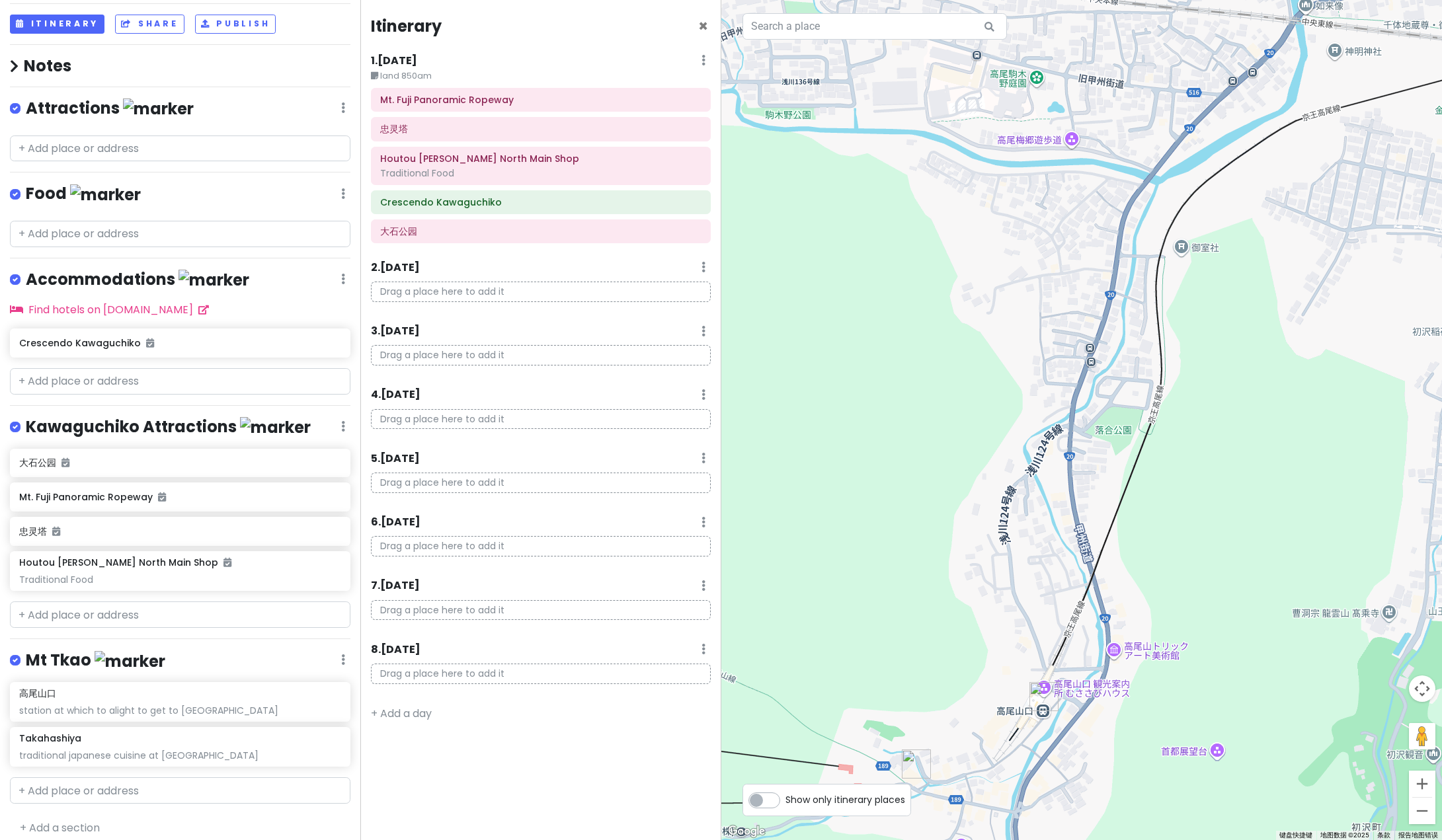
scroll to position [75, 0]
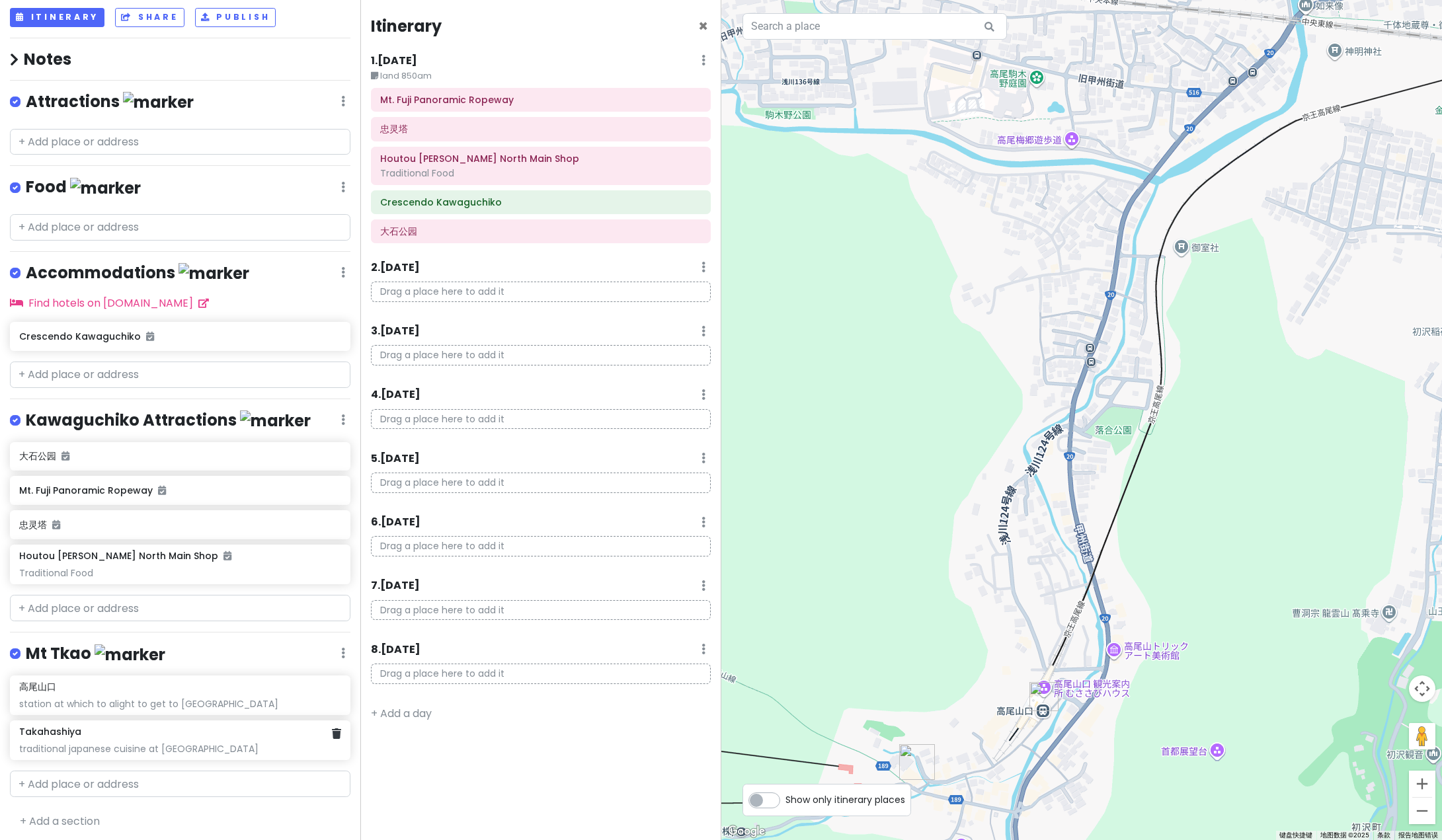
click at [66, 732] on div "Takahashiya traditional japanese cuisine at [GEOGRAPHIC_DATA]" at bounding box center [179, 740] width 321 height 29
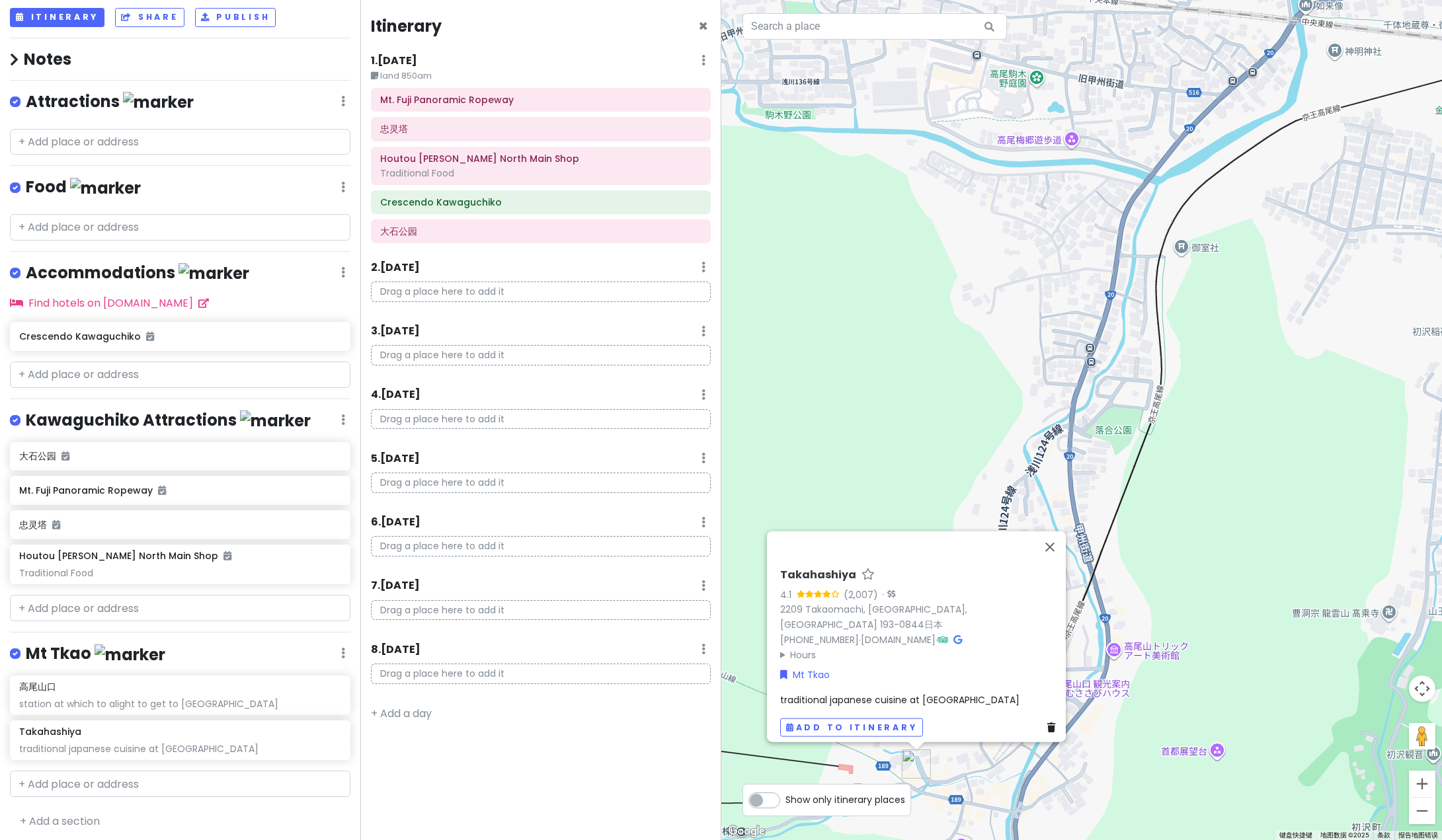
click at [812, 571] on div "Takahashiya 4.1 (2,007) · [STREET_ADDRESS]日本 [PHONE_NUMBER] · [DOMAIN_NAME] · H…" at bounding box center [920, 651] width 291 height 179
click at [812, 572] on div "Takahashiya 4.1 (2,007) · [STREET_ADDRESS]日本 [PHONE_NUMBER] · [DOMAIN_NAME] · H…" at bounding box center [920, 651] width 291 height 179
click at [812, 576] on h6 "Takahashiya" at bounding box center [818, 575] width 76 height 14
click at [898, 553] on div at bounding box center [905, 537] width 260 height 32
click at [908, 635] on link "[DOMAIN_NAME]" at bounding box center [899, 639] width 75 height 13
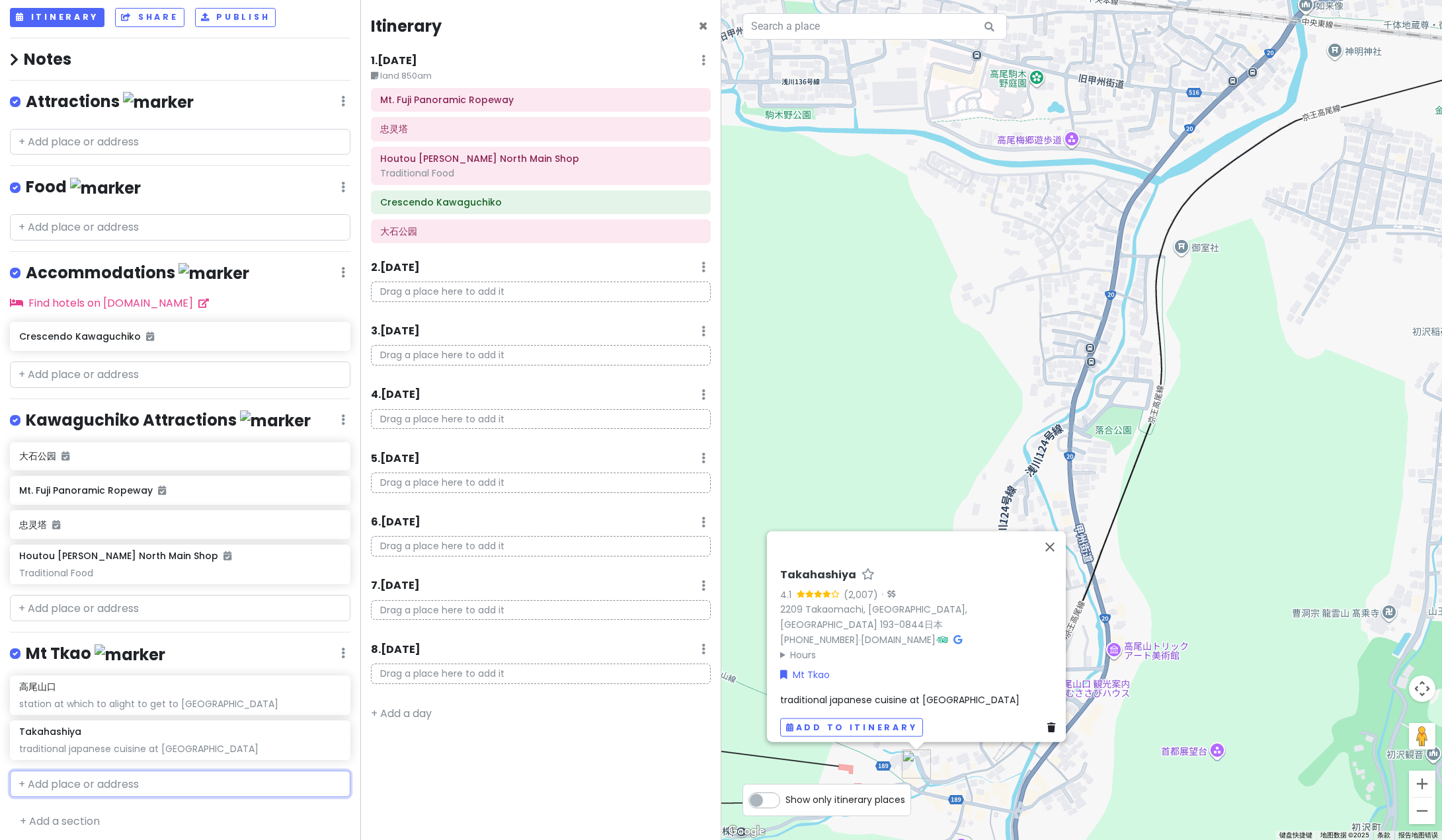
click at [118, 779] on input "text" at bounding box center [180, 784] width 340 height 27
paste input "[GEOGRAPHIC_DATA] and Wildflower"
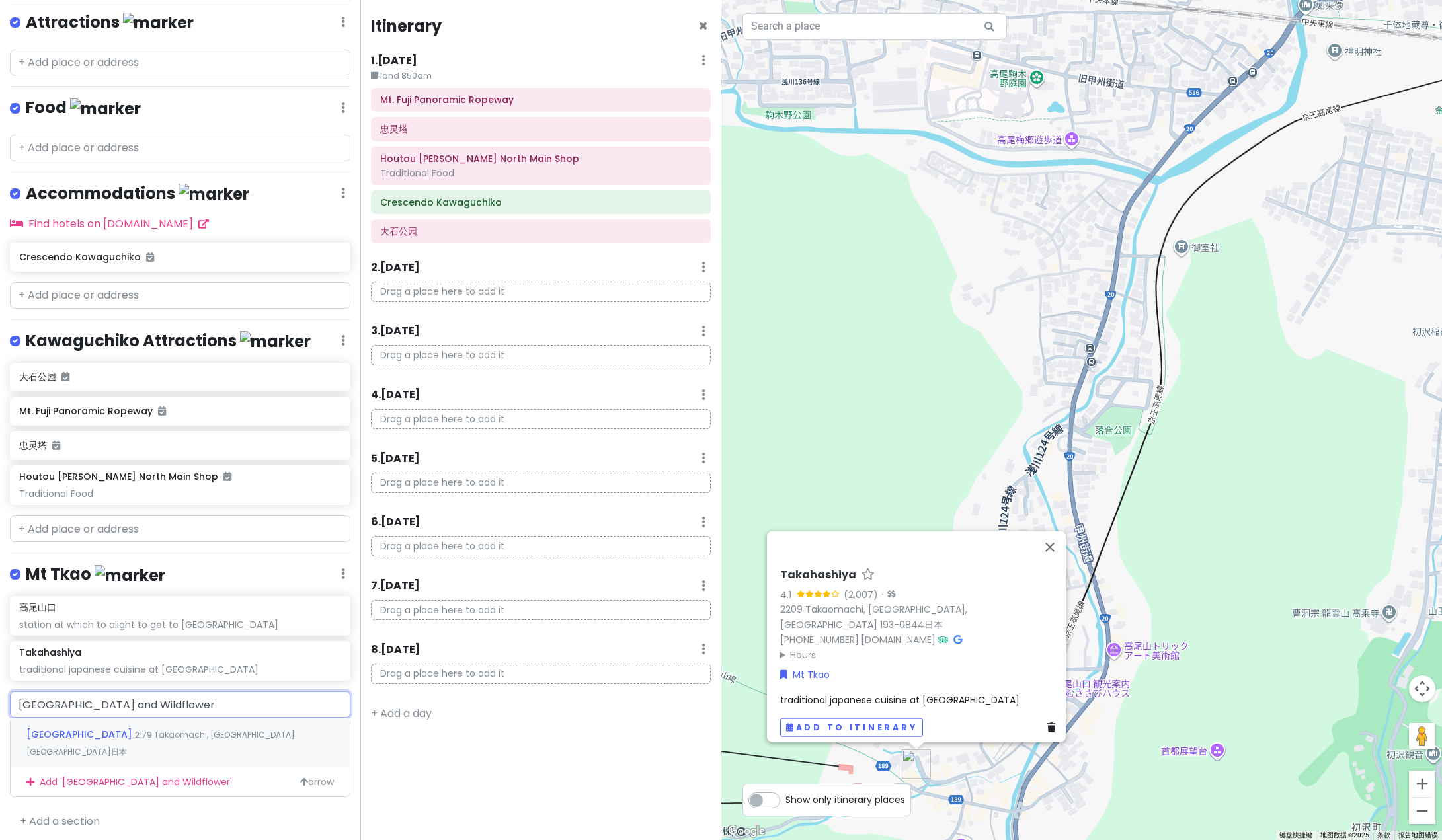
click at [135, 727] on span "[GEOGRAPHIC_DATA]" at bounding box center [81, 734] width 108 height 13
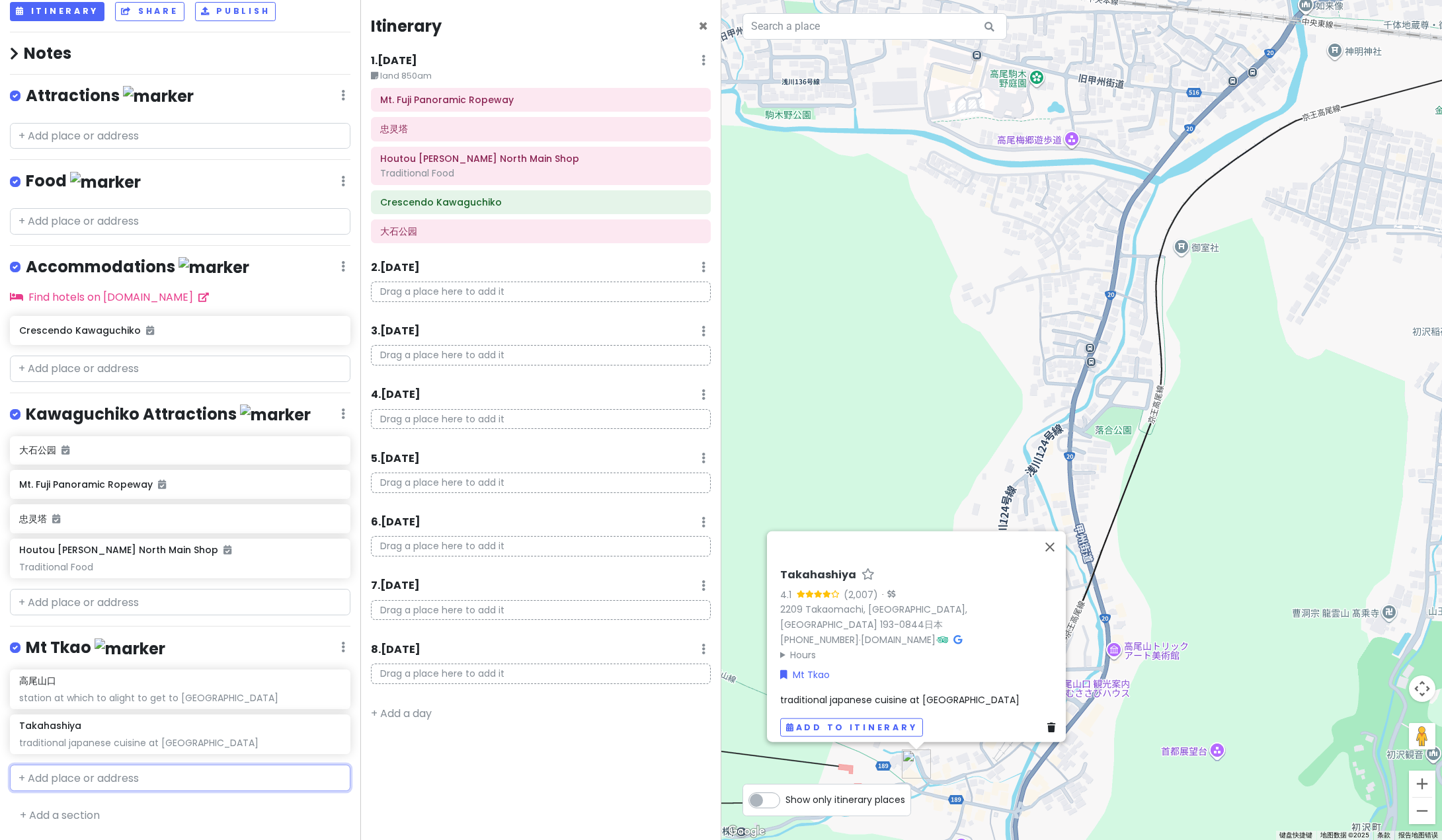
scroll to position [109, 0]
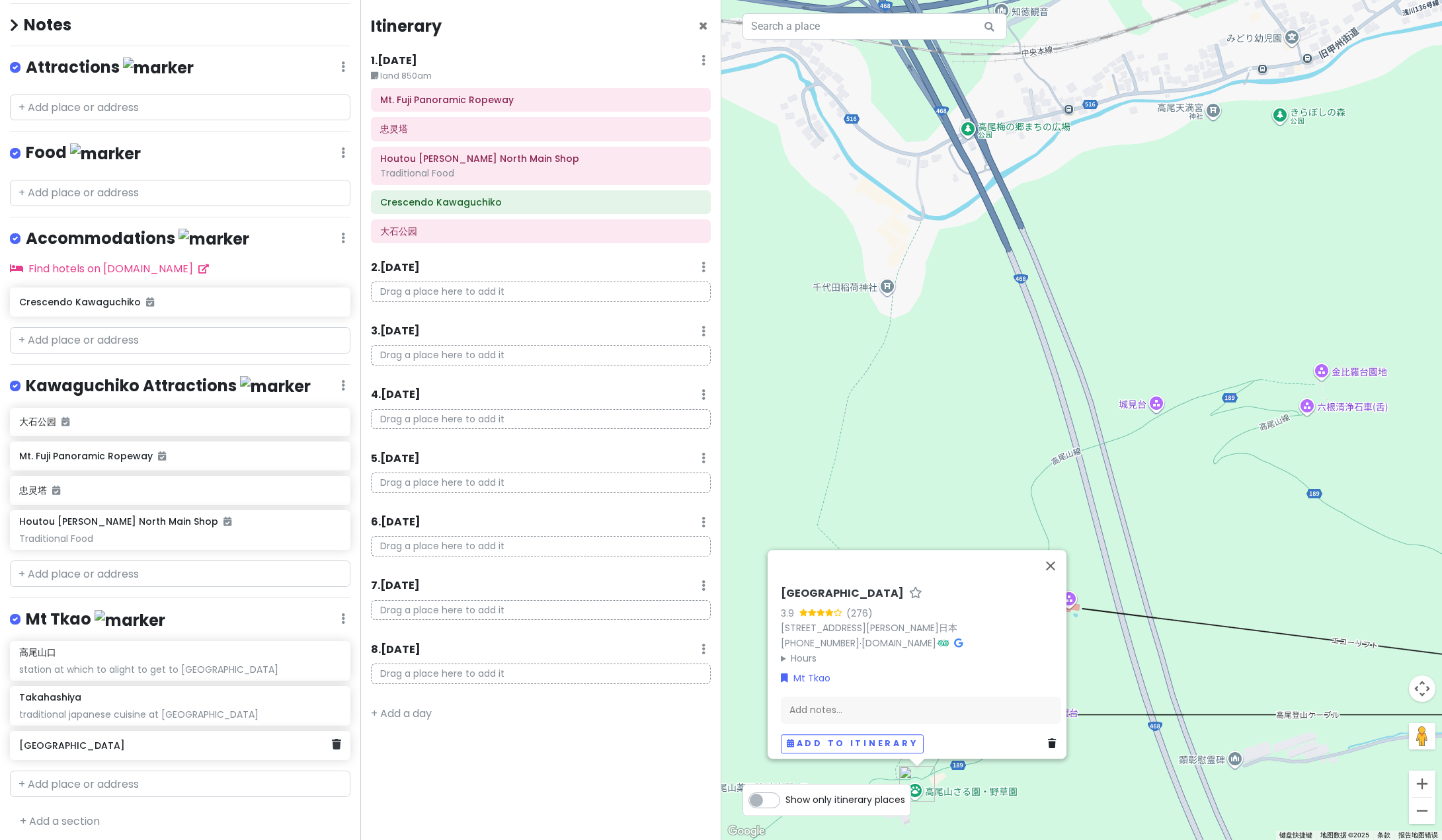
click at [201, 737] on div "[GEOGRAPHIC_DATA]" at bounding box center [175, 746] width 312 height 18
click at [199, 742] on h6 "[GEOGRAPHIC_DATA]" at bounding box center [175, 746] width 312 height 12
click at [101, 740] on h6 "[GEOGRAPHIC_DATA]" at bounding box center [175, 746] width 312 height 12
click at [810, 710] on div "Add notes..." at bounding box center [920, 715] width 280 height 28
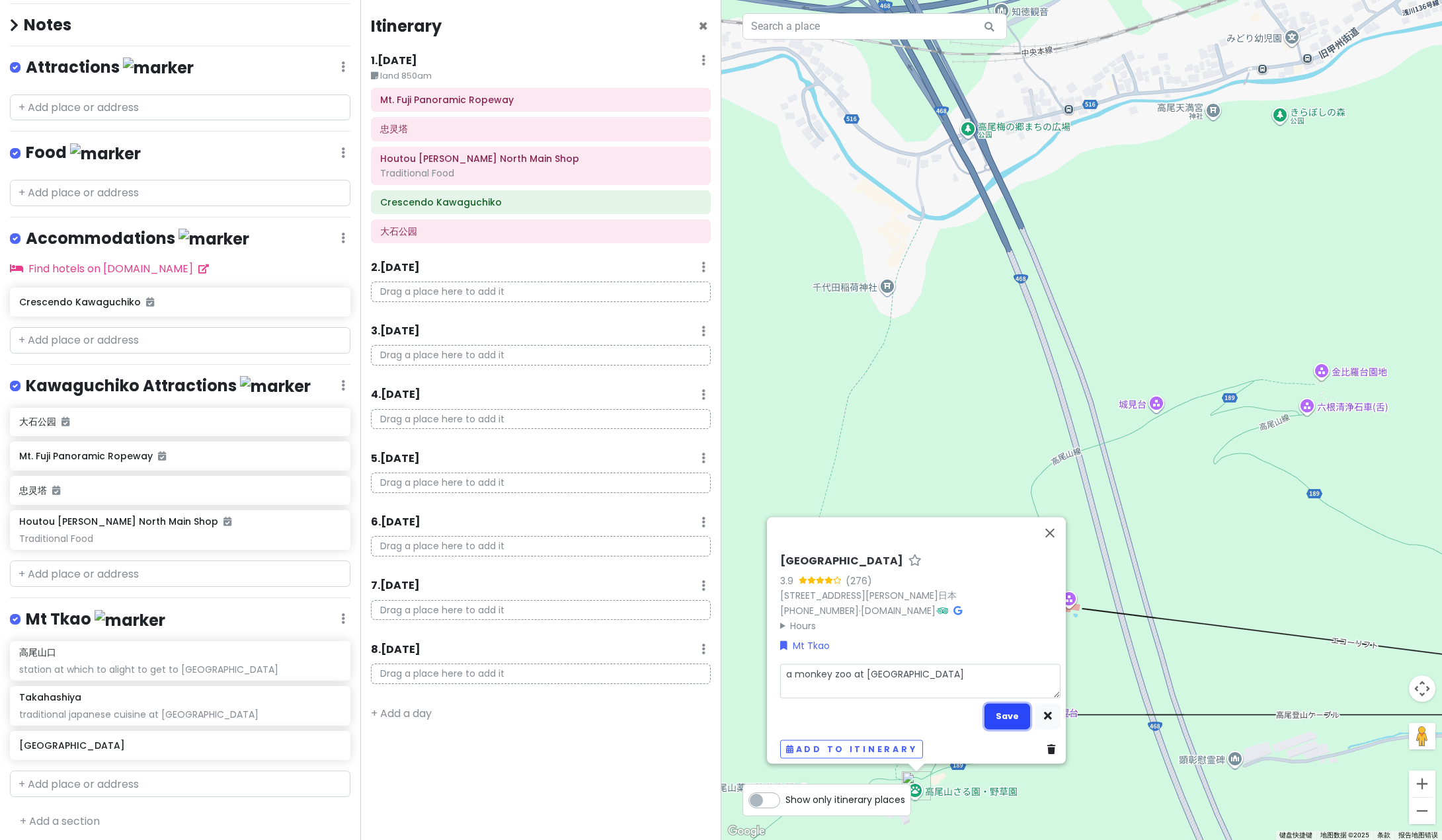
click at [1005, 712] on button "Save" at bounding box center [1007, 716] width 46 height 26
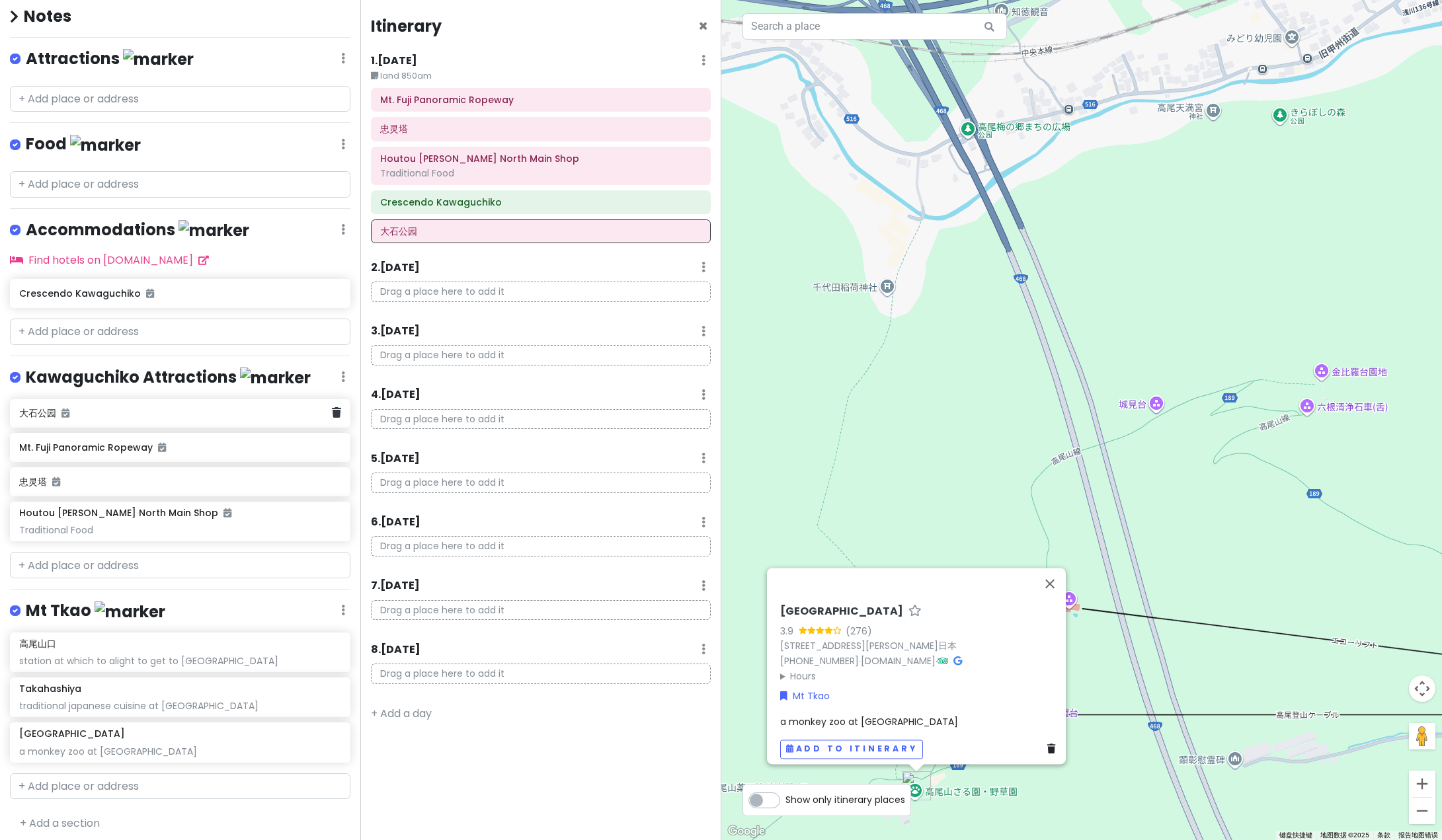
scroll to position [120, 0]
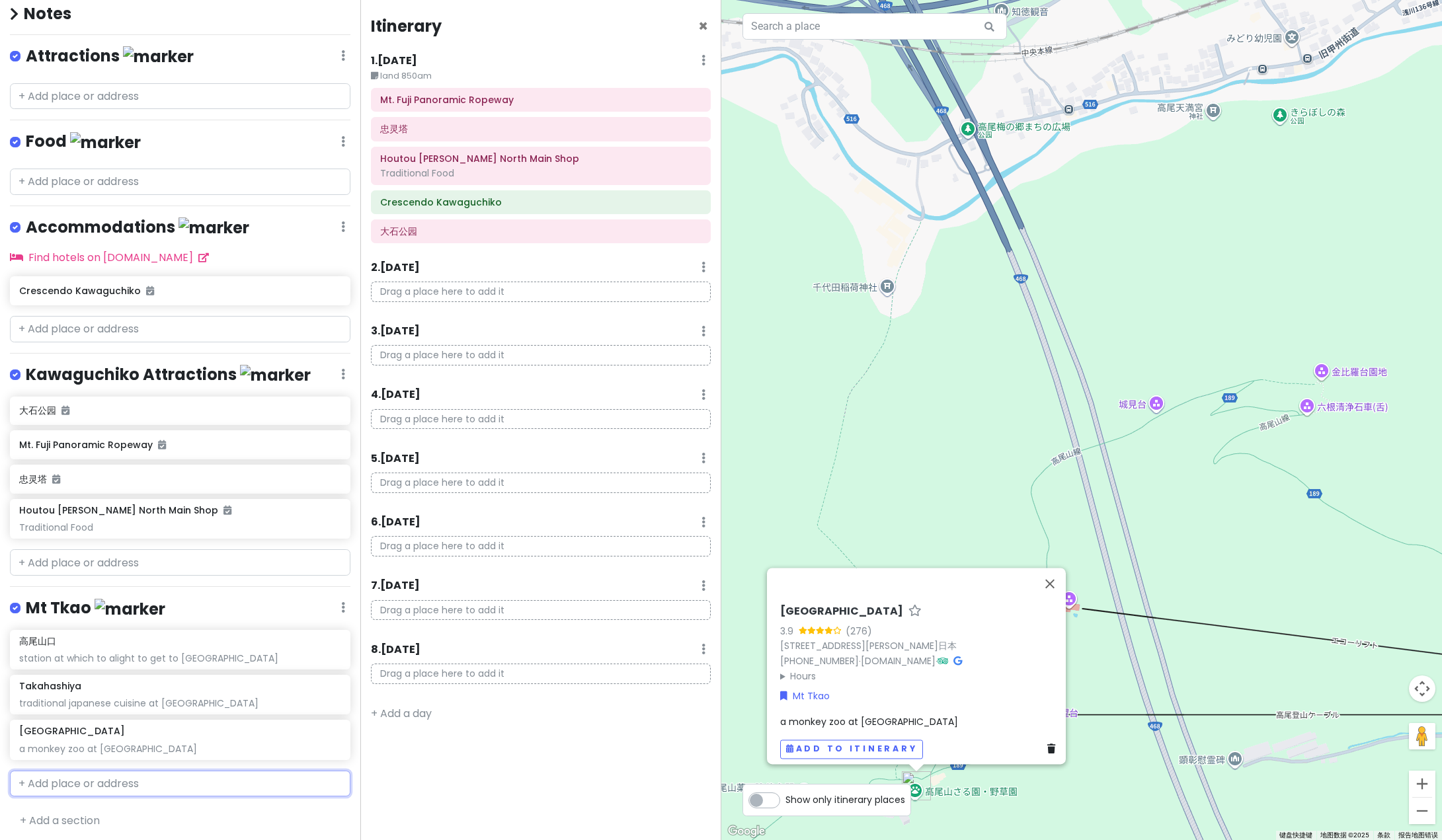
click at [108, 776] on input "text" at bounding box center [180, 784] width 340 height 27
paste input "Mt. [GEOGRAPHIC_DATA]"
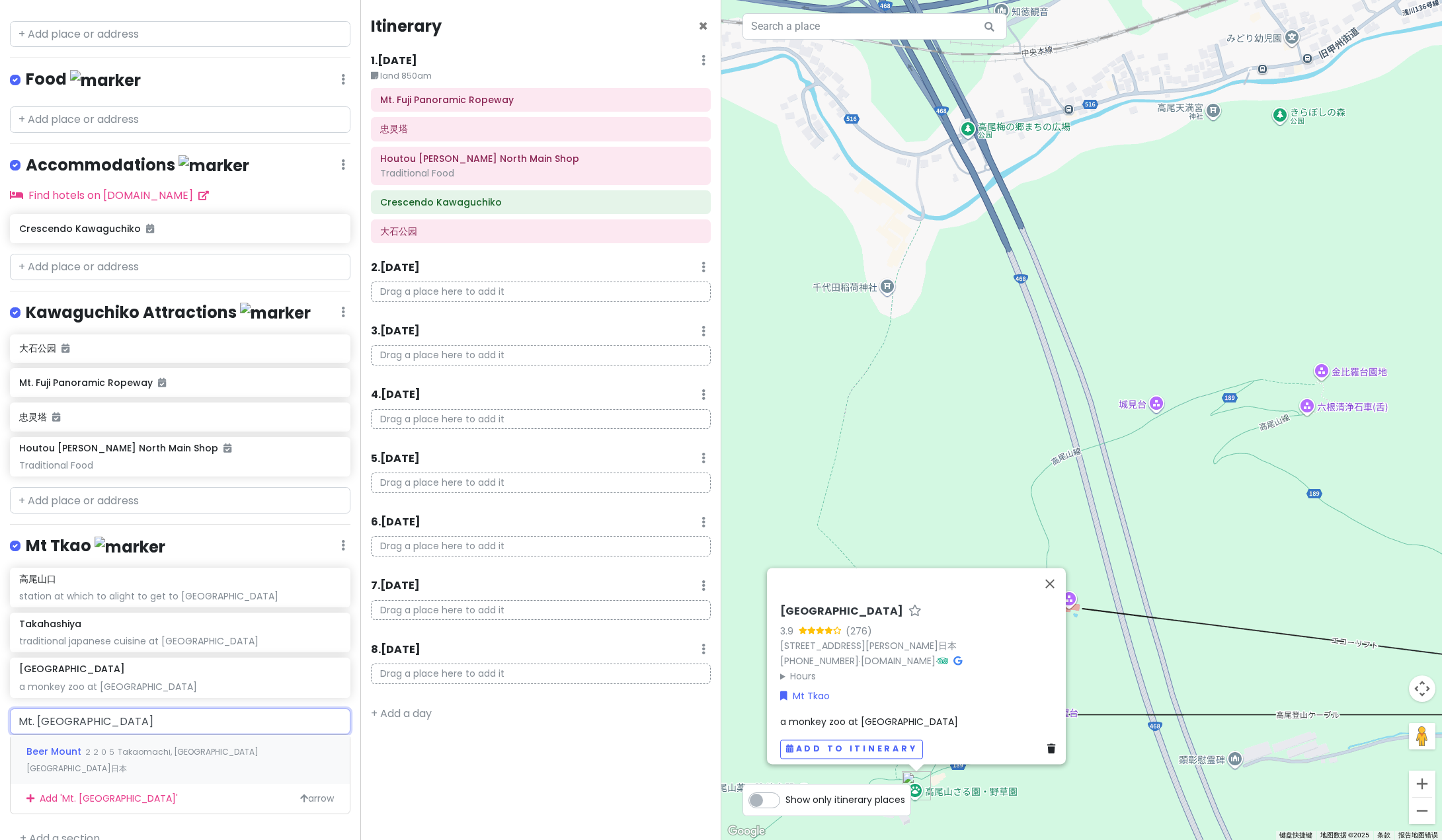
click at [89, 749] on span "２２０５ Takaomachi, [GEOGRAPHIC_DATA][GEOGRAPHIC_DATA]日本" at bounding box center [143, 761] width 232 height 28
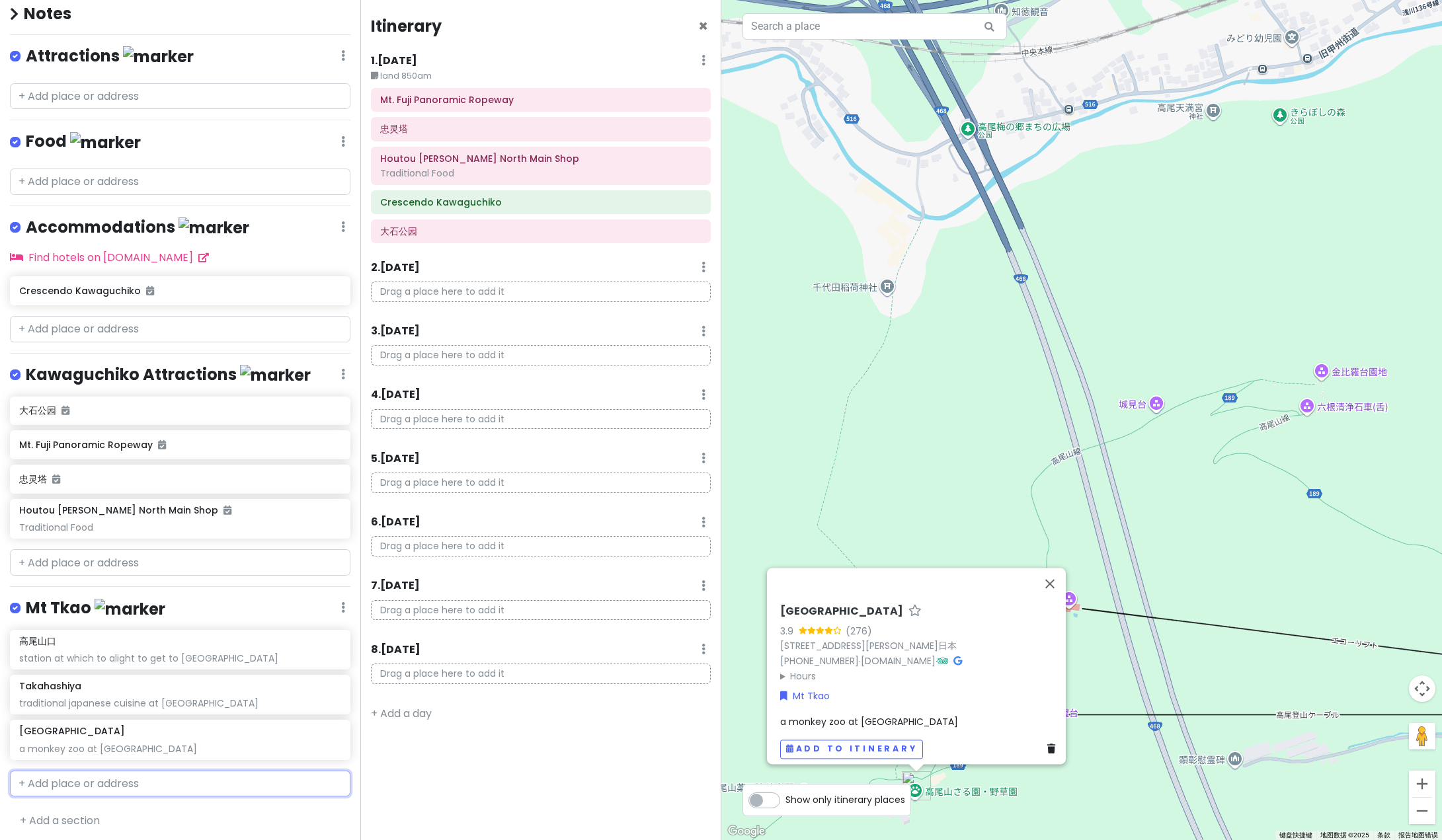
scroll to position [154, 0]
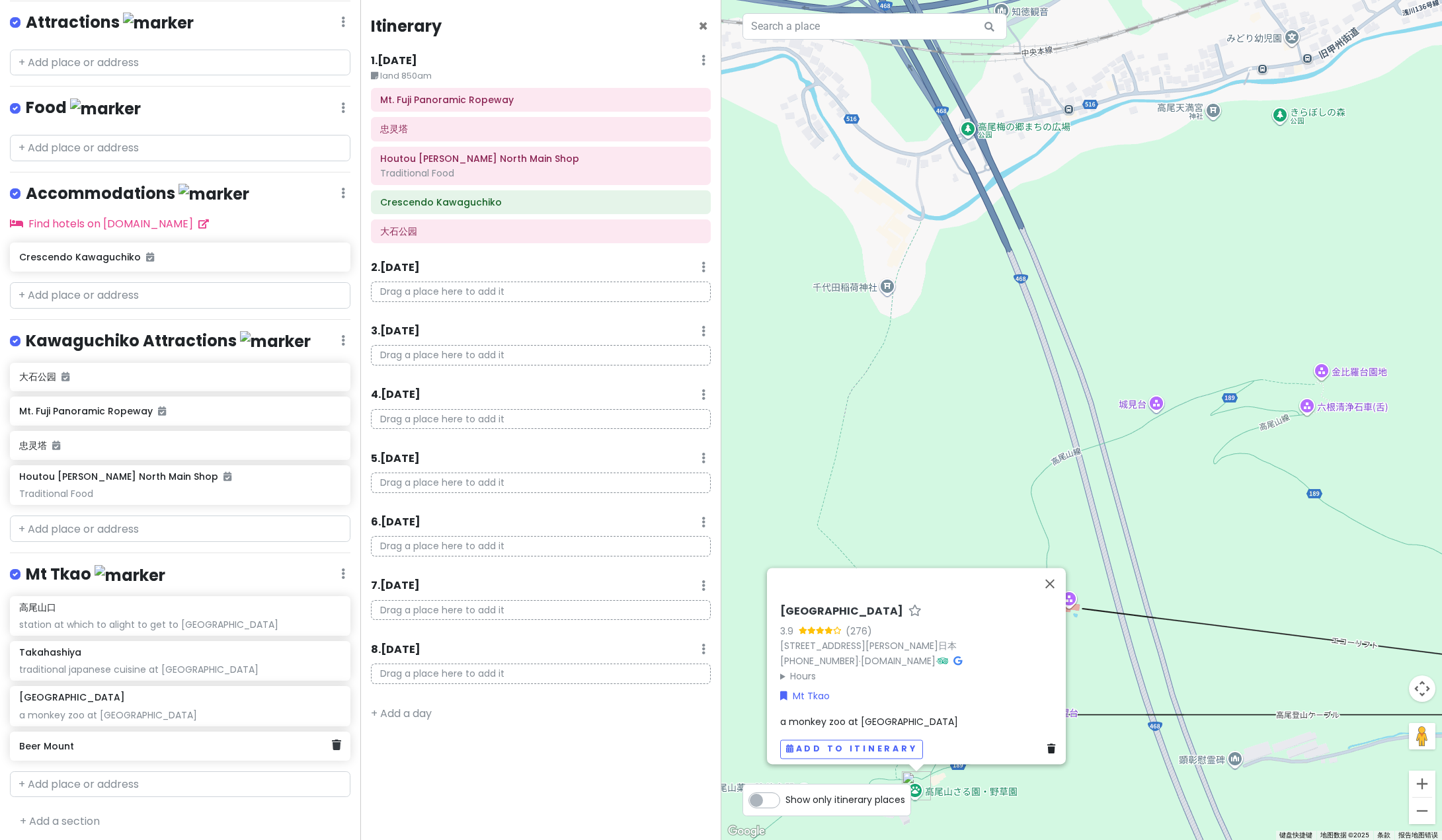
click at [429, 775] on div "Itinerary × 1 . [DATE] Edit Day Notes Delete Day land 850am Mt. Fuji Panoramic …" at bounding box center [541, 420] width 360 height 840
